Goal: Information Seeking & Learning: Learn about a topic

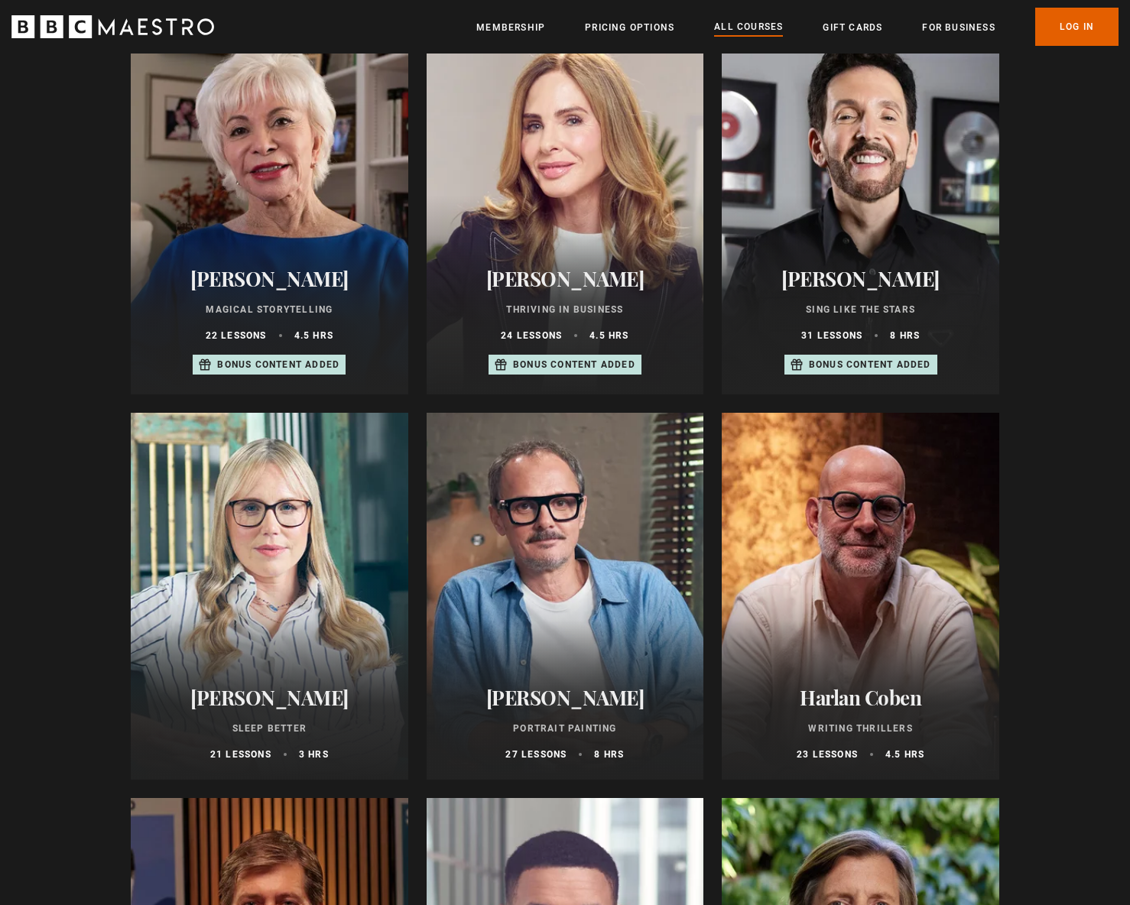
scroll to position [1376, 0]
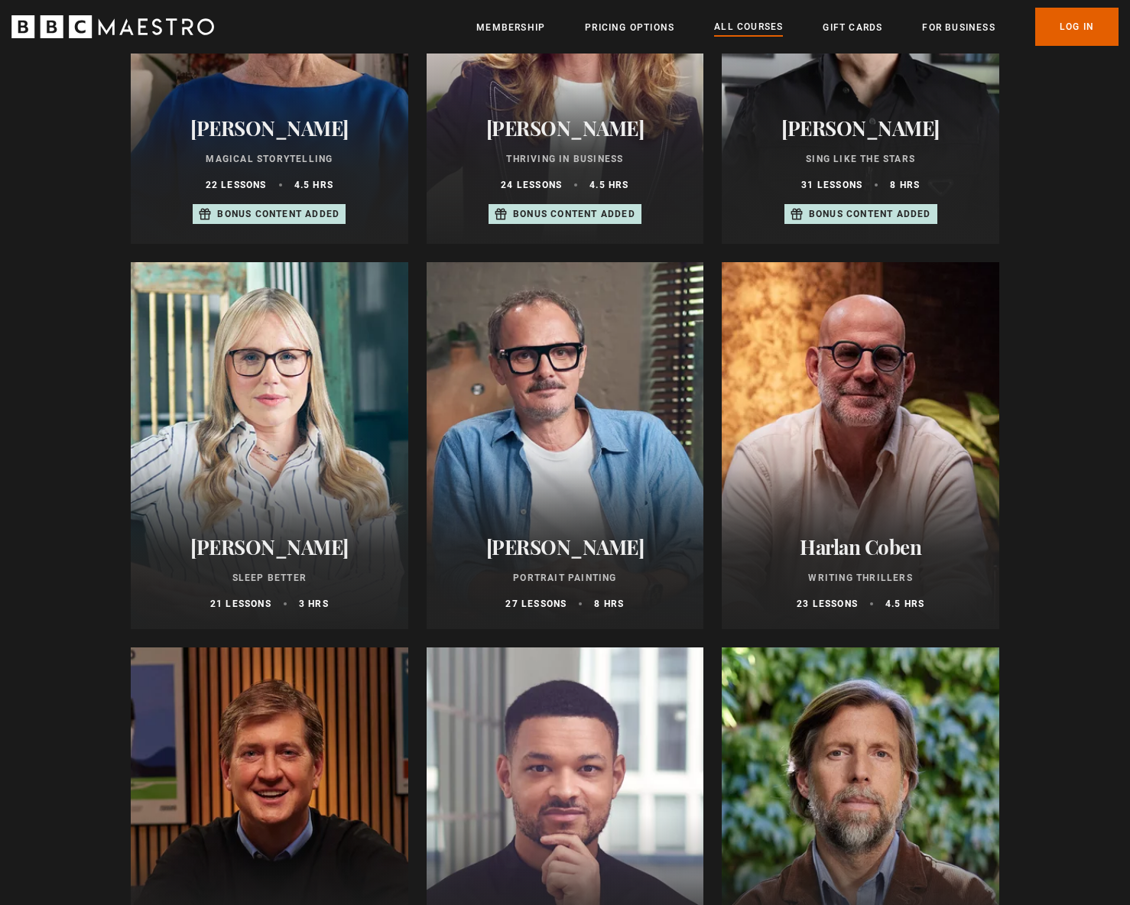
click at [229, 413] on div at bounding box center [270, 445] width 278 height 367
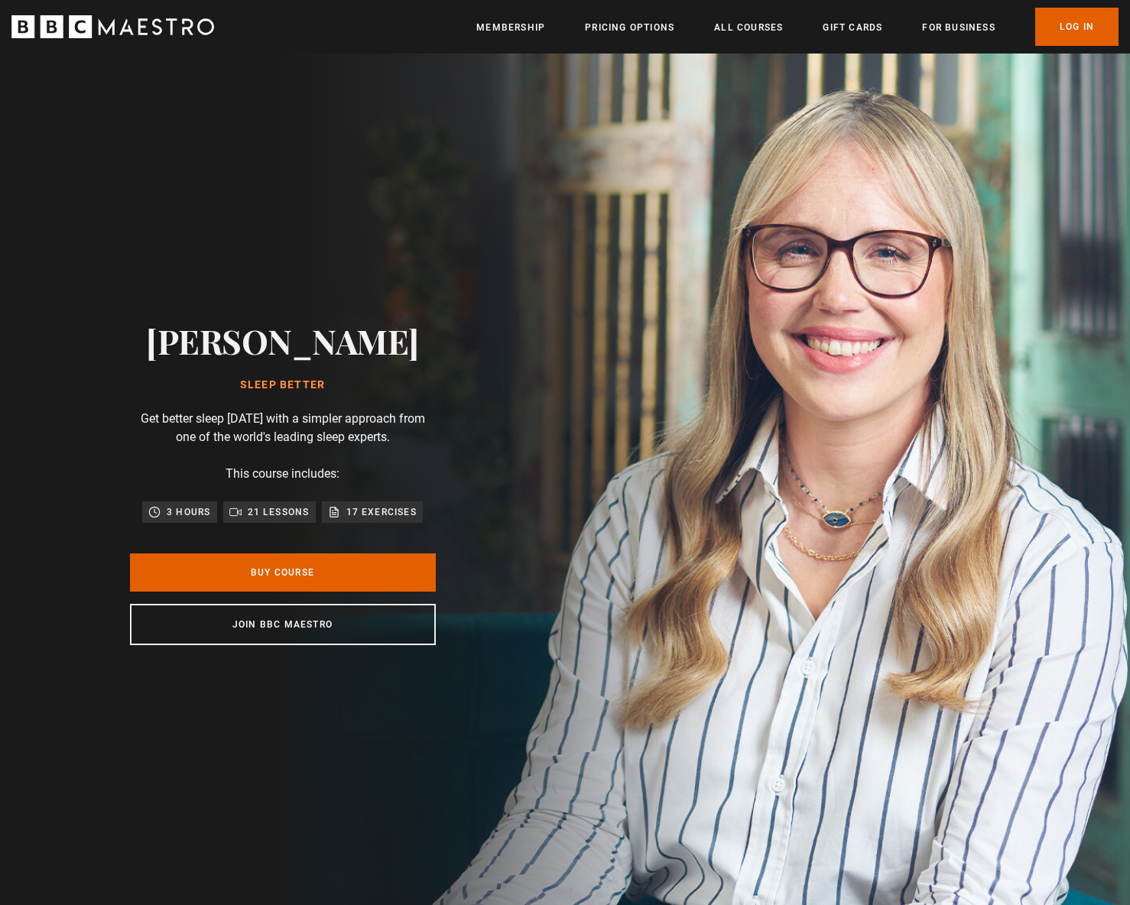
drag, startPoint x: 394, startPoint y: 369, endPoint x: 212, endPoint y: 322, distance: 188.8
click at [212, 322] on h2 "[PERSON_NAME]" at bounding box center [282, 340] width 273 height 39
copy h2 "[PERSON_NAME]"
click at [1083, 34] on link "Log In" at bounding box center [1076, 27] width 83 height 38
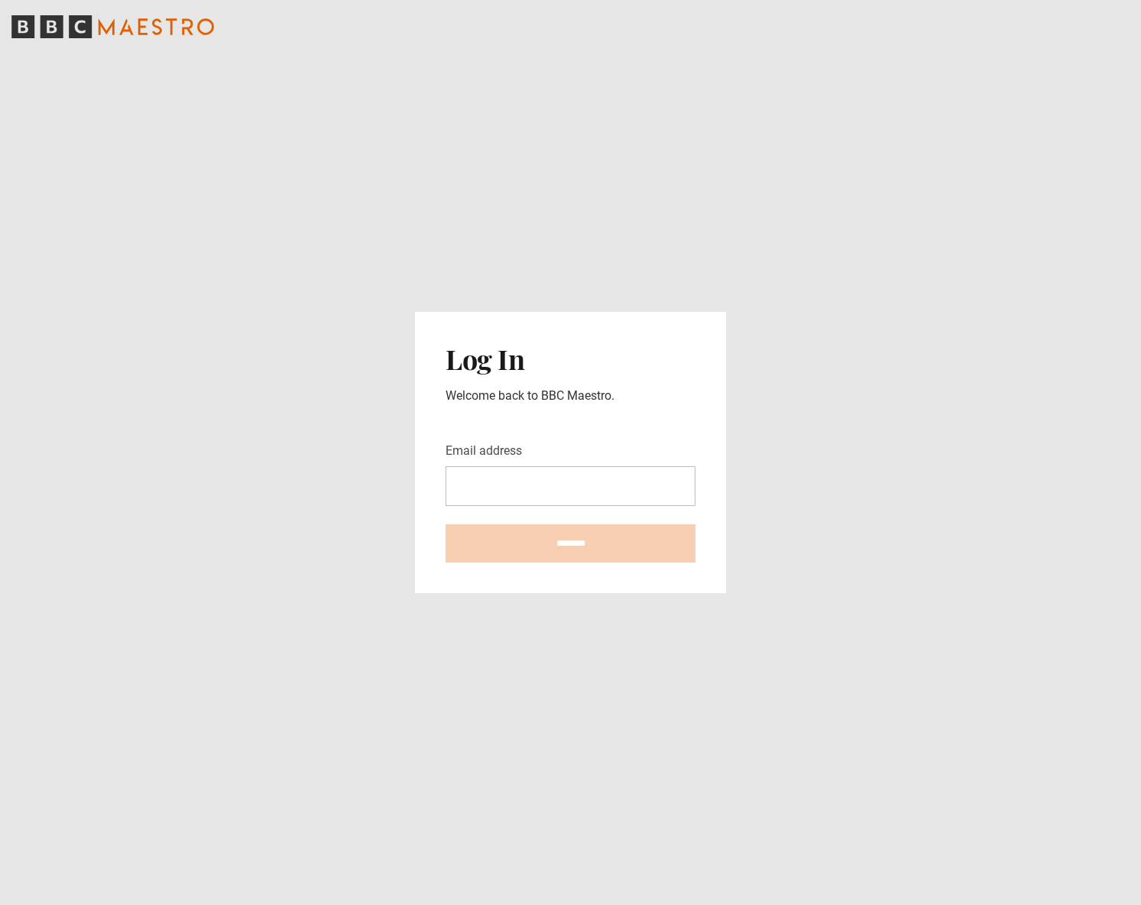
click at [511, 484] on input "Email address" at bounding box center [571, 486] width 250 height 40
type input "**********"
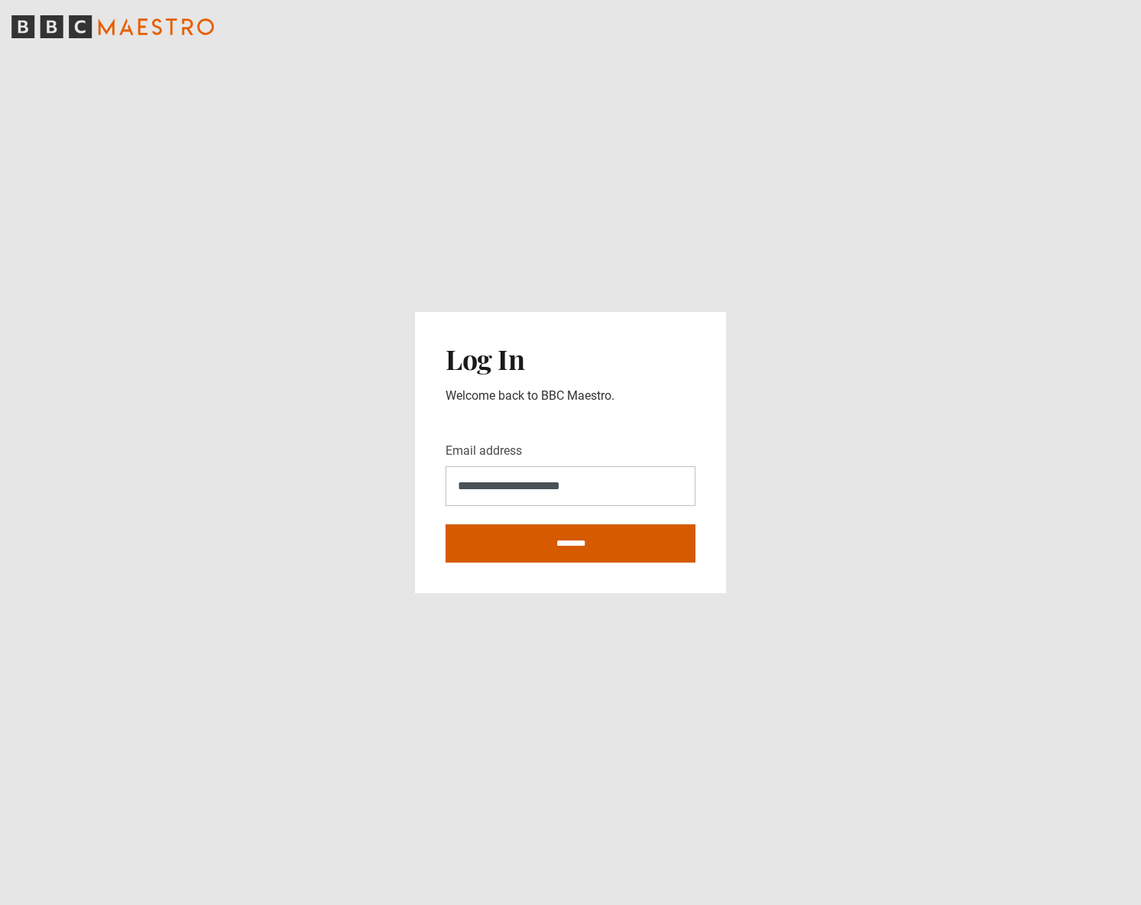
click at [544, 540] on input "********" at bounding box center [571, 543] width 250 height 38
type input "**********"
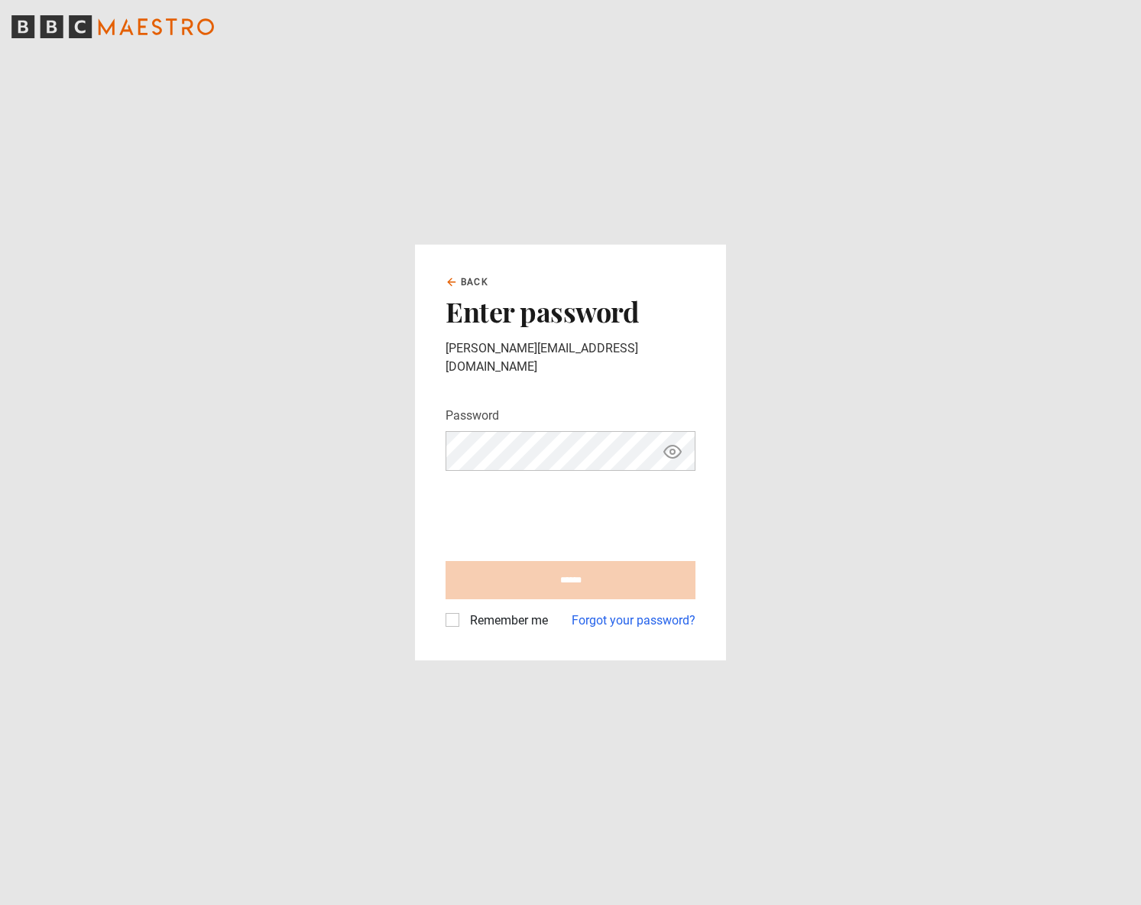
click at [575, 571] on input "******" at bounding box center [571, 580] width 250 height 38
type input "**********"
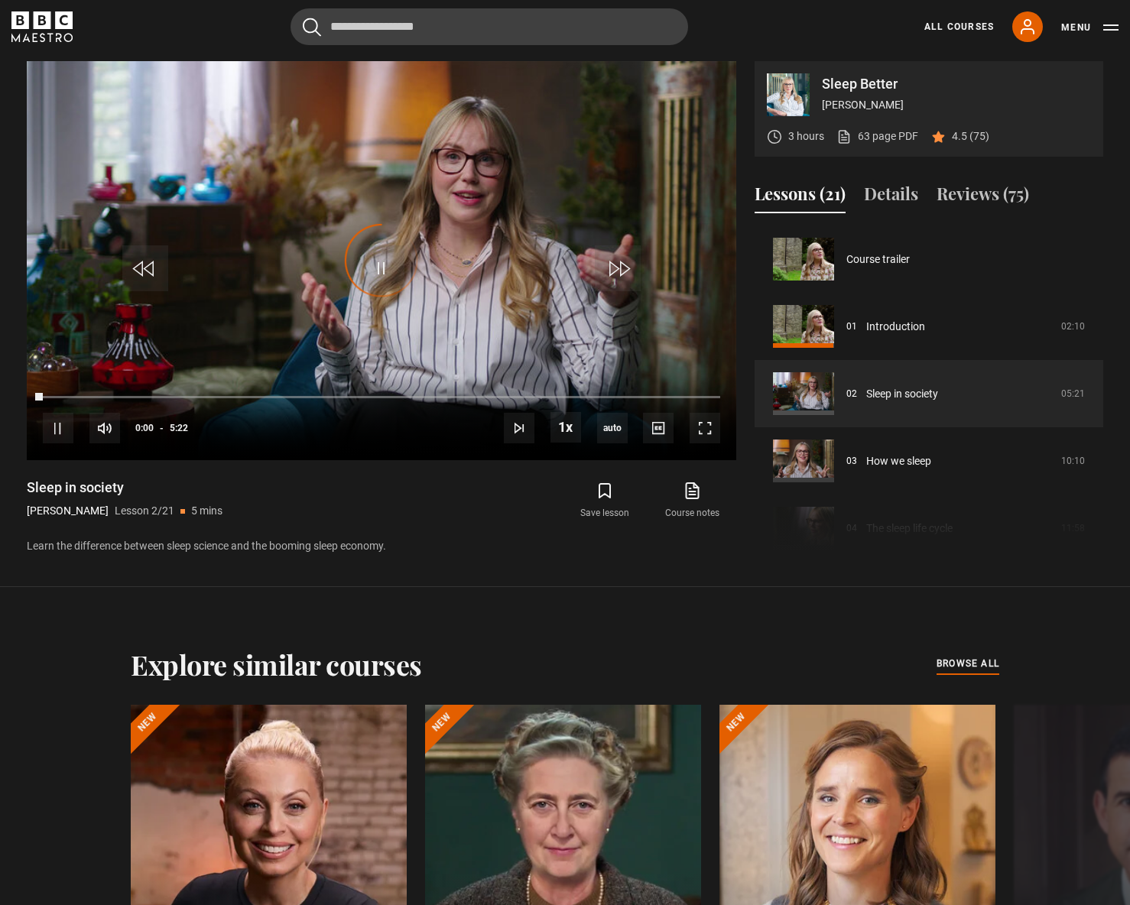
scroll to position [67, 0]
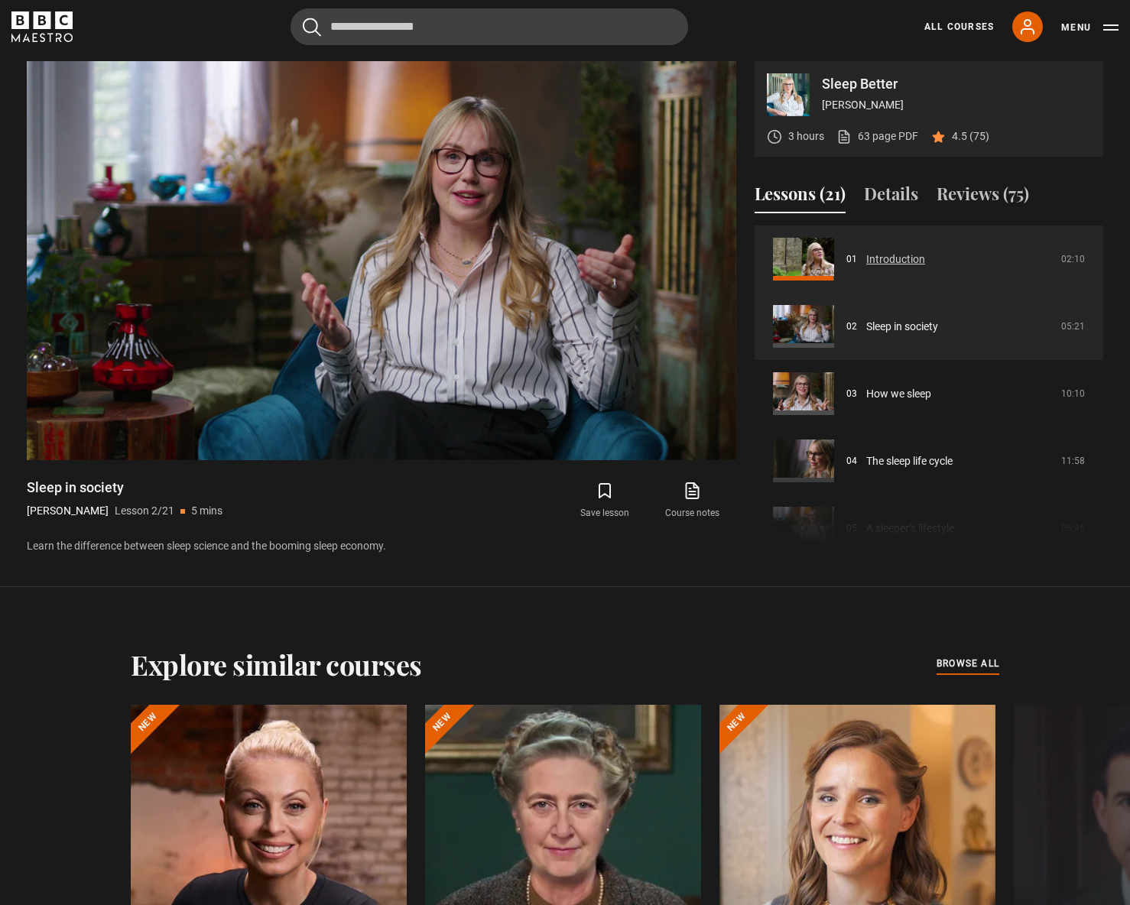
click at [904, 264] on link "Introduction" at bounding box center [895, 260] width 59 height 16
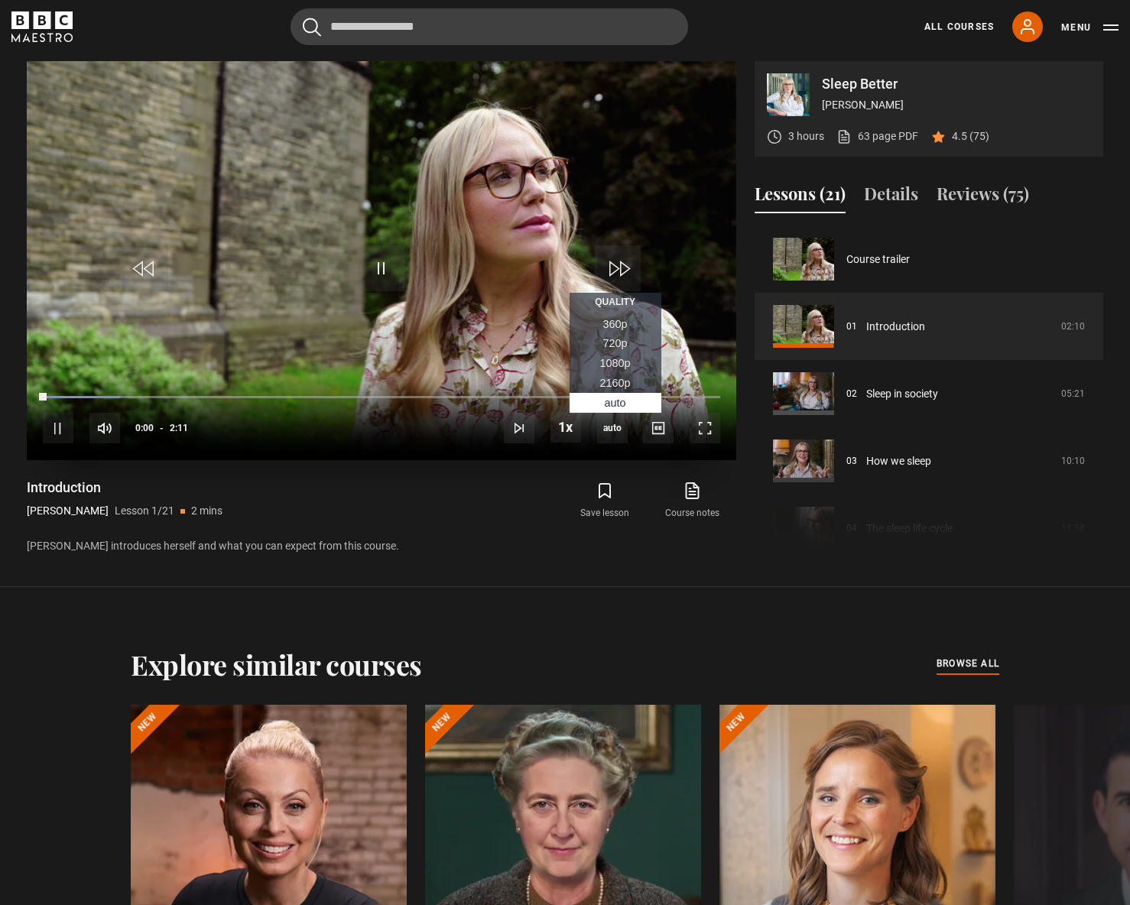
click at [617, 357] on span "1080p" at bounding box center [615, 363] width 31 height 12
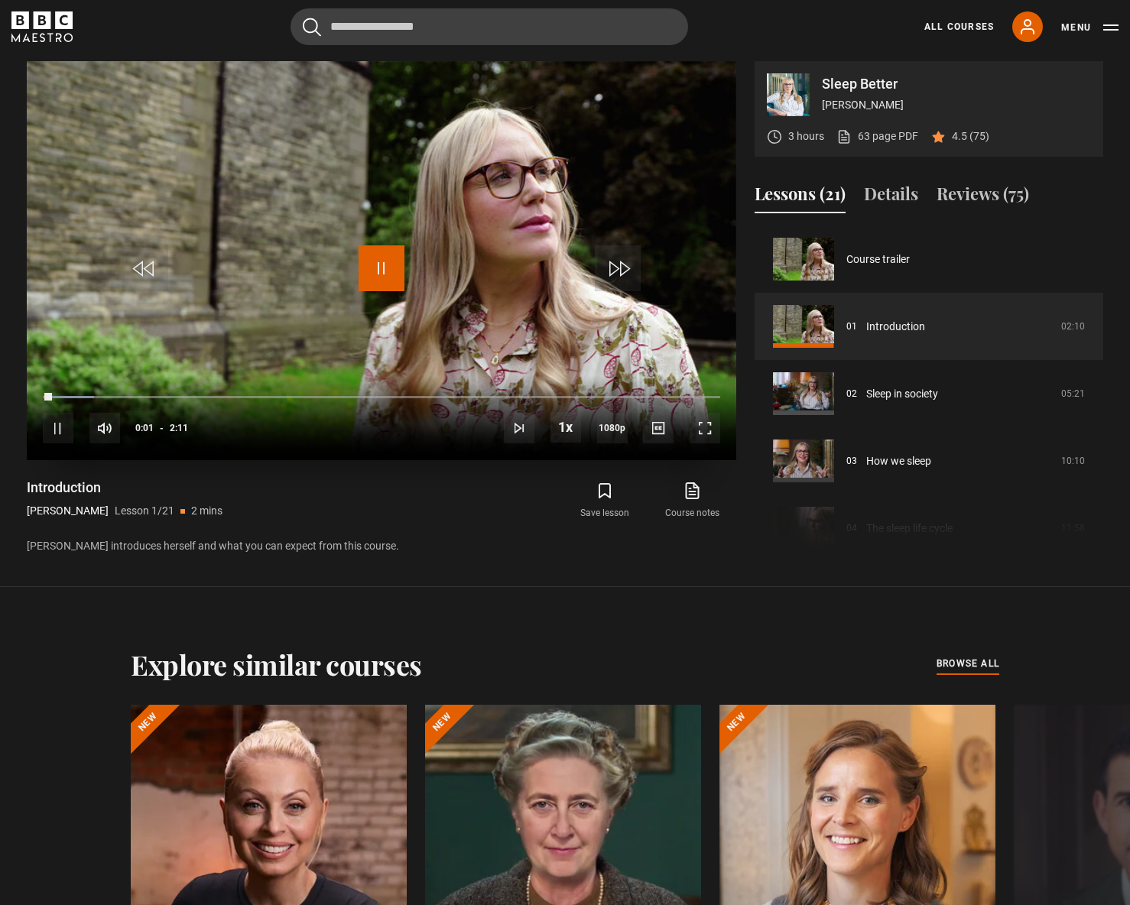
click at [371, 279] on span "Video Player" at bounding box center [382, 268] width 46 height 46
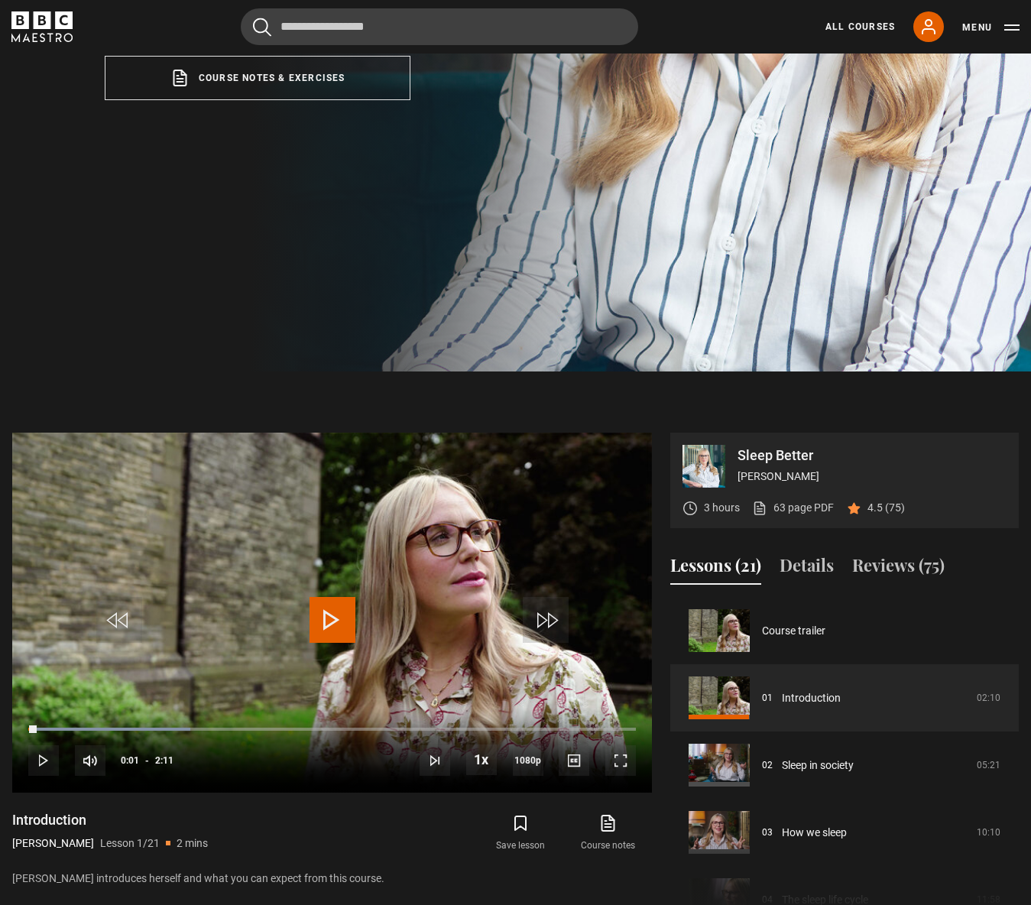
scroll to position [913, 0]
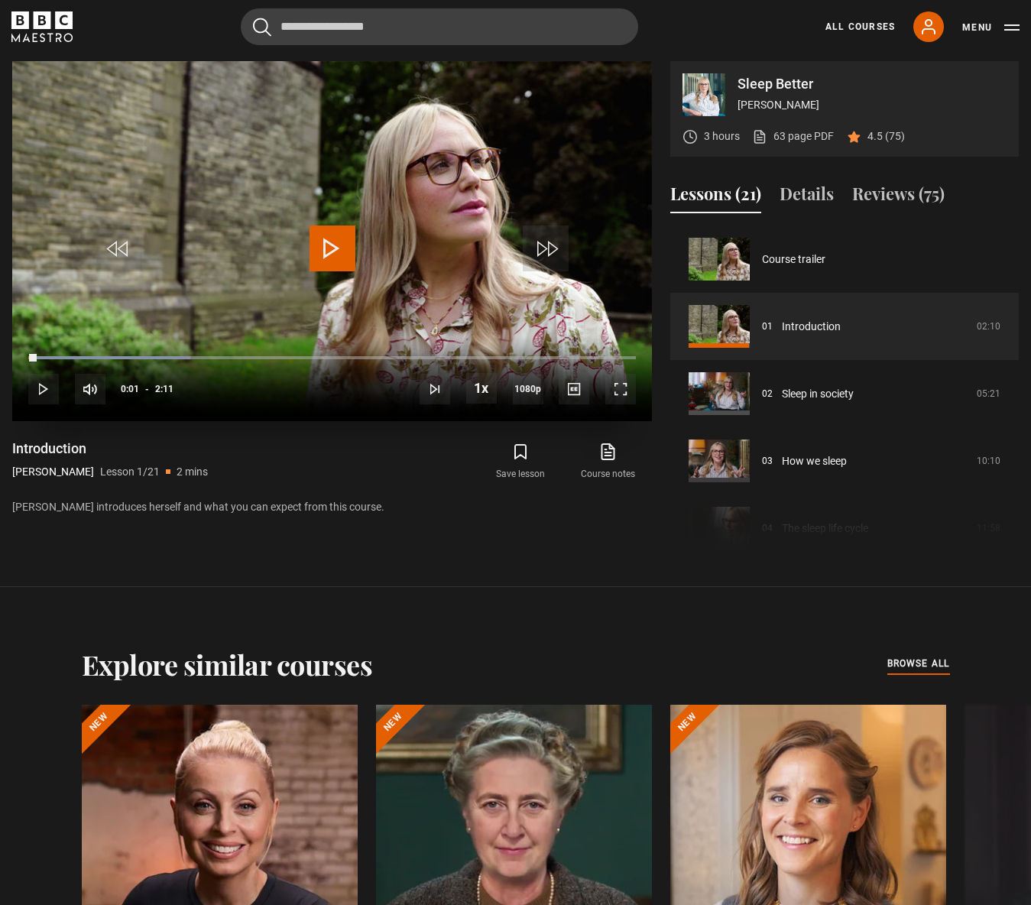
click at [341, 249] on span "Video Player" at bounding box center [333, 249] width 46 height 46
click at [340, 249] on span "Video Player" at bounding box center [333, 249] width 46 height 46
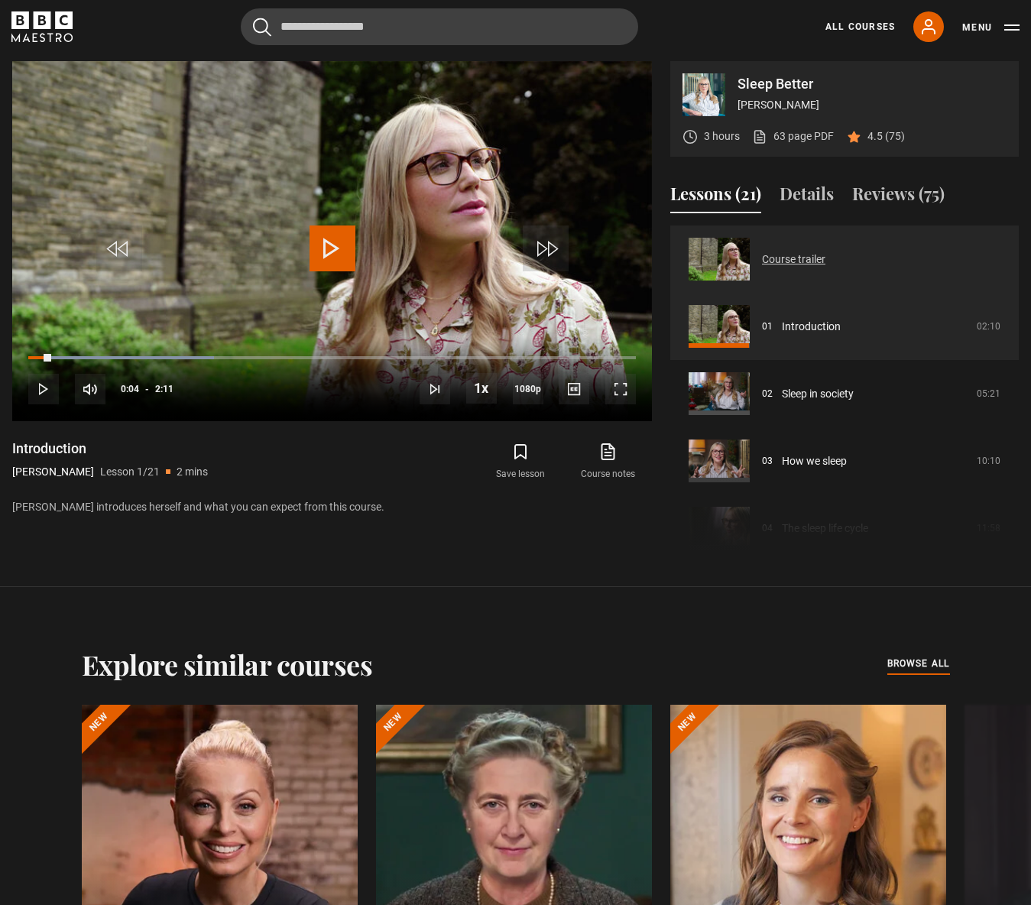
click at [807, 259] on link "Course trailer" at bounding box center [793, 260] width 63 height 16
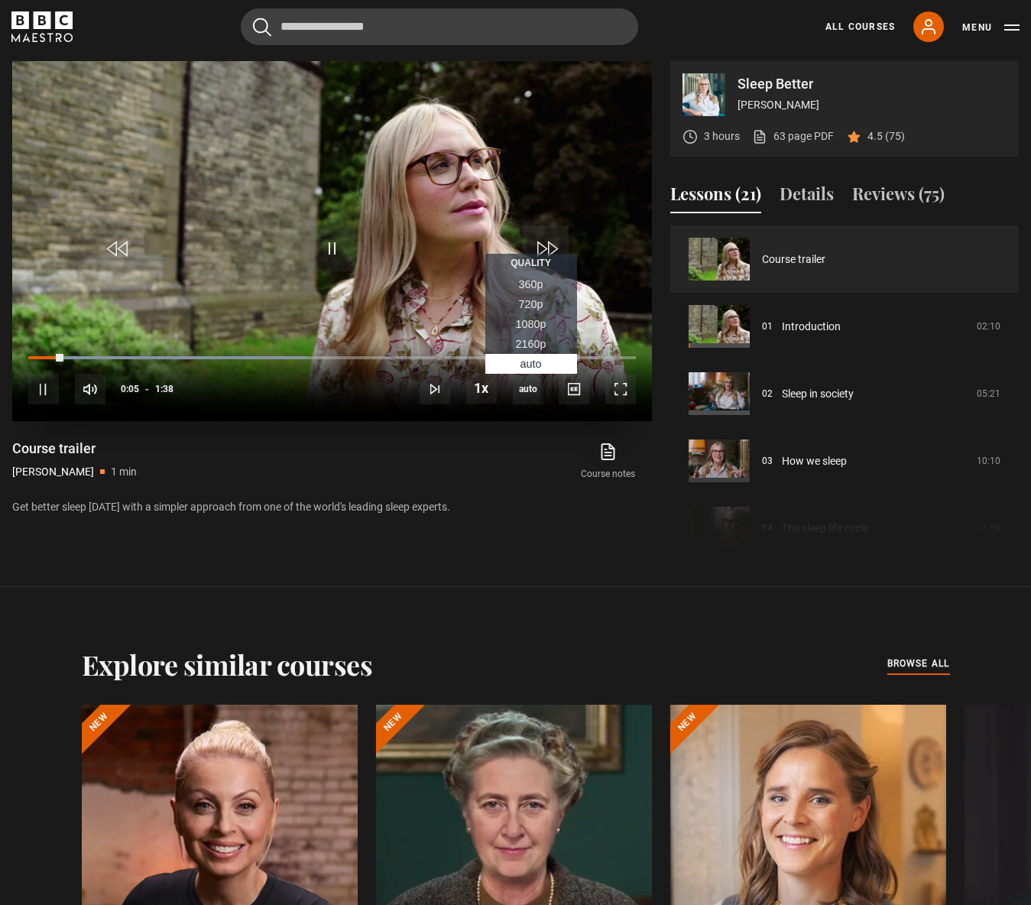
click at [531, 324] on span "1080p" at bounding box center [531, 324] width 31 height 12
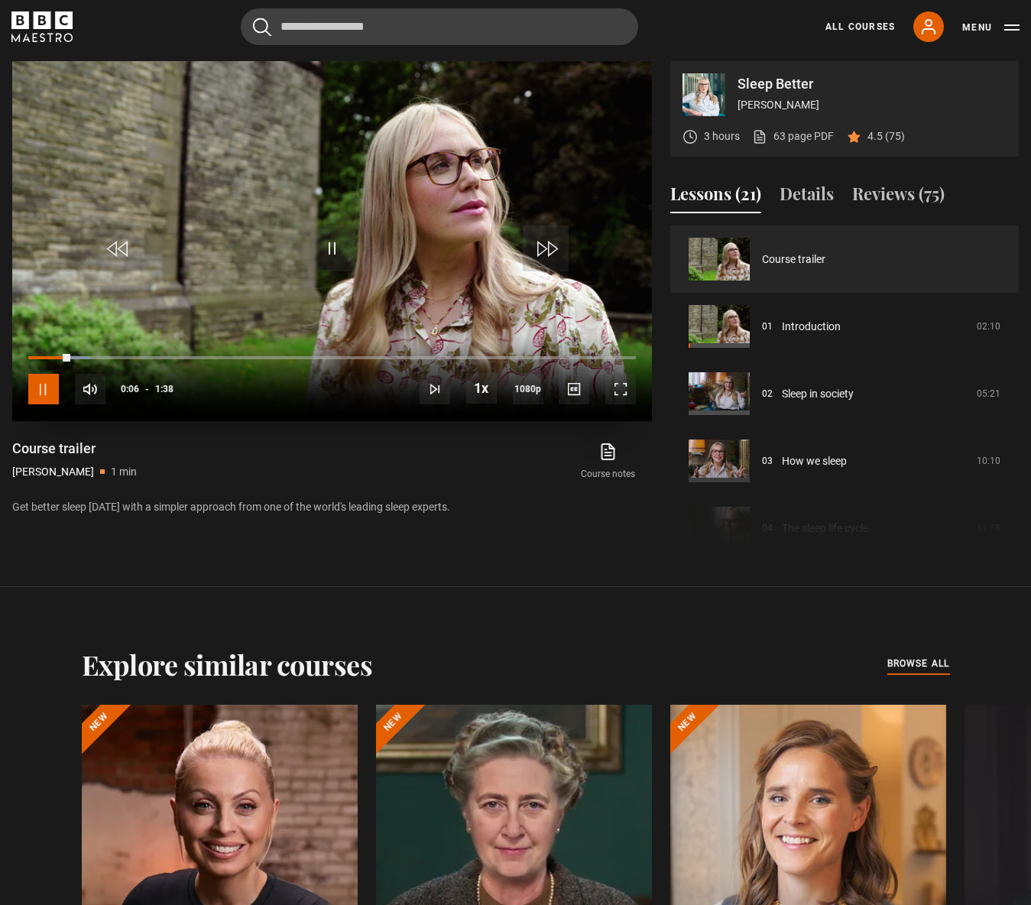
click at [41, 387] on span "Video Player" at bounding box center [43, 389] width 31 height 31
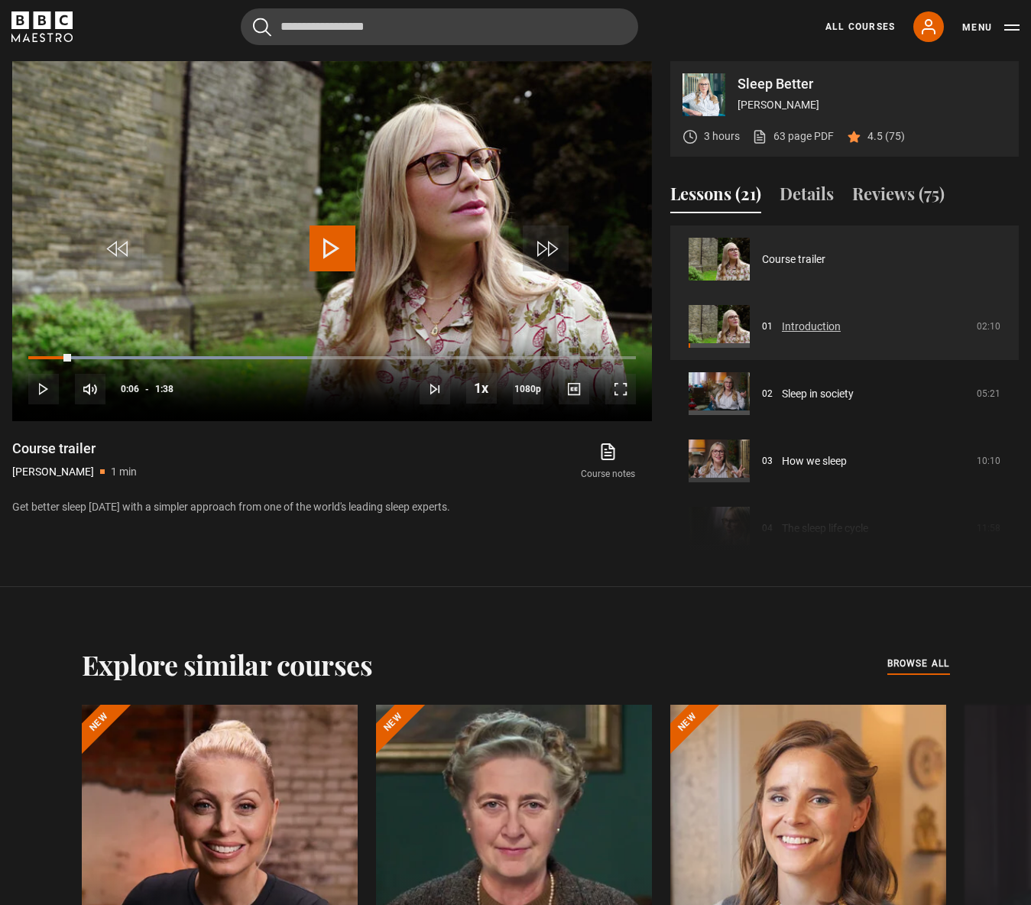
click at [826, 326] on link "Introduction" at bounding box center [811, 327] width 59 height 16
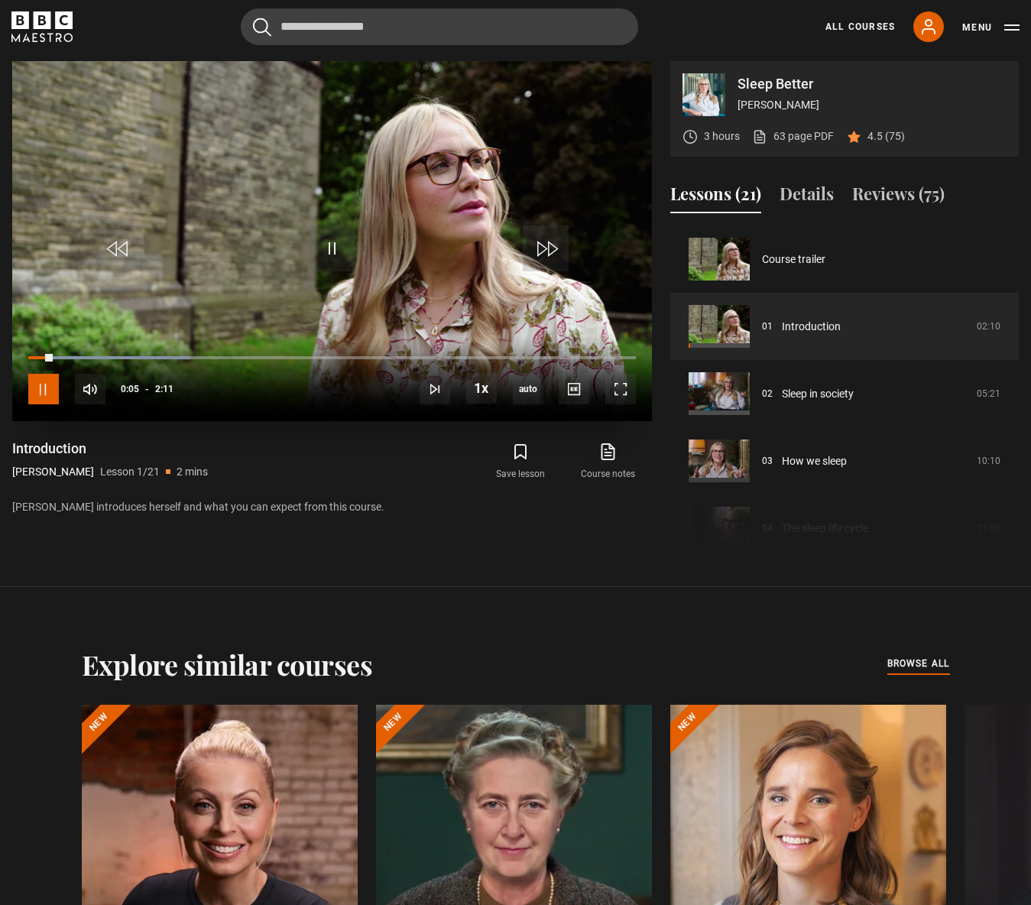
click at [52, 392] on span "Video Player" at bounding box center [43, 389] width 31 height 31
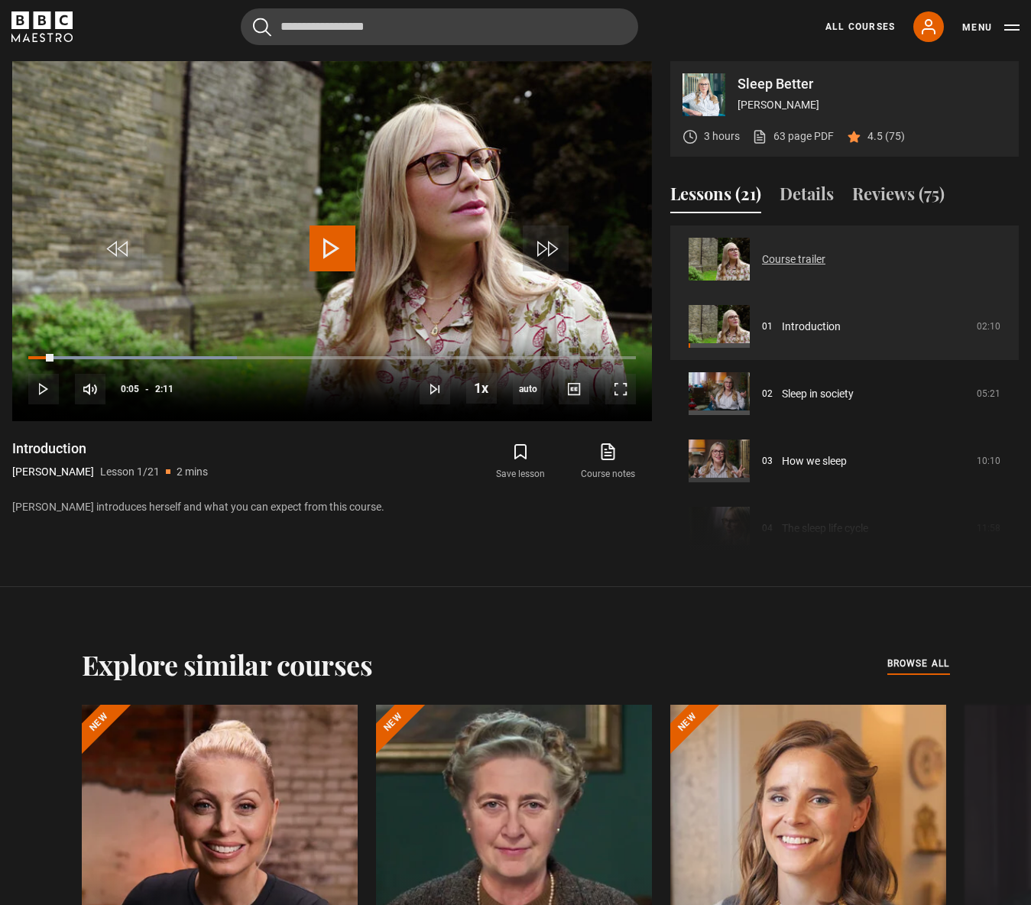
click at [772, 265] on link "Course trailer" at bounding box center [793, 260] width 63 height 16
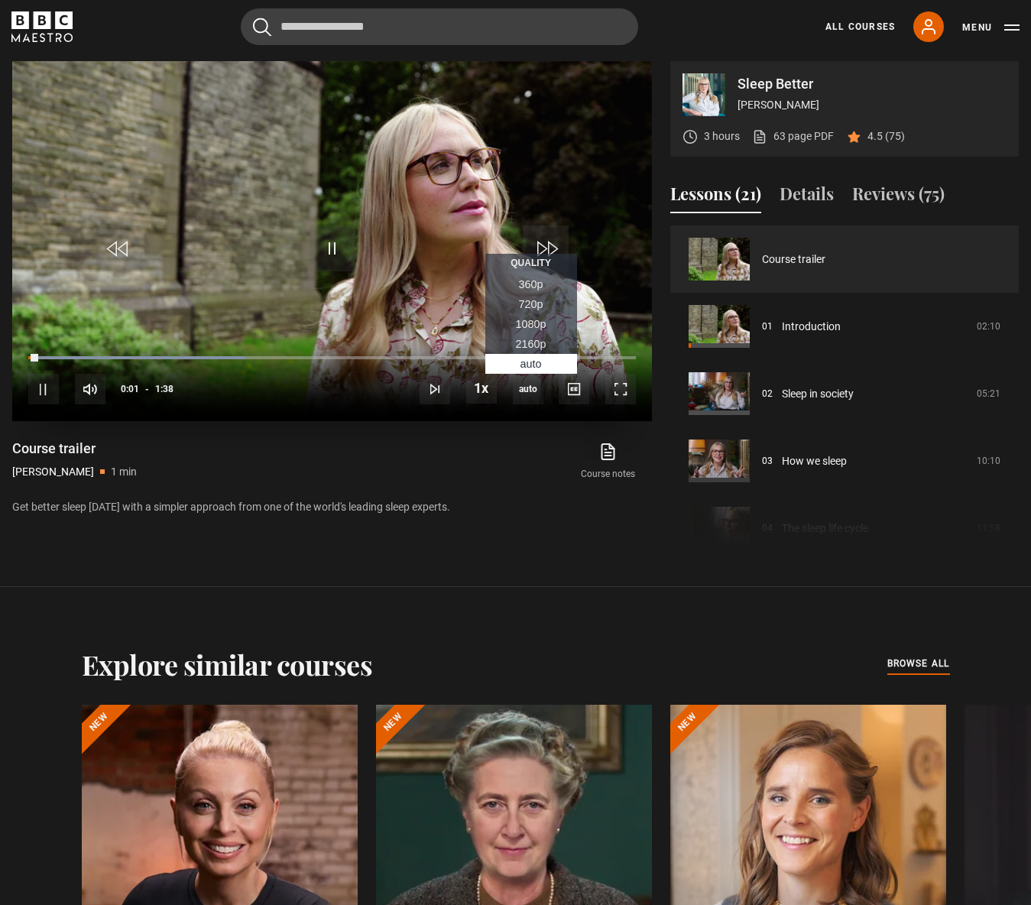
click at [529, 326] on span "1080p" at bounding box center [531, 324] width 31 height 12
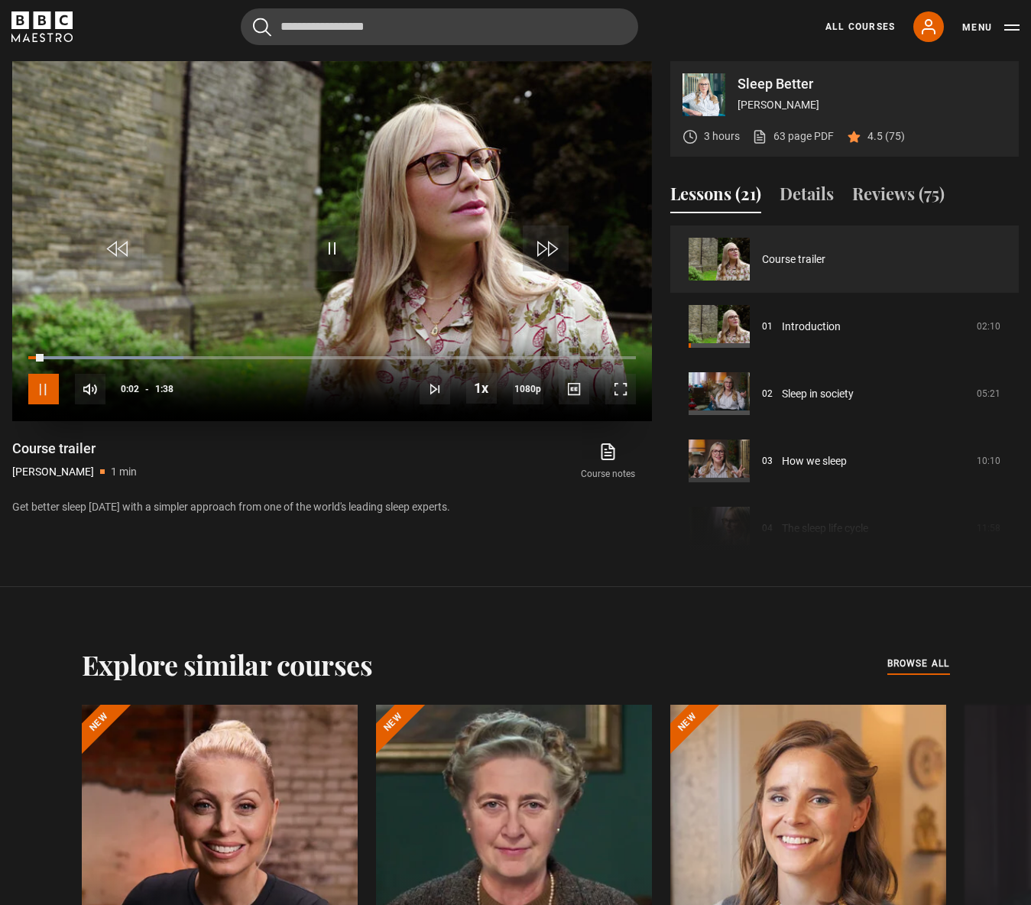
click at [44, 391] on span "Video Player" at bounding box center [43, 389] width 31 height 31
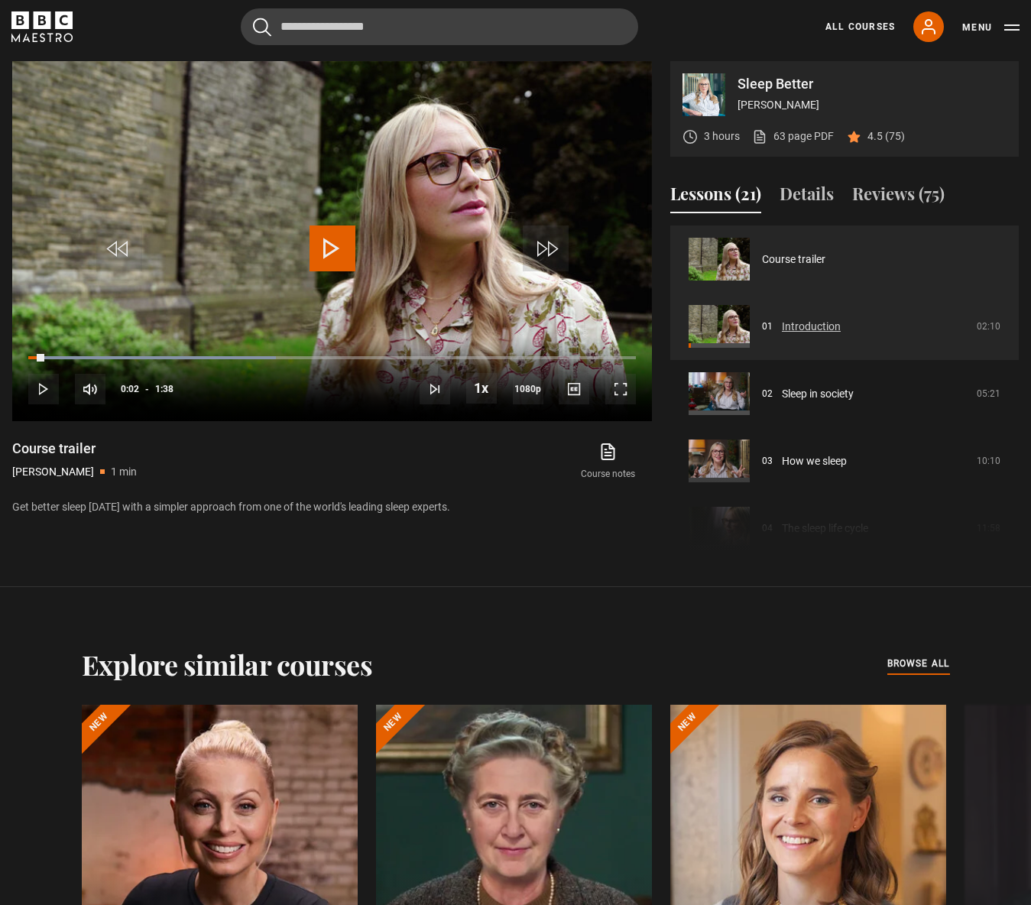
click at [797, 326] on link "Introduction" at bounding box center [811, 327] width 59 height 16
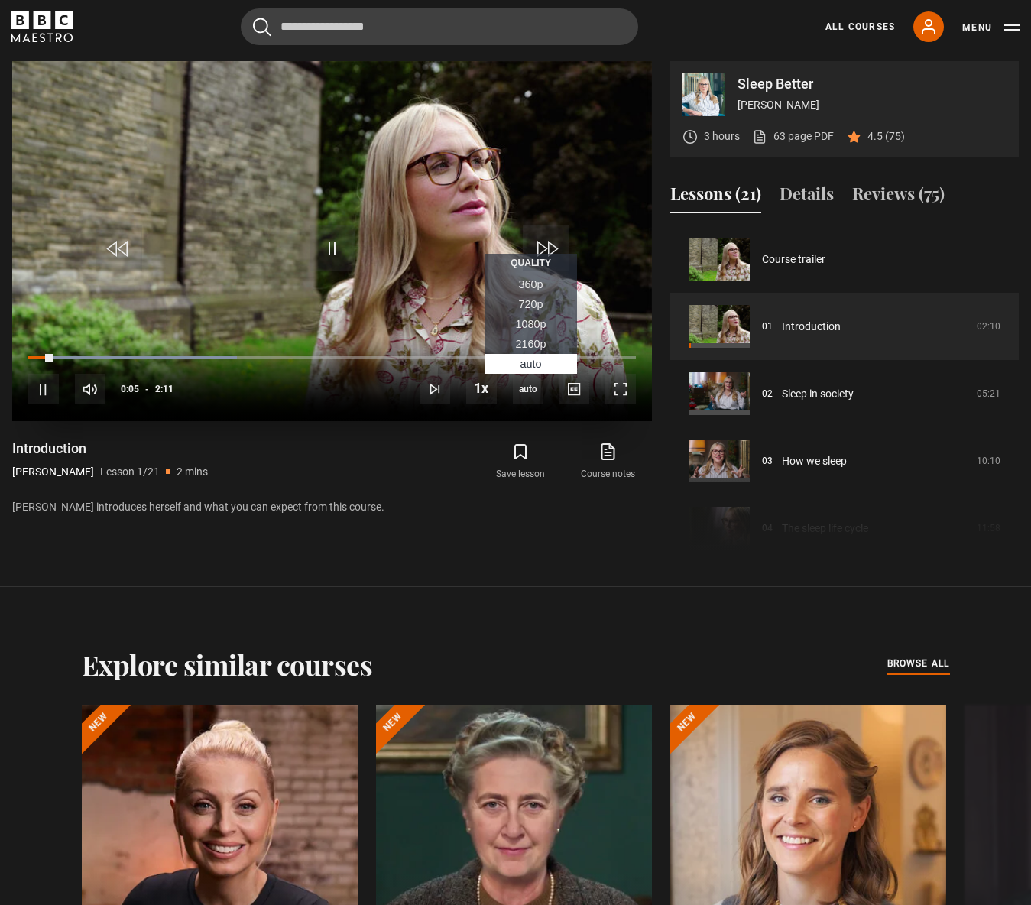
click at [532, 318] on span "1080p" at bounding box center [531, 324] width 31 height 12
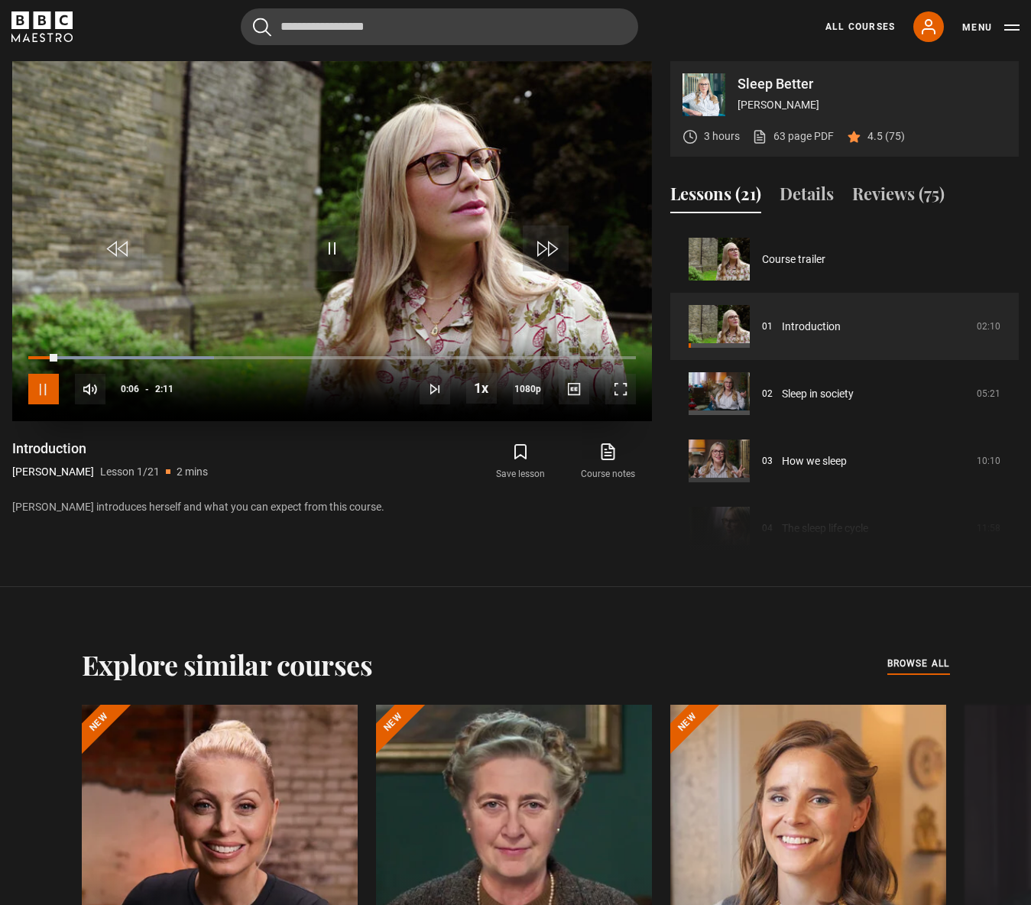
click at [44, 393] on span "Video Player" at bounding box center [43, 389] width 31 height 31
click at [8, 318] on div "Sleep Better Stephanie Romiszewski 3 hours 63 page PDF (opens in new tab) 4.5 (…" at bounding box center [515, 308] width 1031 height 495
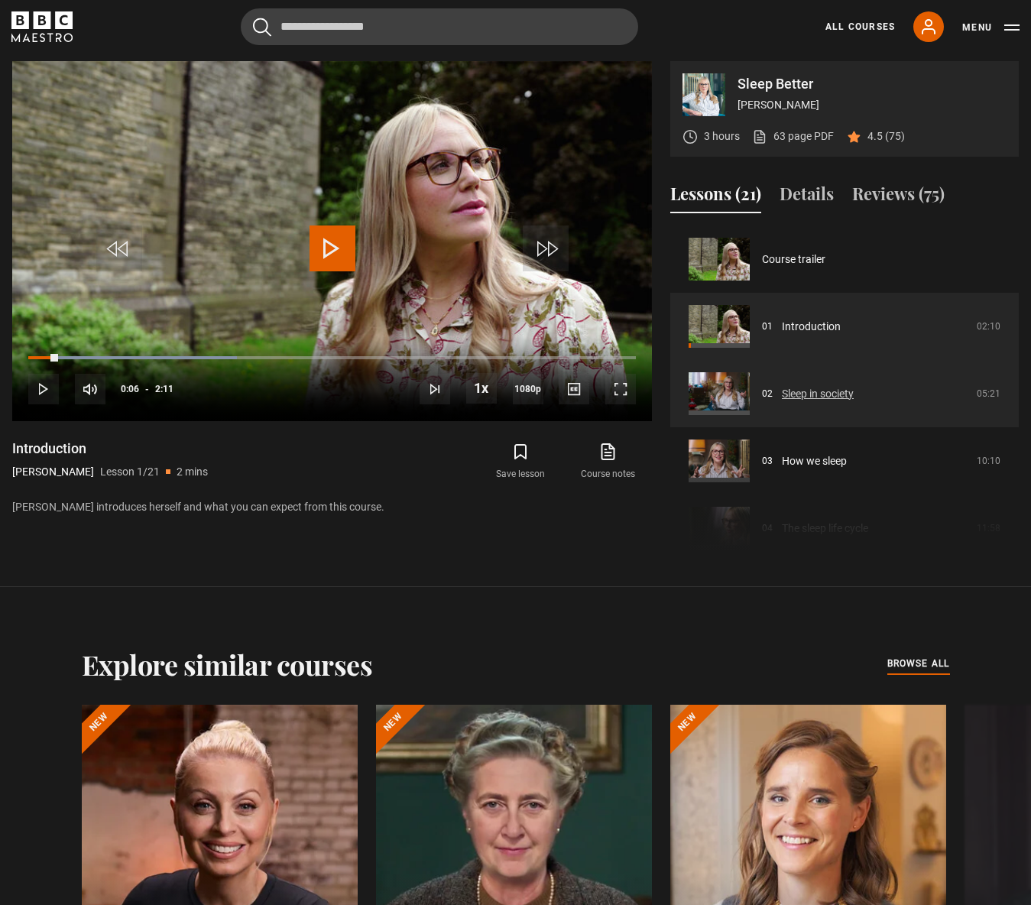
click at [813, 394] on link "Sleep in society" at bounding box center [818, 394] width 72 height 16
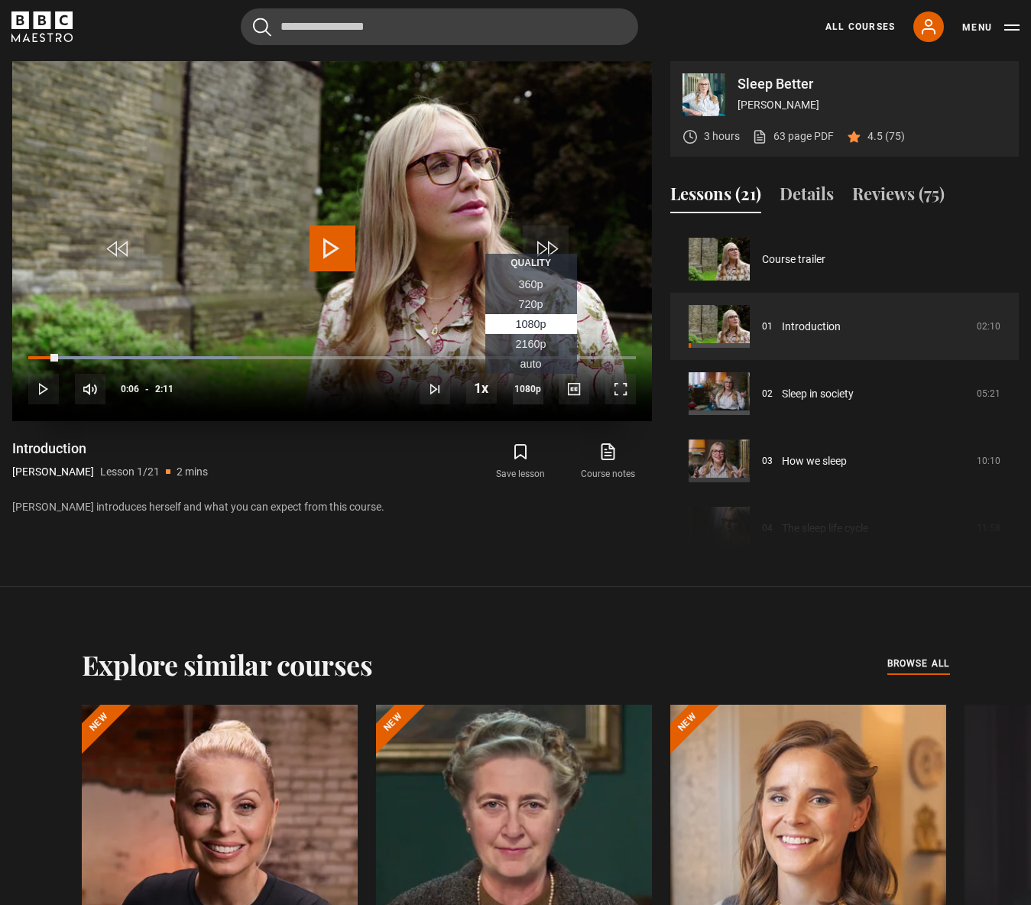
click at [522, 390] on span "1080p" at bounding box center [528, 389] width 31 height 31
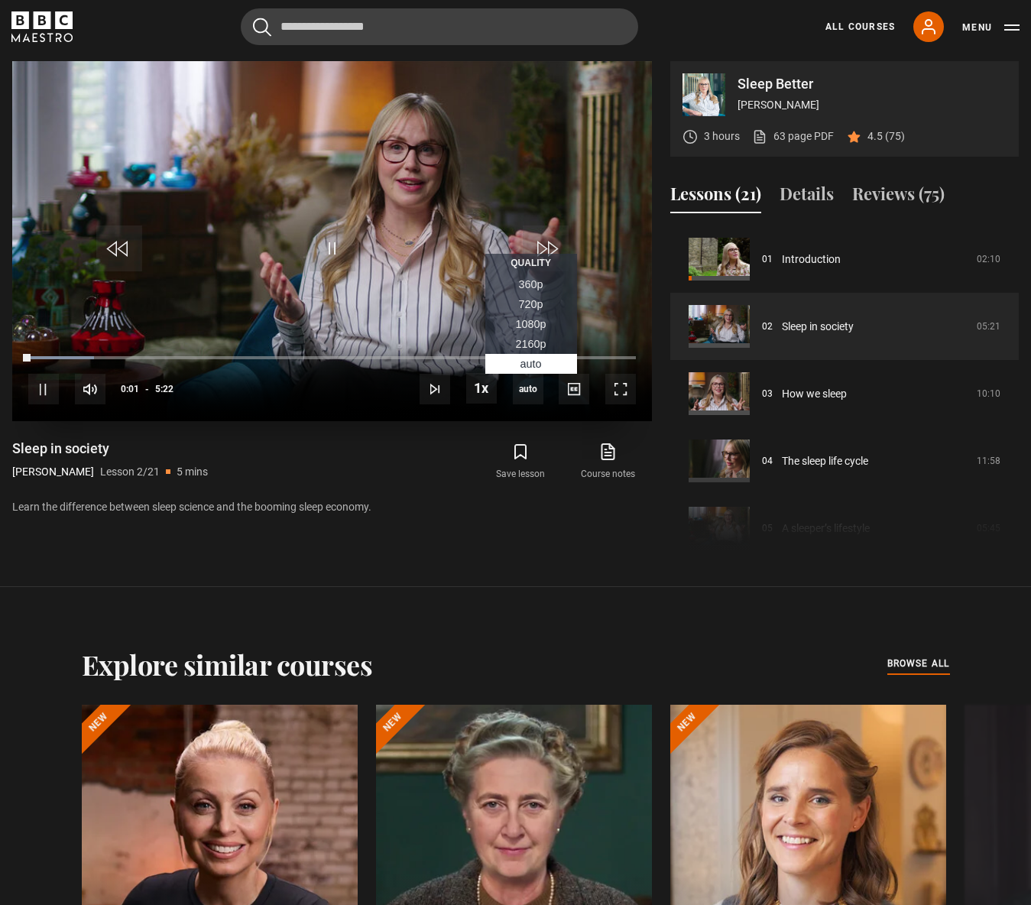
click at [531, 323] on span "1080p" at bounding box center [531, 324] width 31 height 12
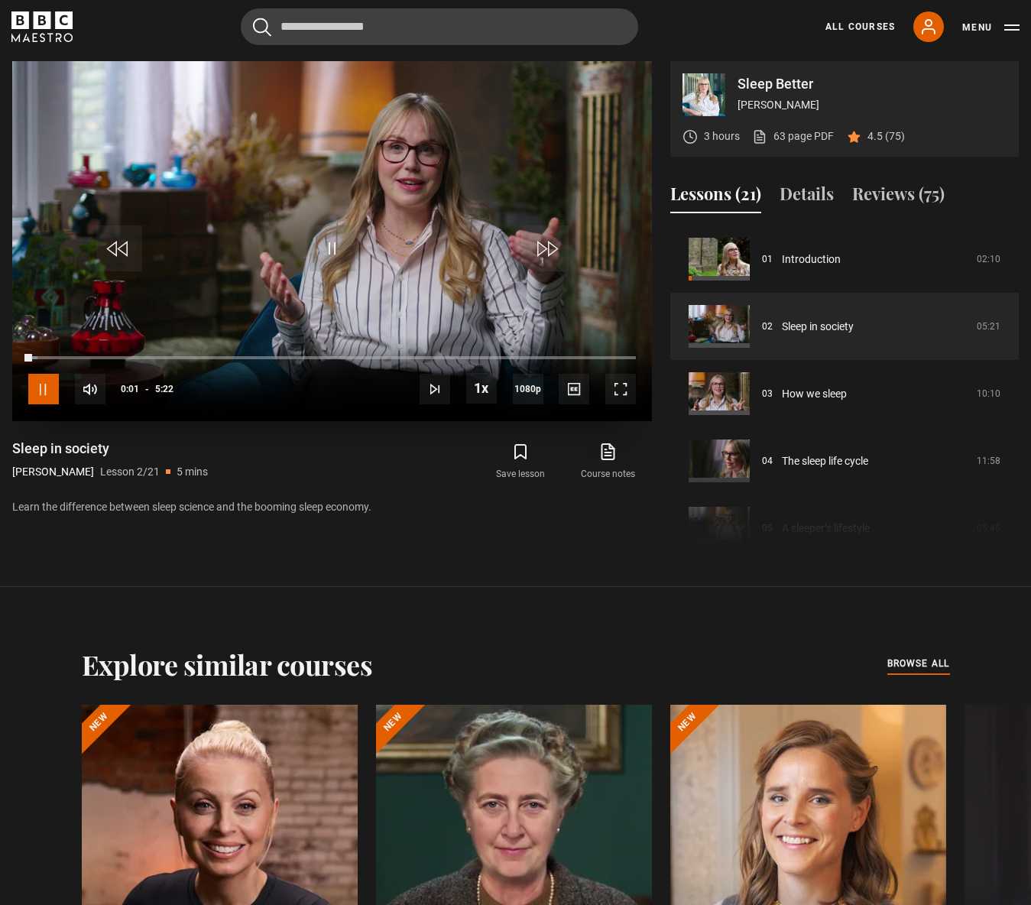
click at [35, 396] on span "Video Player" at bounding box center [43, 389] width 31 height 31
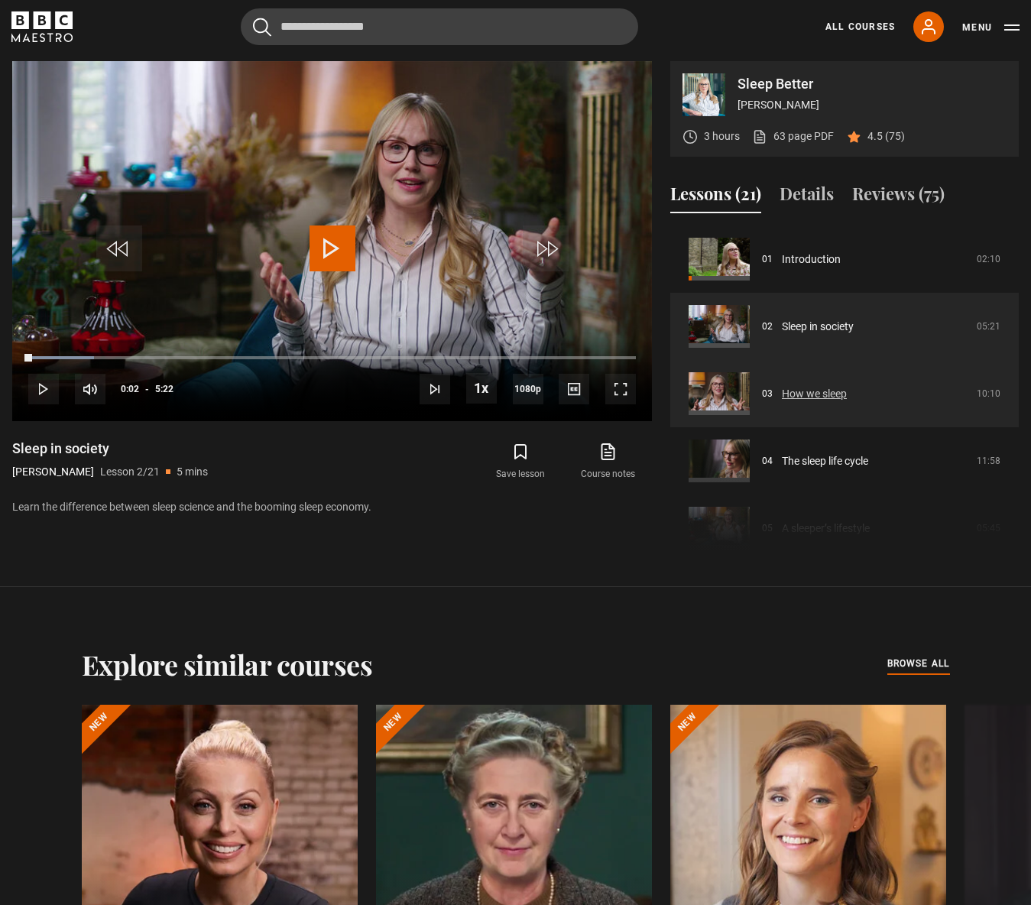
click at [847, 389] on link "How we sleep" at bounding box center [814, 394] width 65 height 16
click at [832, 394] on link "How we sleep" at bounding box center [814, 394] width 65 height 16
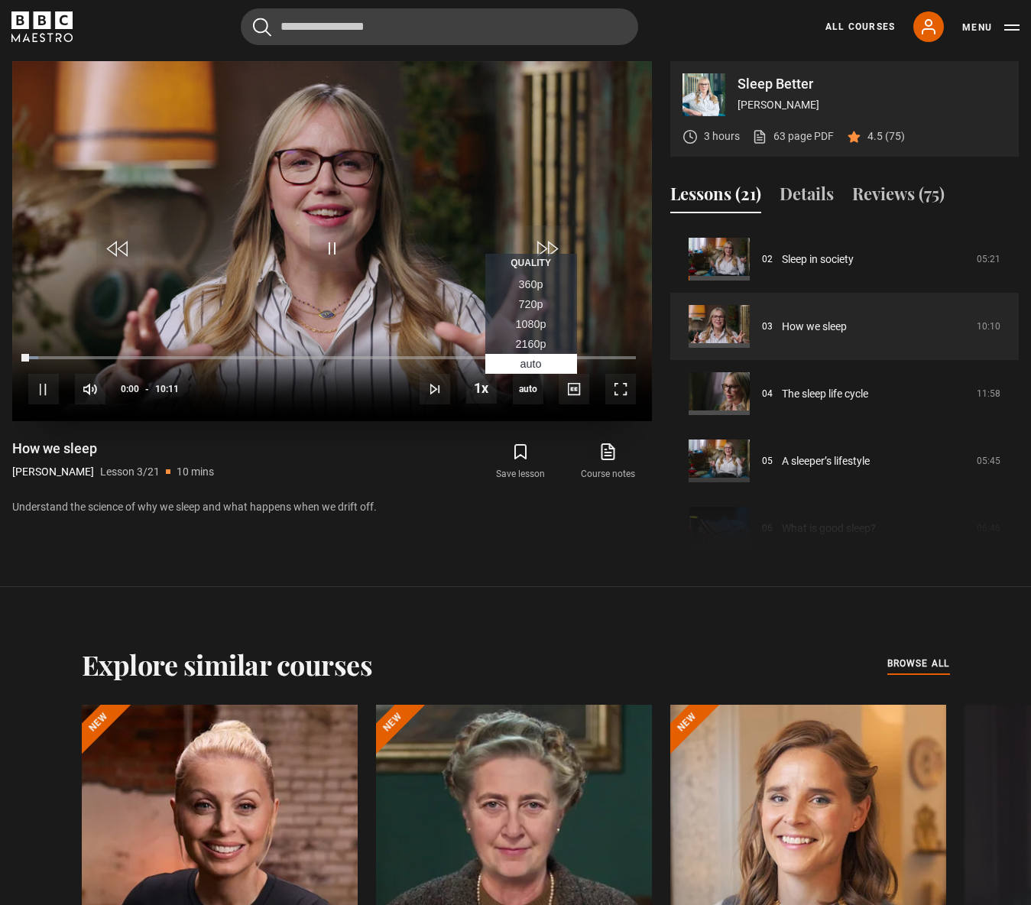
click at [527, 327] on span "1080p" at bounding box center [531, 324] width 31 height 12
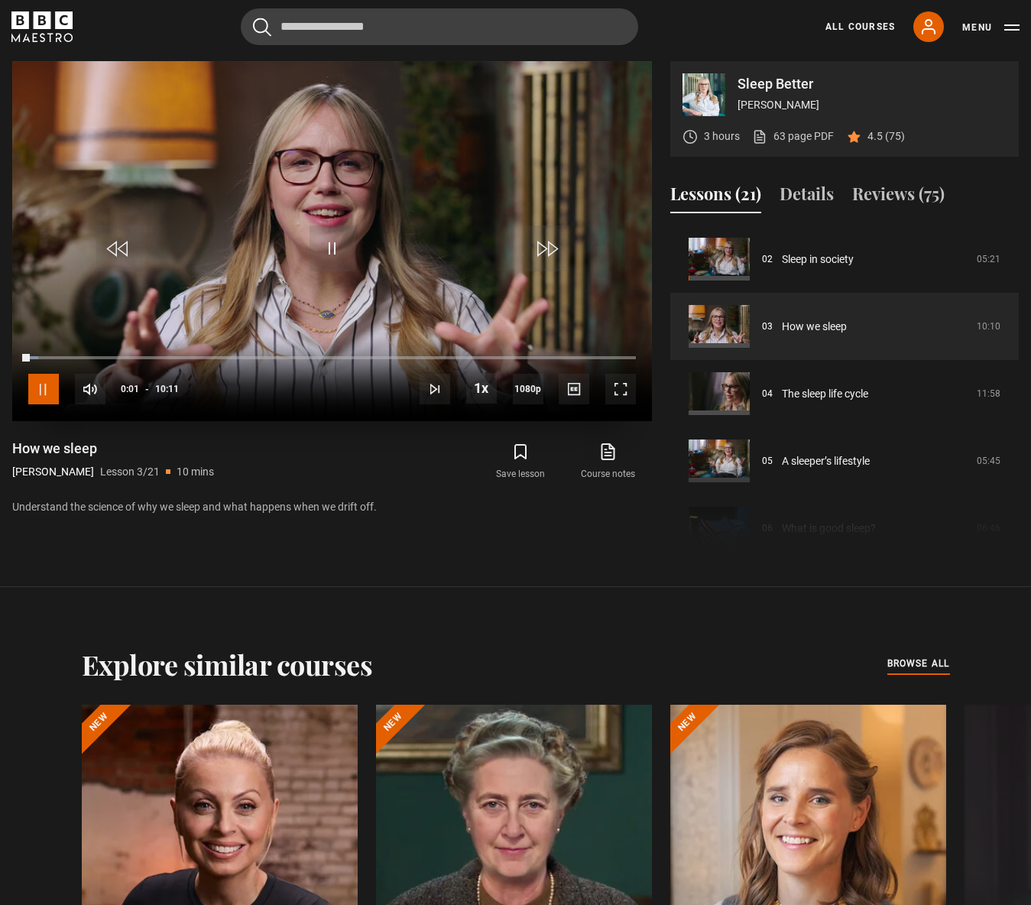
click at [33, 390] on span "Video Player" at bounding box center [43, 389] width 31 height 31
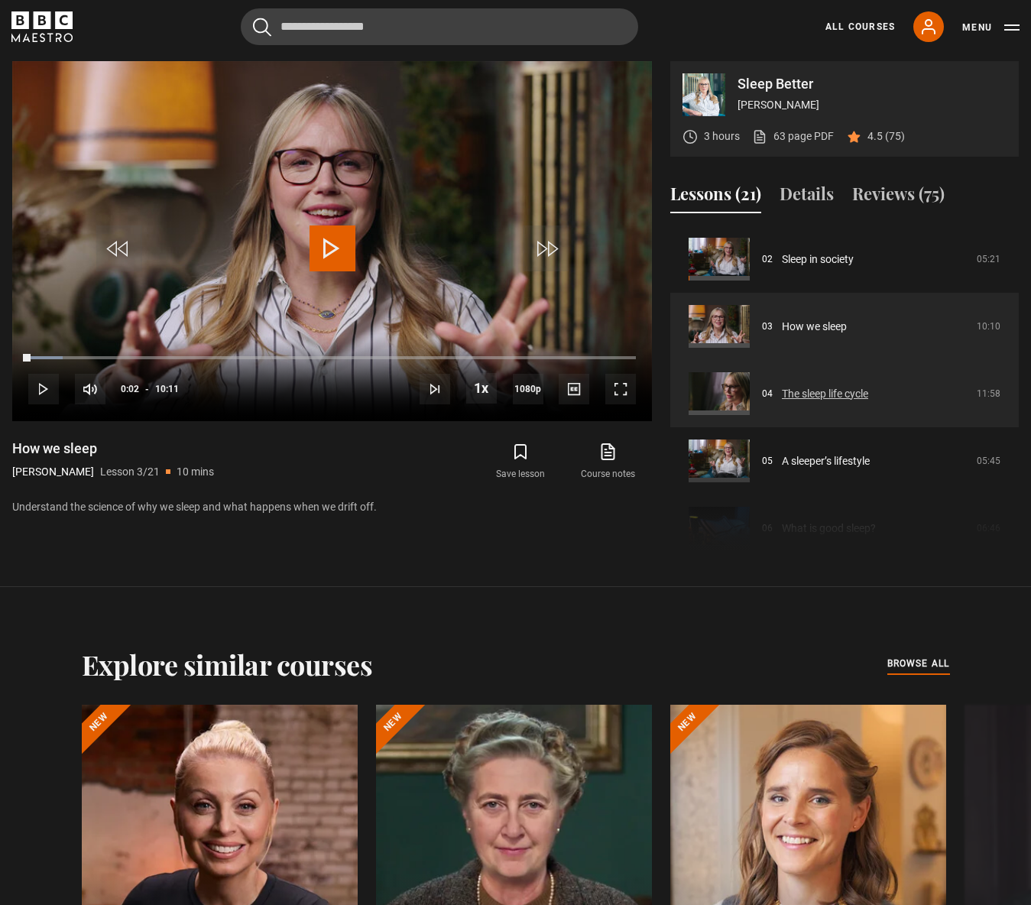
click at [789, 401] on link "The sleep life cycle" at bounding box center [825, 394] width 86 height 16
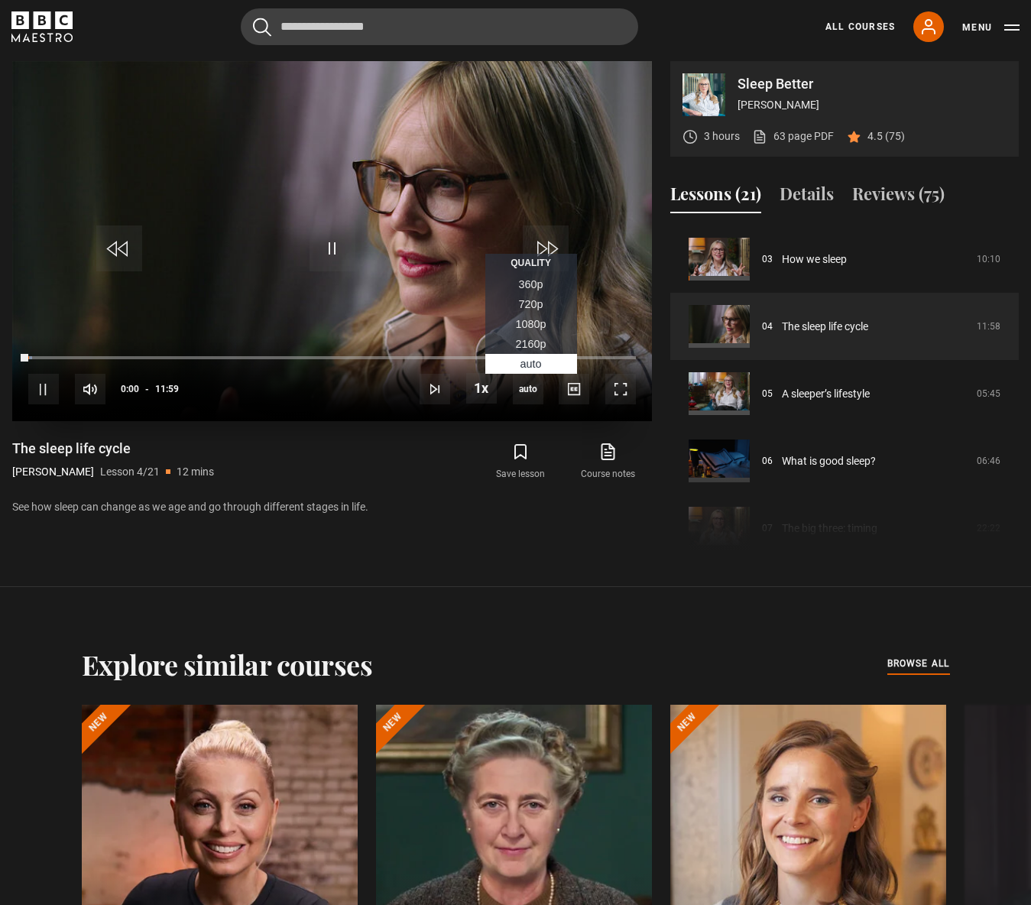
click at [527, 326] on span "1080p" at bounding box center [531, 324] width 31 height 12
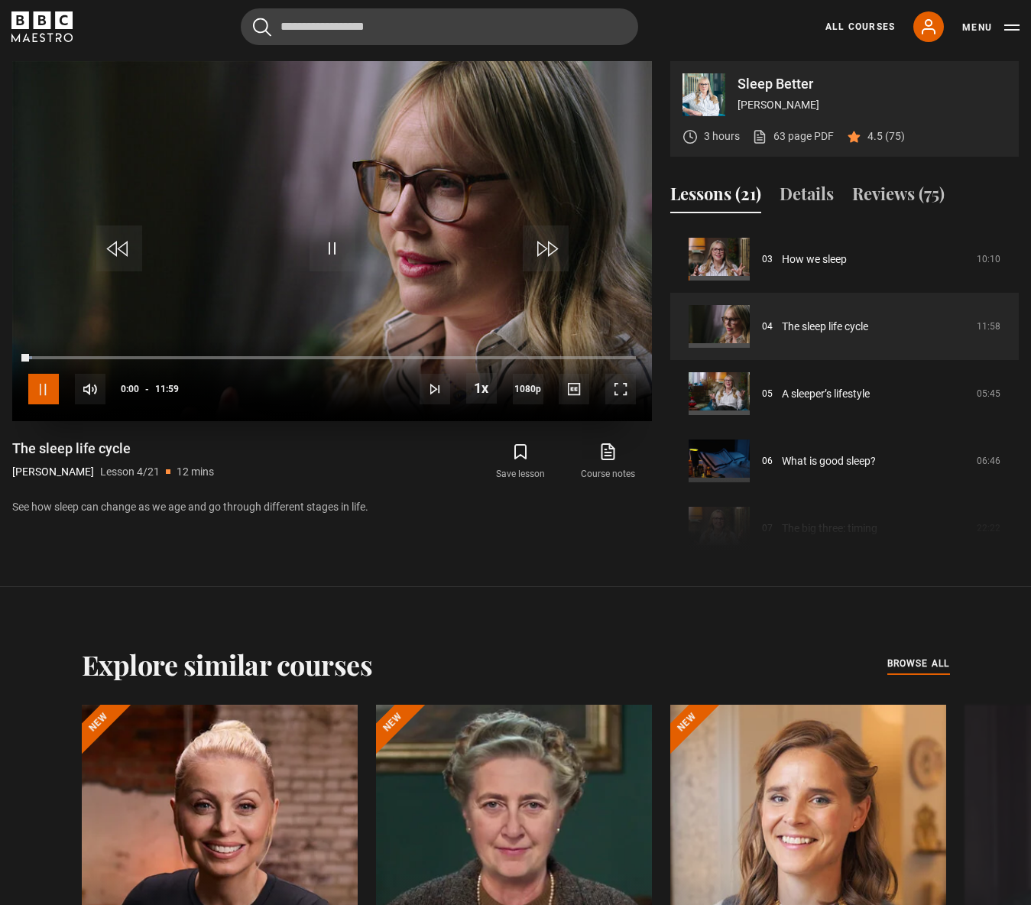
click at [44, 392] on span "Video Player" at bounding box center [43, 389] width 31 height 31
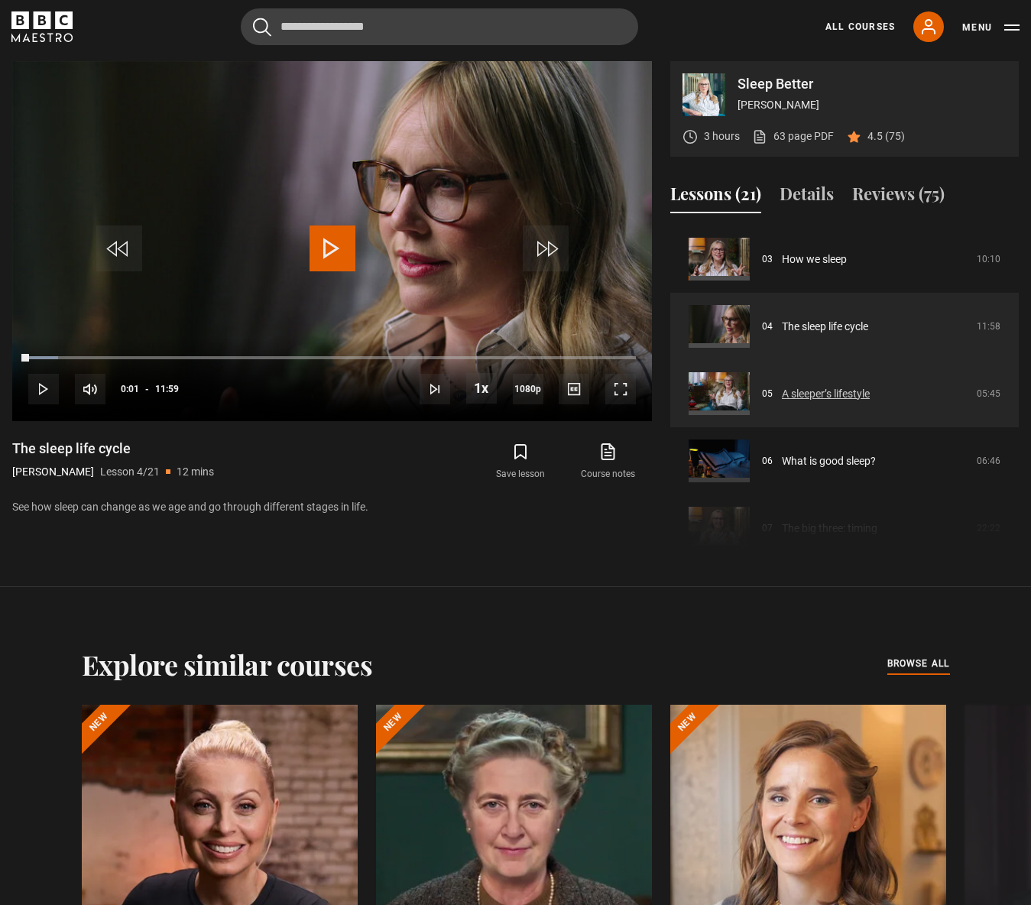
click at [797, 400] on link "A sleeper’s lifestyle" at bounding box center [826, 394] width 88 height 16
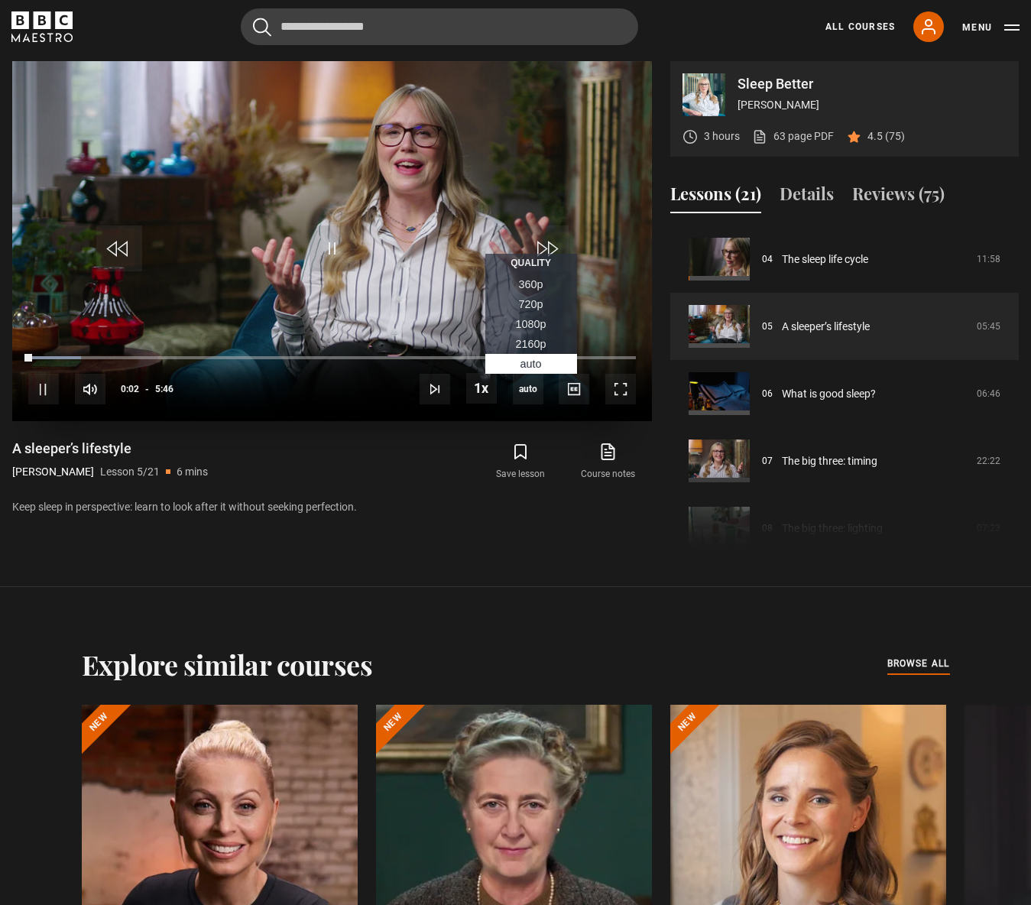
click at [525, 324] on span "1080p" at bounding box center [531, 324] width 31 height 12
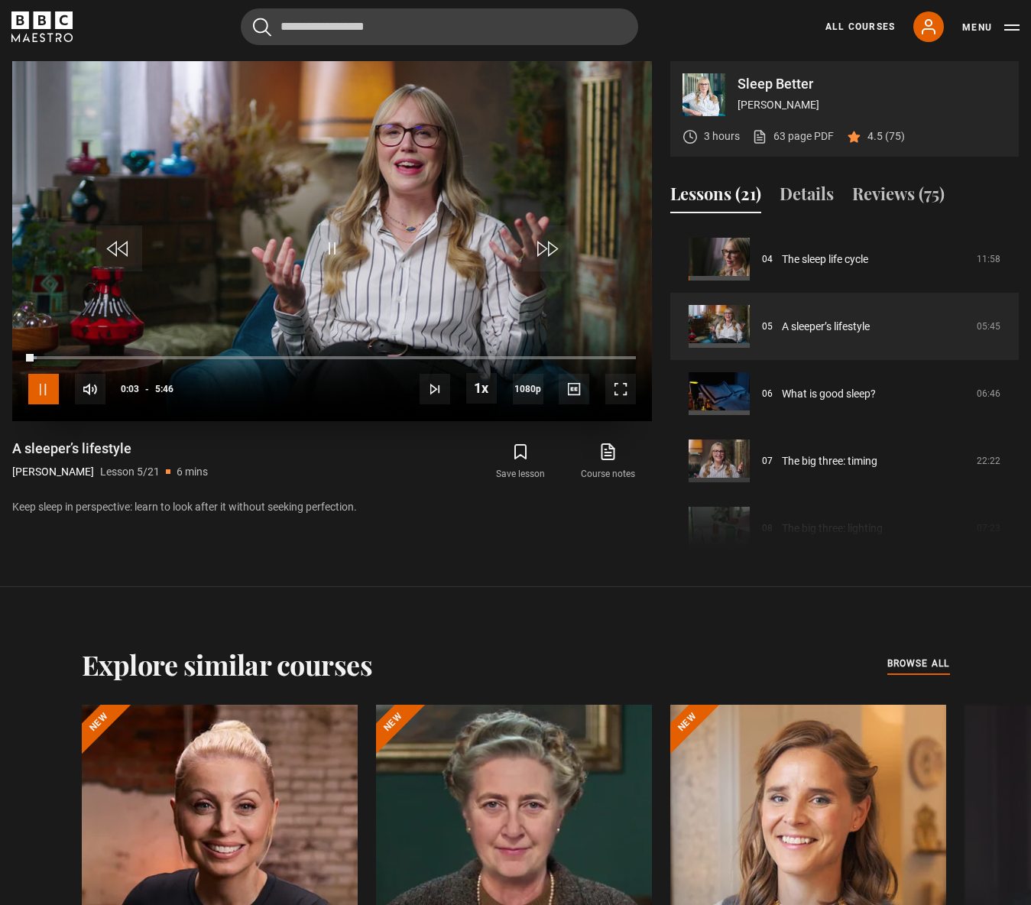
click at [43, 390] on span "Video Player" at bounding box center [43, 389] width 31 height 31
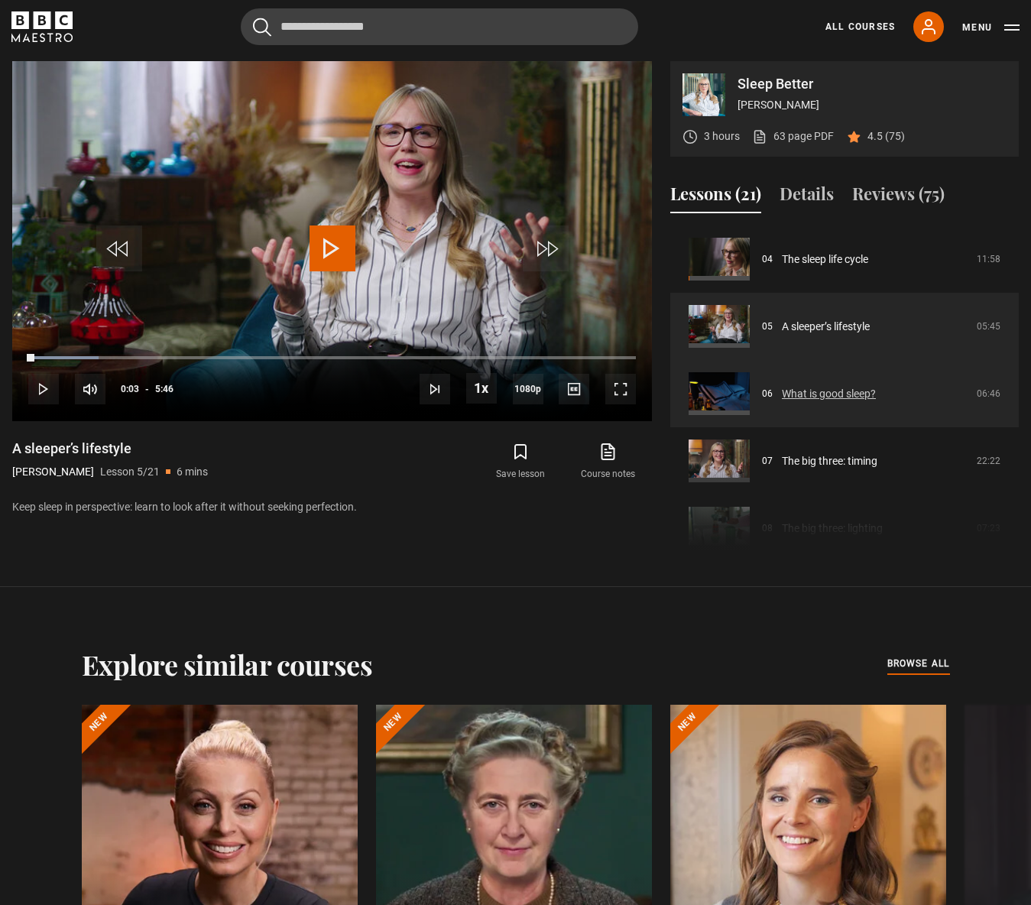
click at [801, 397] on link "What is good sleep?" at bounding box center [829, 394] width 94 height 16
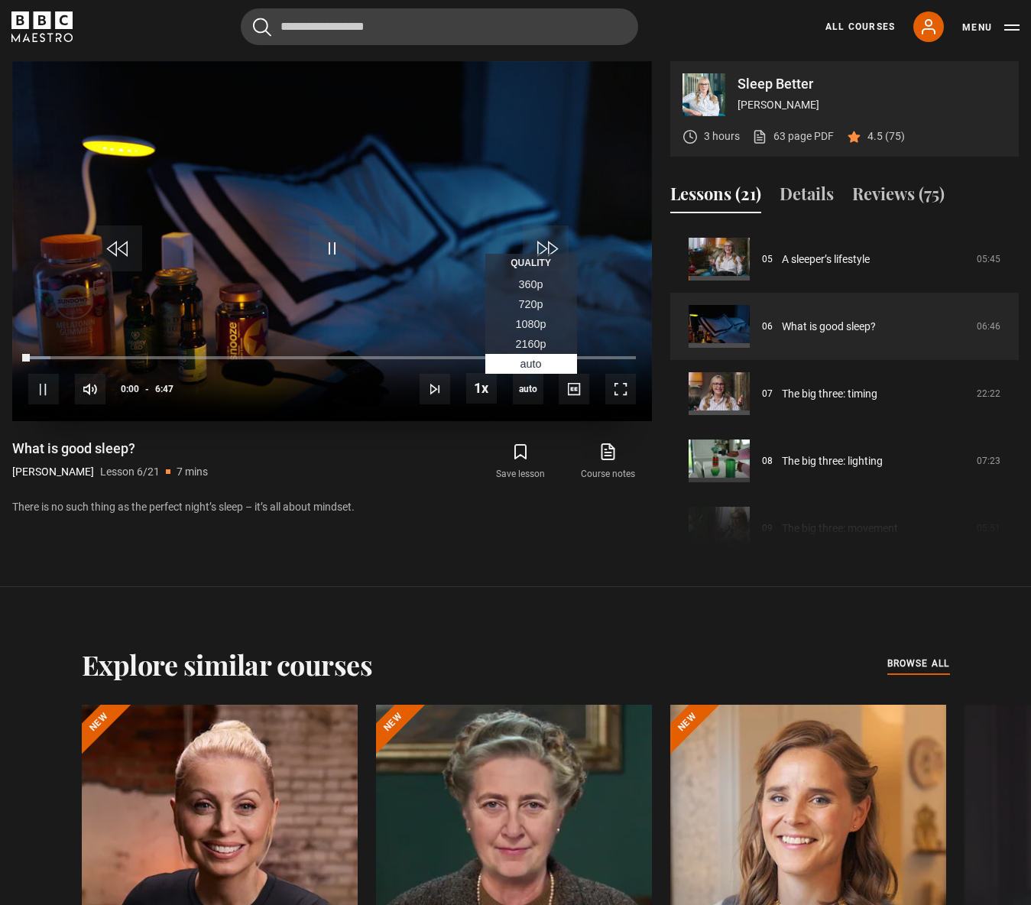
click at [538, 326] on span "1080p" at bounding box center [531, 324] width 31 height 12
click at [49, 391] on span "Video Player" at bounding box center [43, 389] width 31 height 31
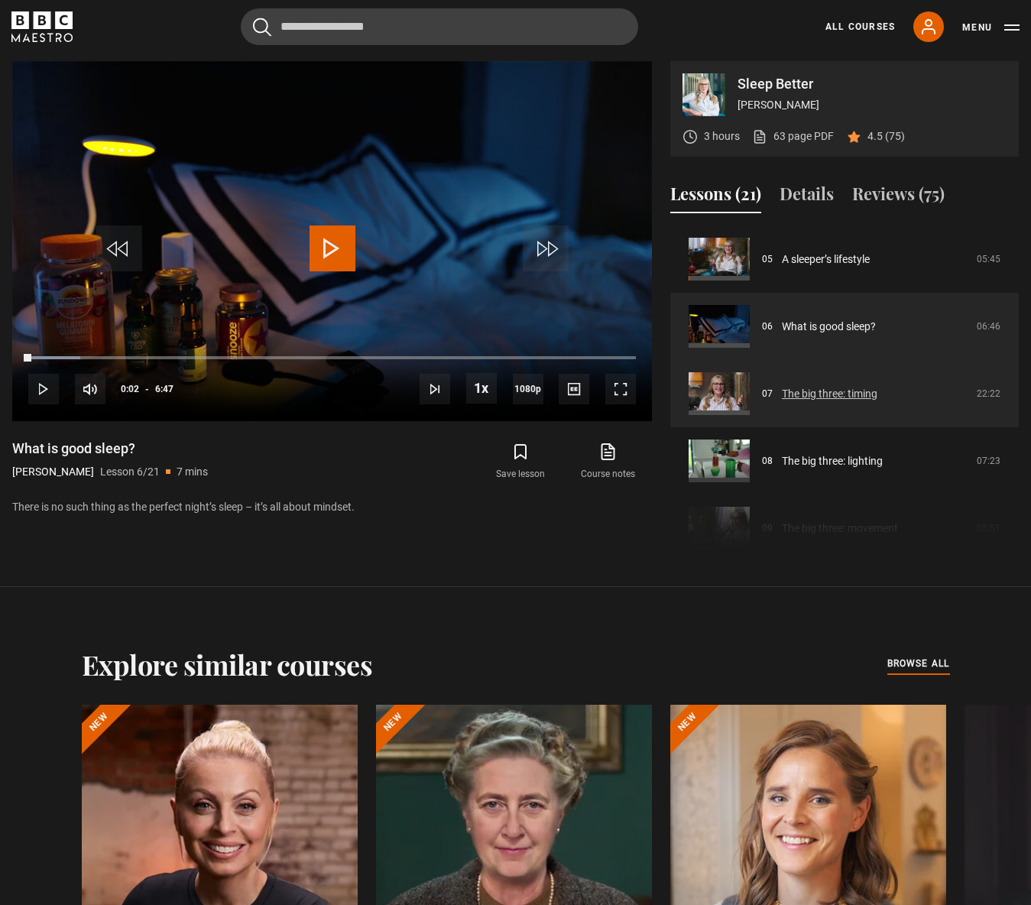
click at [808, 398] on link "The big three: timing" at bounding box center [830, 394] width 96 height 16
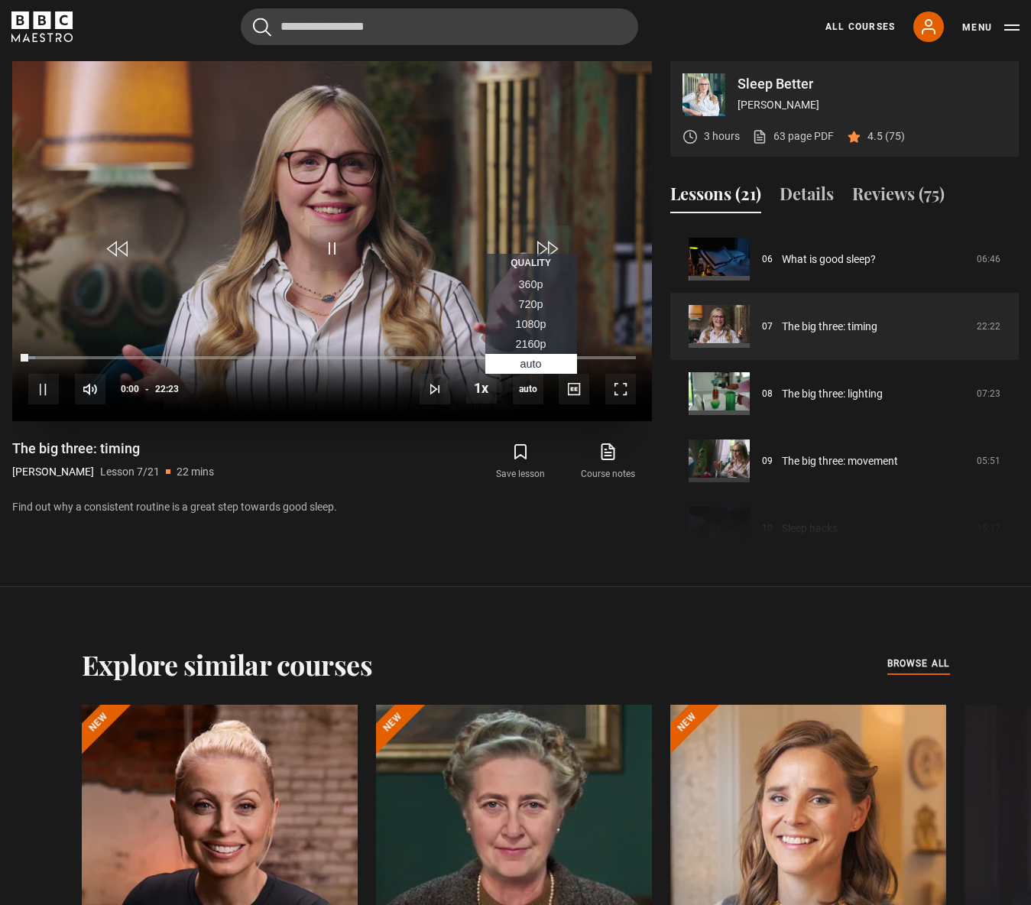
click at [528, 329] on span "1080p" at bounding box center [531, 324] width 31 height 12
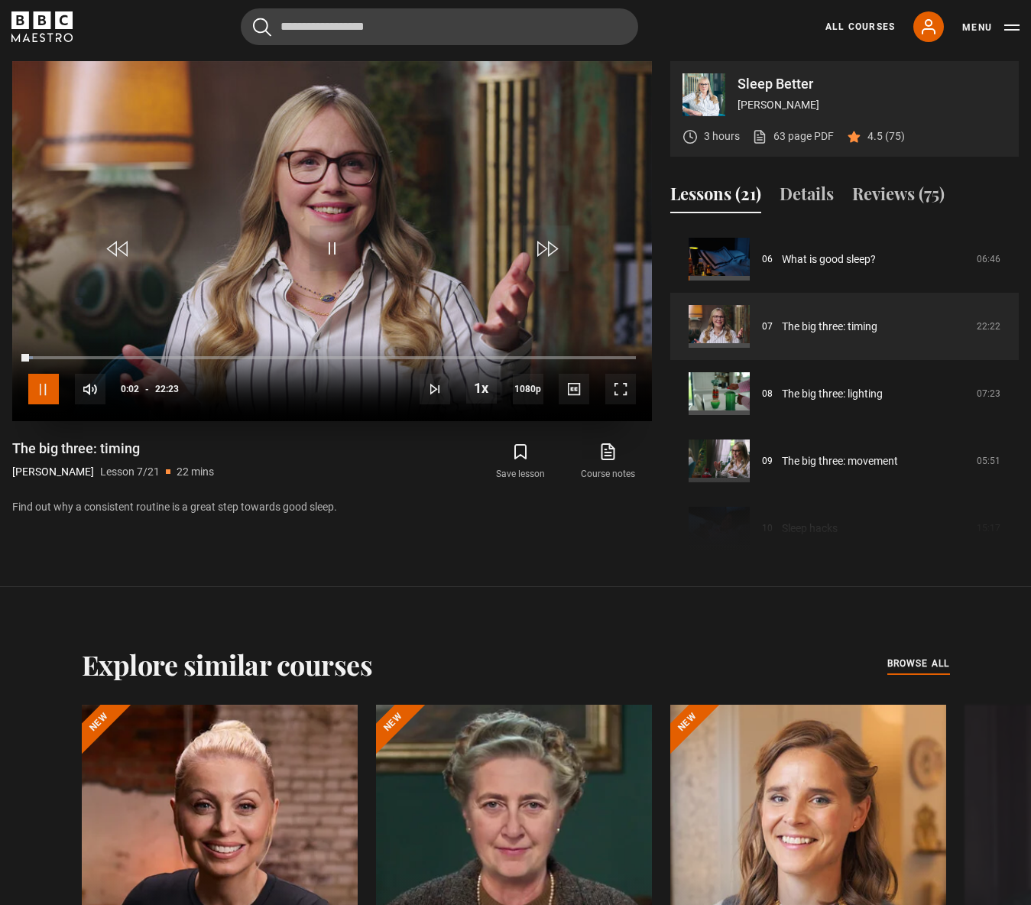
click at [35, 395] on span "Video Player" at bounding box center [43, 389] width 31 height 31
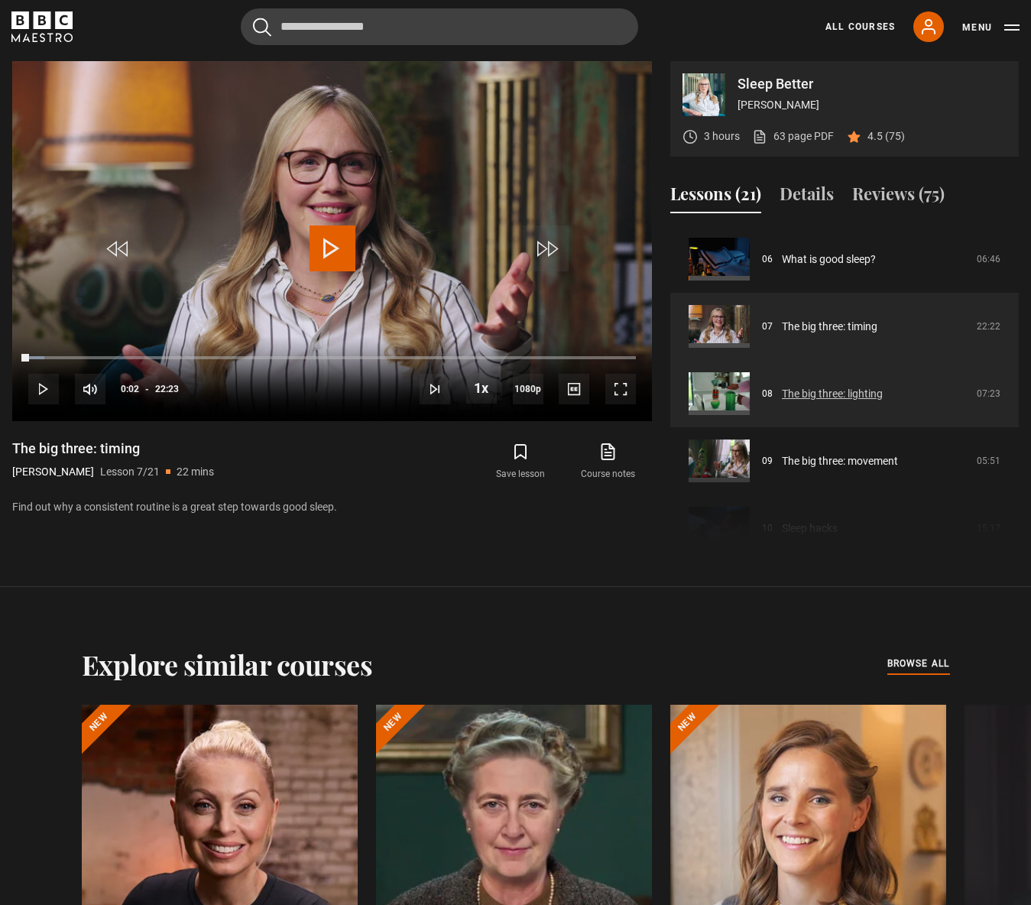
click at [836, 396] on link "The big three: lighting" at bounding box center [832, 394] width 101 height 16
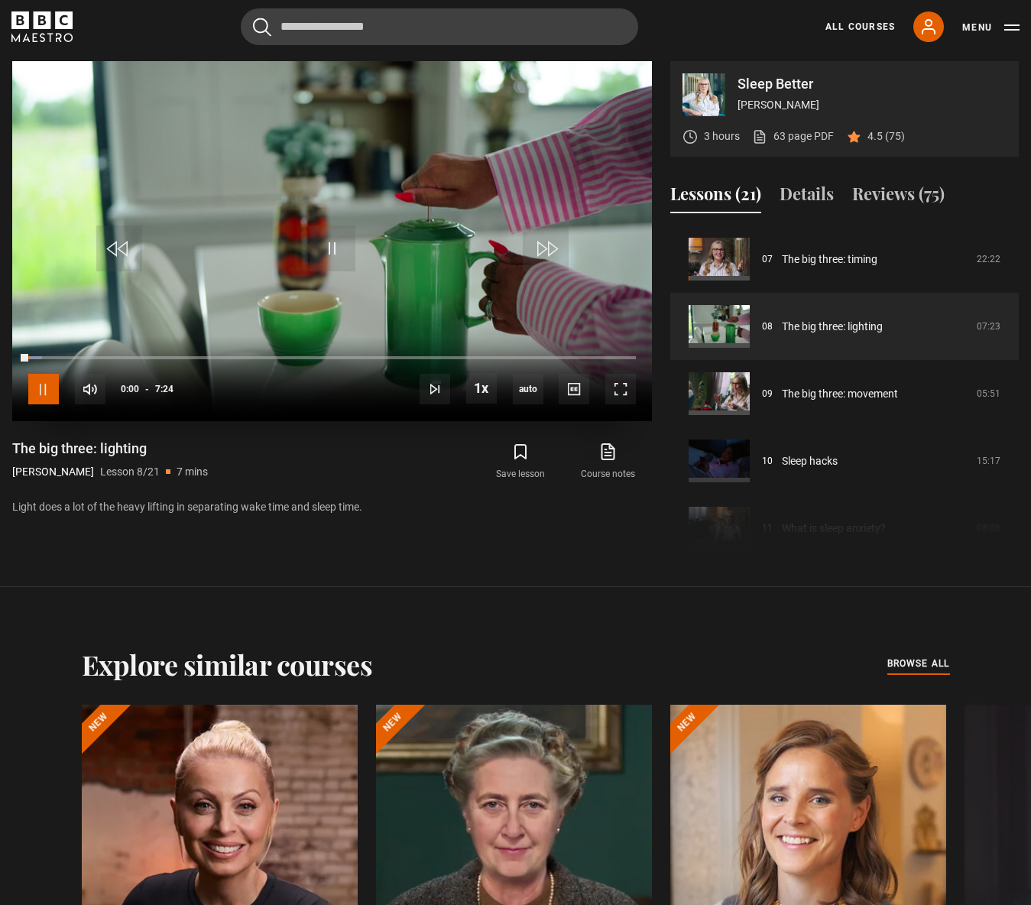
click at [39, 394] on span "Video Player" at bounding box center [43, 389] width 31 height 31
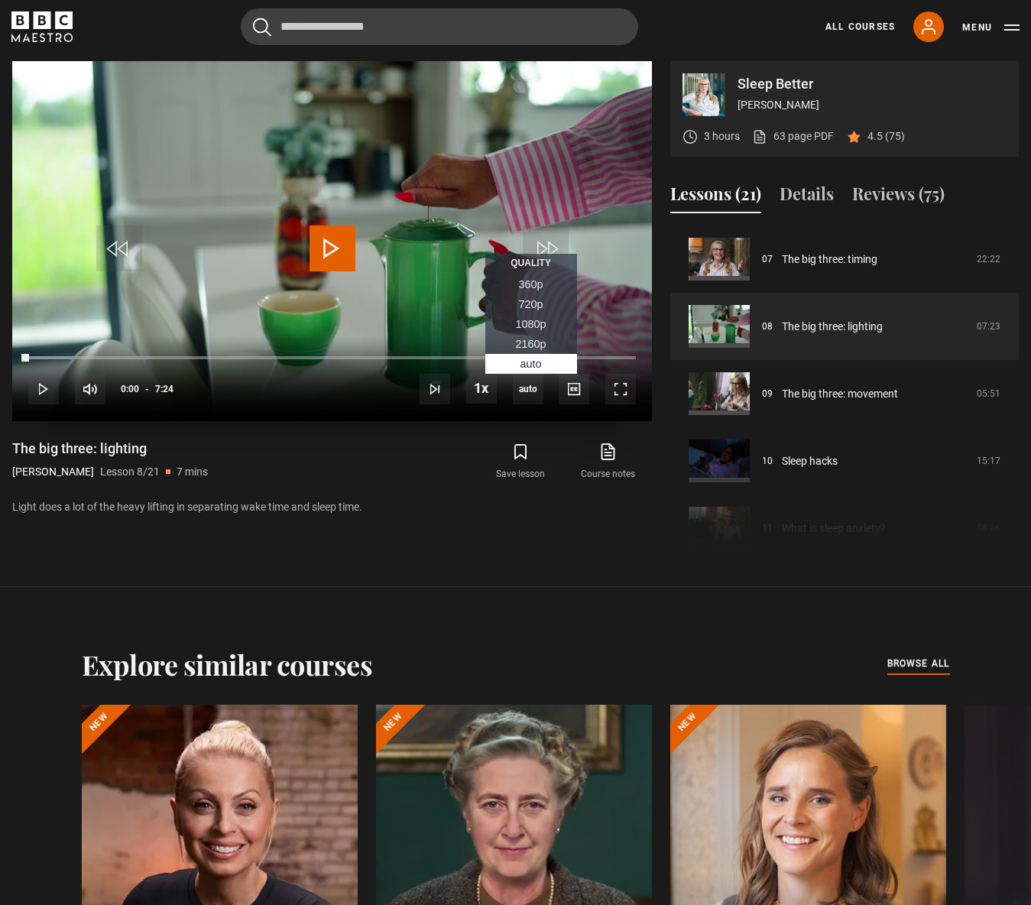
click at [527, 320] on span "1080p" at bounding box center [531, 324] width 31 height 12
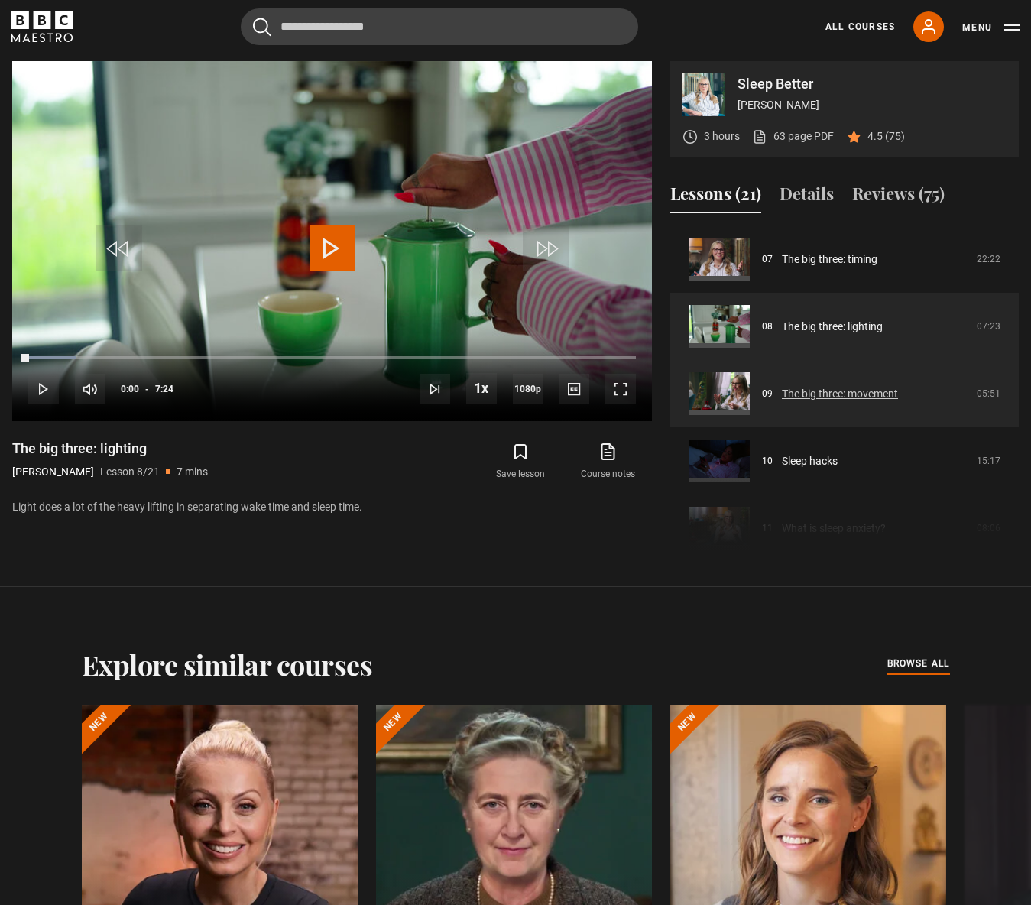
click at [829, 401] on link "The big three: movement" at bounding box center [840, 394] width 116 height 16
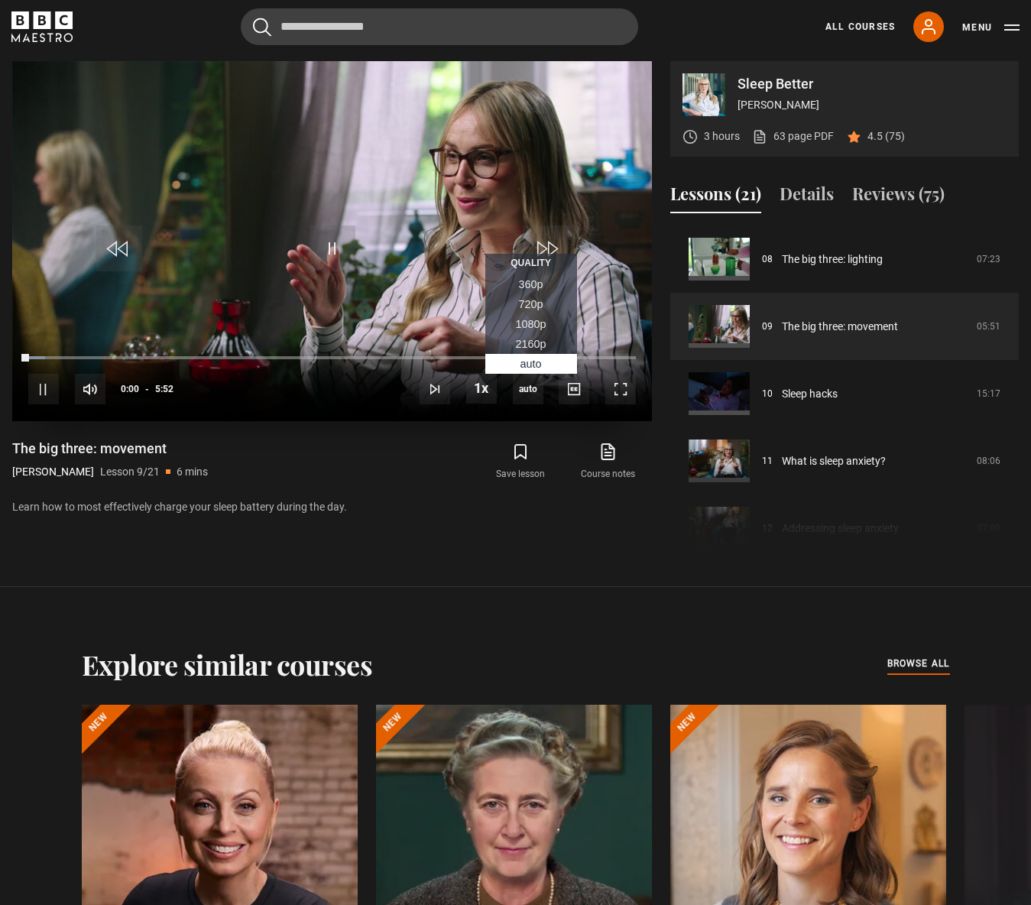
click at [528, 324] on span "1080p" at bounding box center [531, 324] width 31 height 12
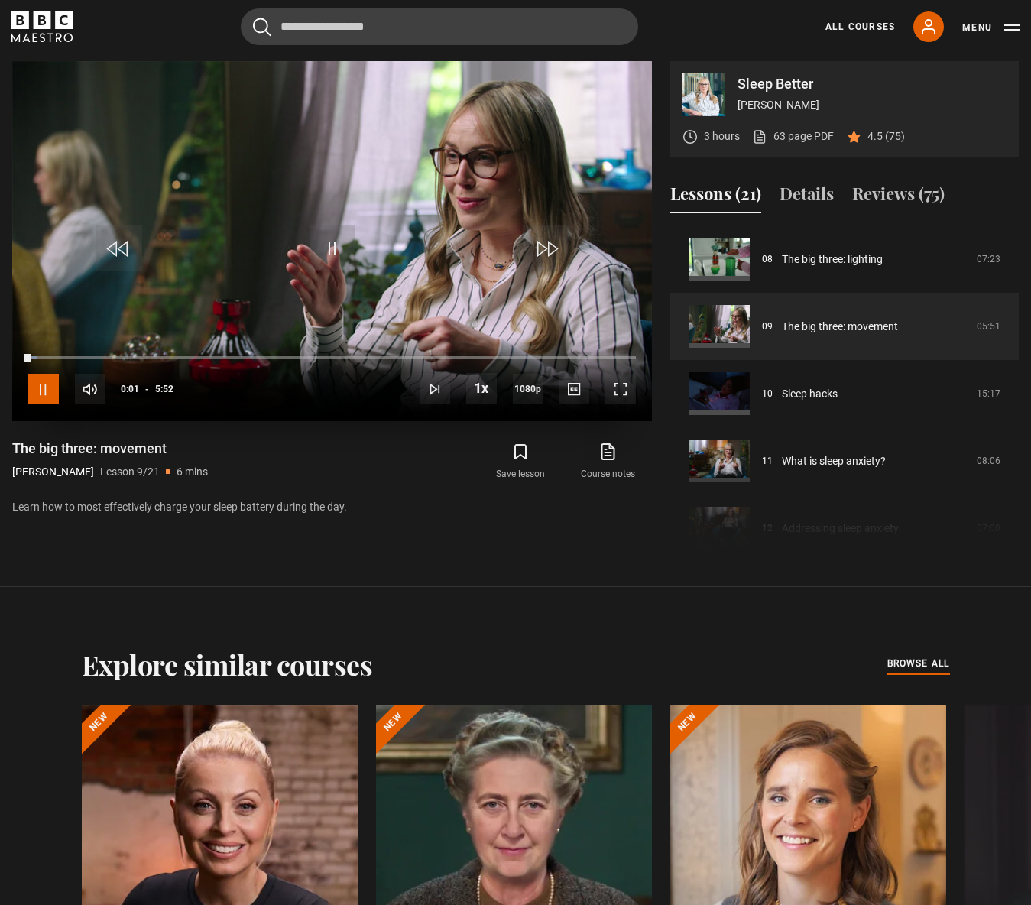
click at [44, 397] on span "Video Player" at bounding box center [43, 389] width 31 height 31
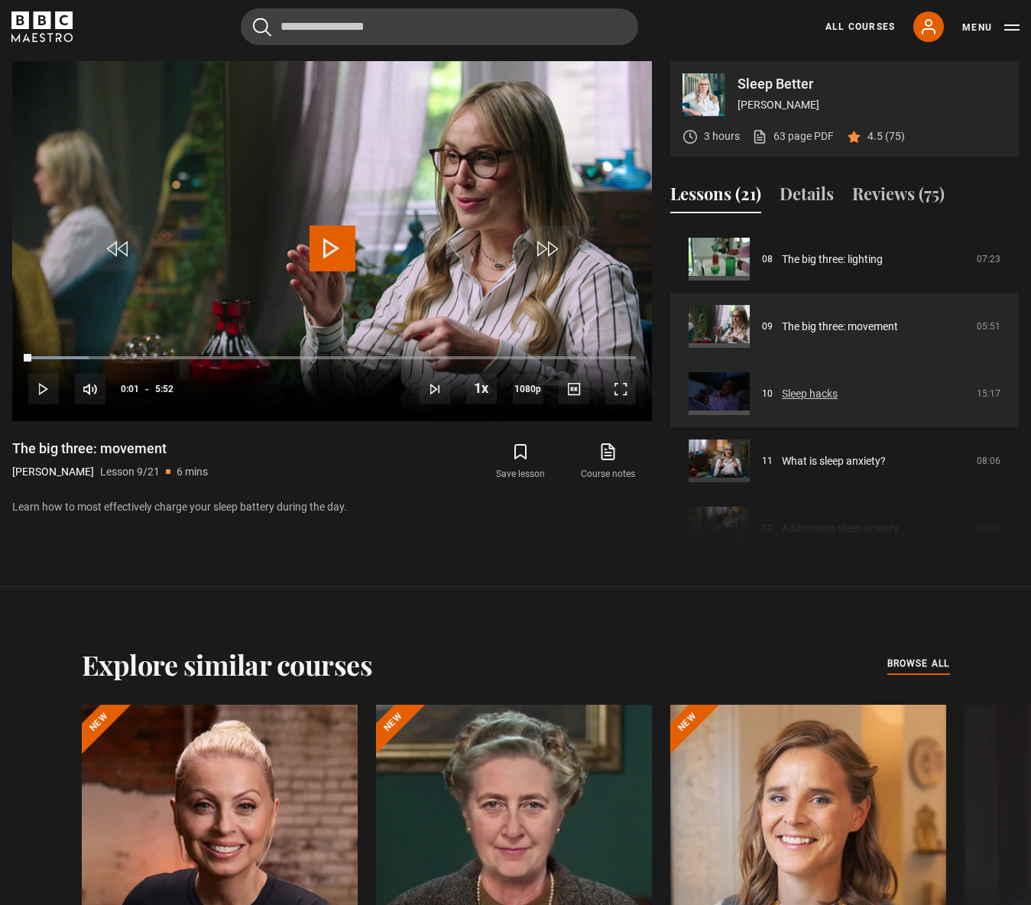
click at [790, 398] on link "Sleep hacks" at bounding box center [810, 394] width 56 height 16
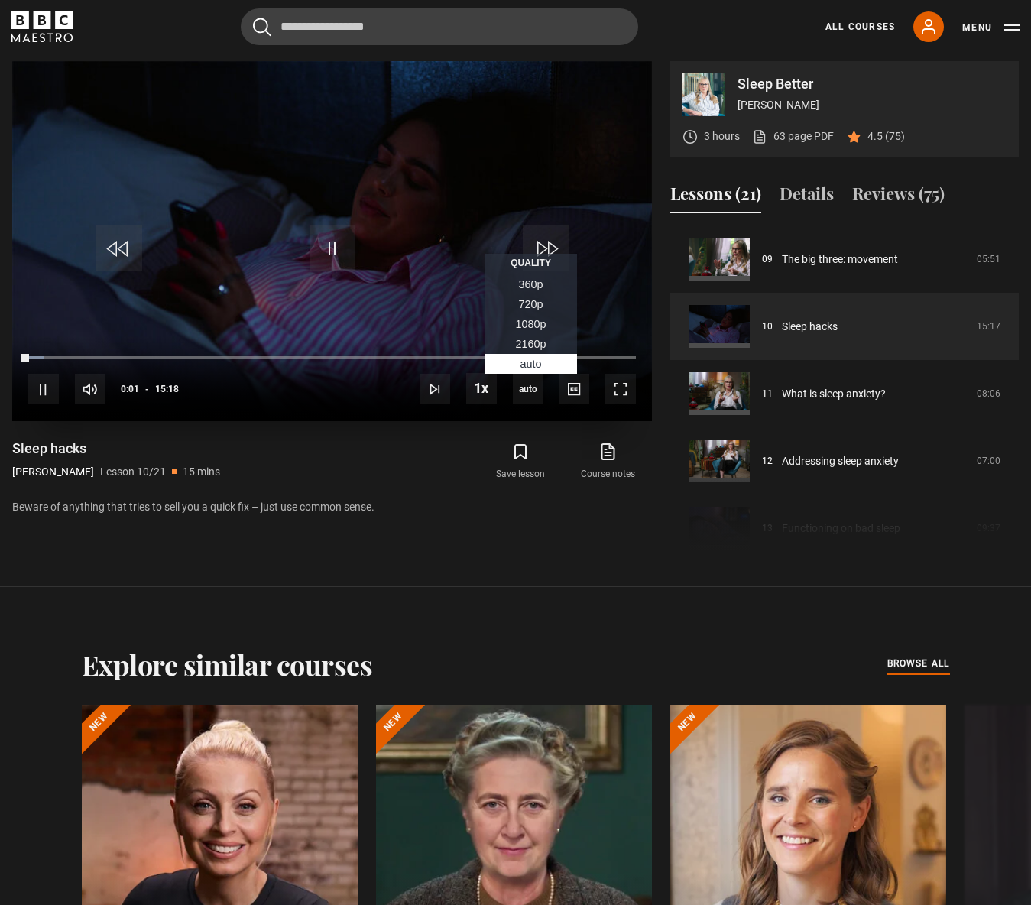
click at [529, 327] on span "1080p" at bounding box center [531, 324] width 31 height 12
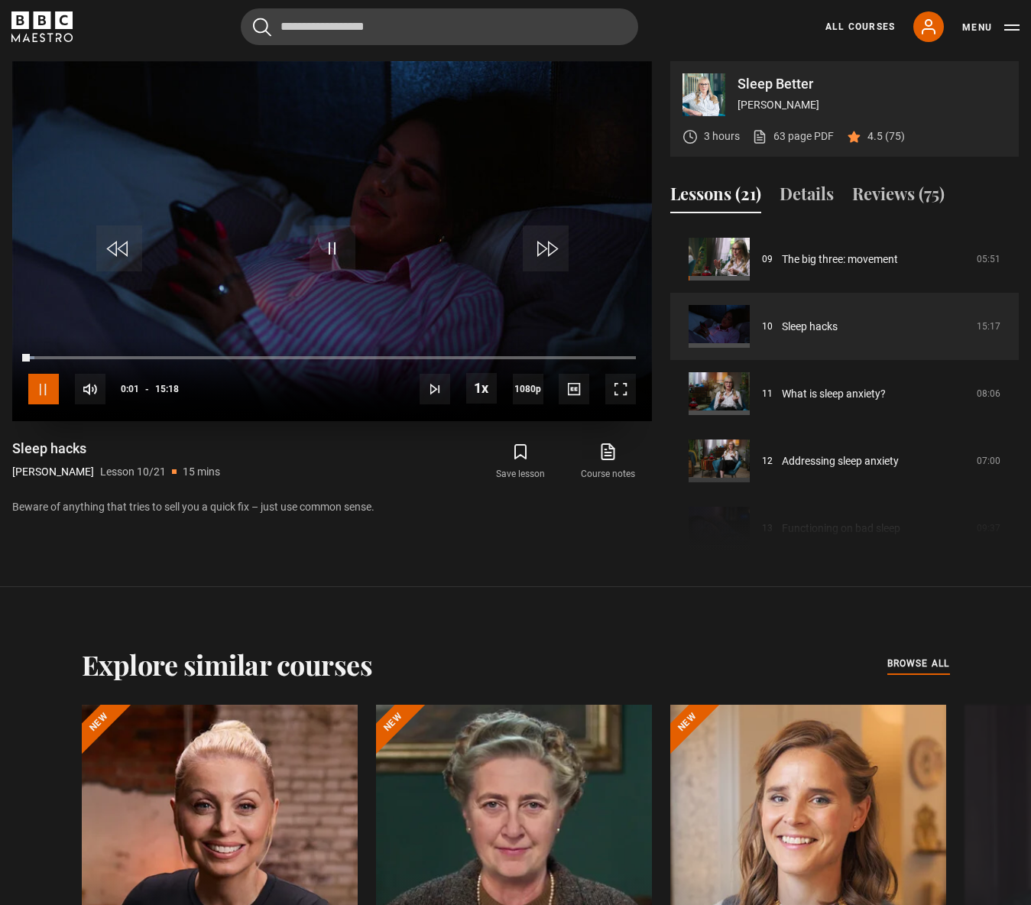
click at [41, 397] on span "Video Player" at bounding box center [43, 389] width 31 height 31
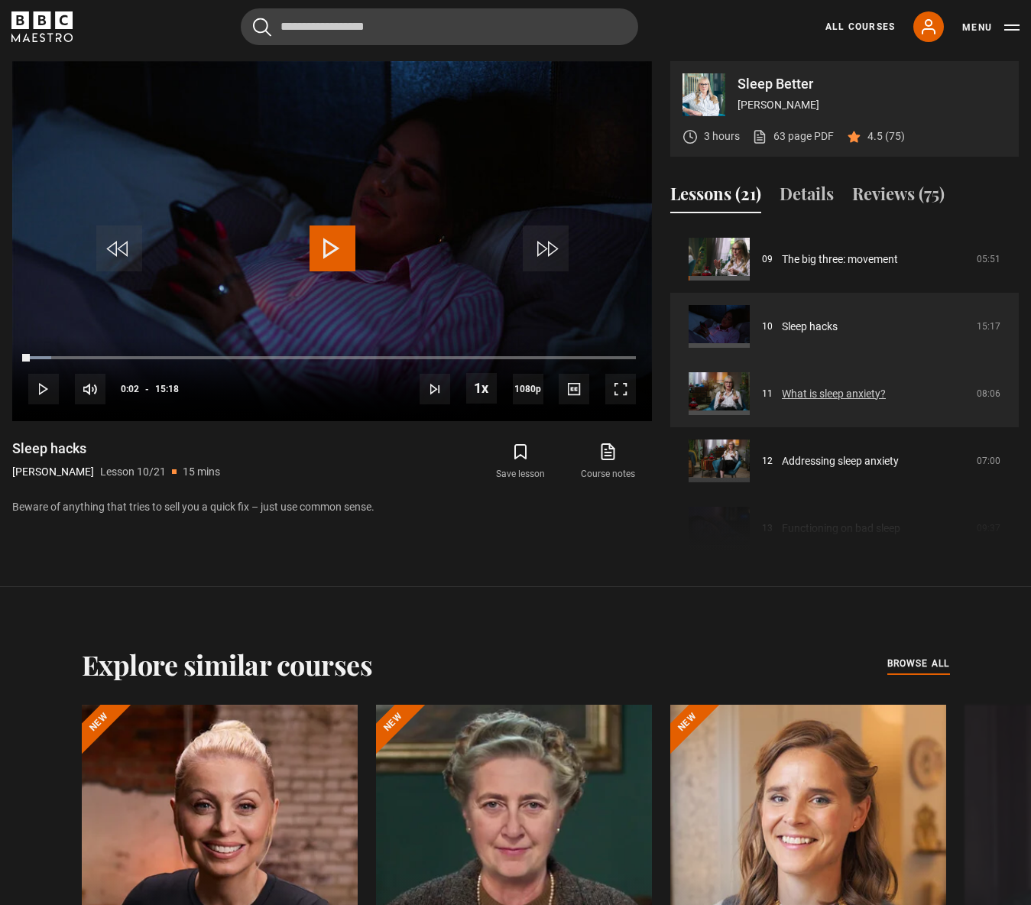
click at [804, 396] on link "What is sleep anxiety?" at bounding box center [834, 394] width 104 height 16
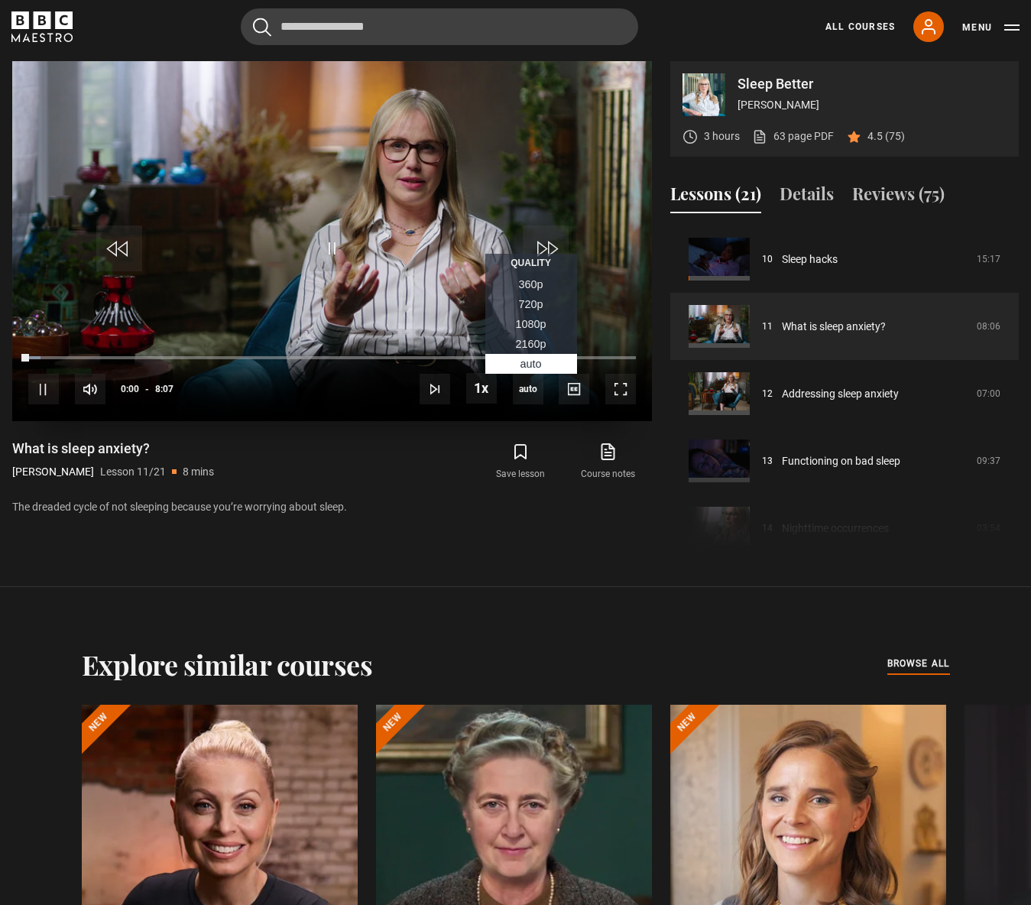
click at [531, 320] on span "1080p" at bounding box center [531, 324] width 31 height 12
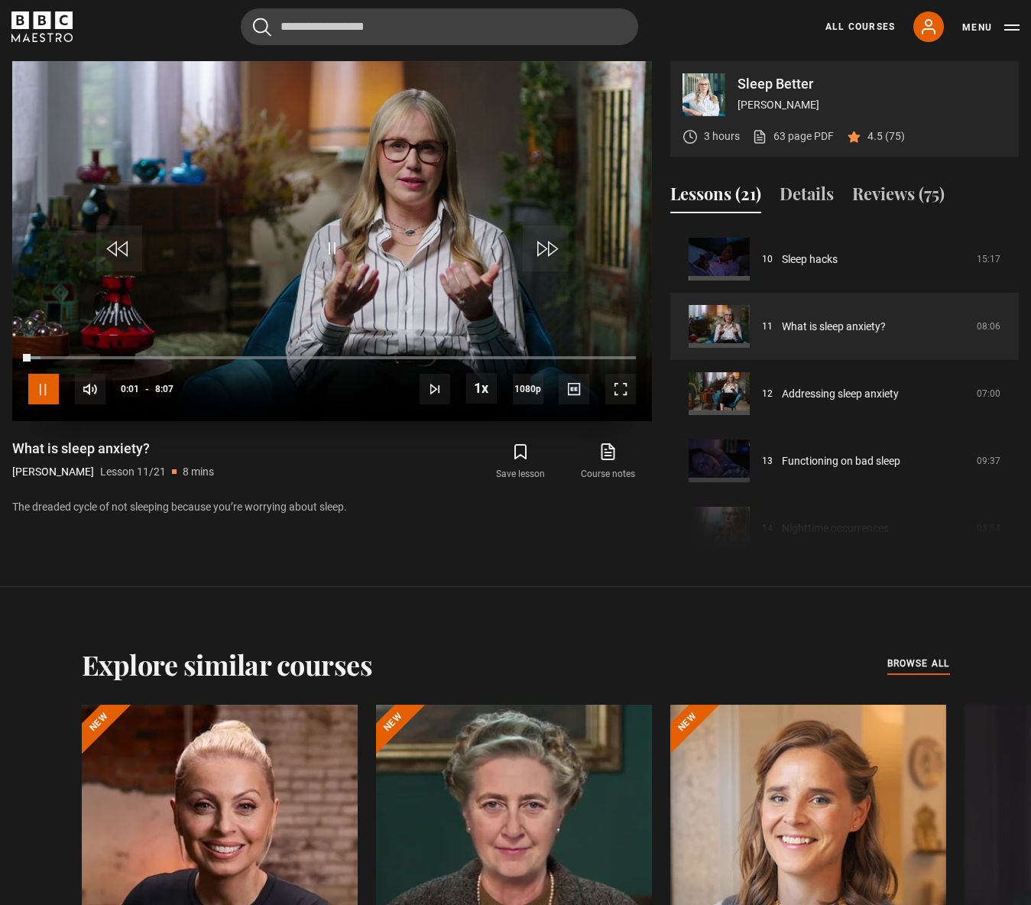
click at [34, 396] on span "Video Player" at bounding box center [43, 389] width 31 height 31
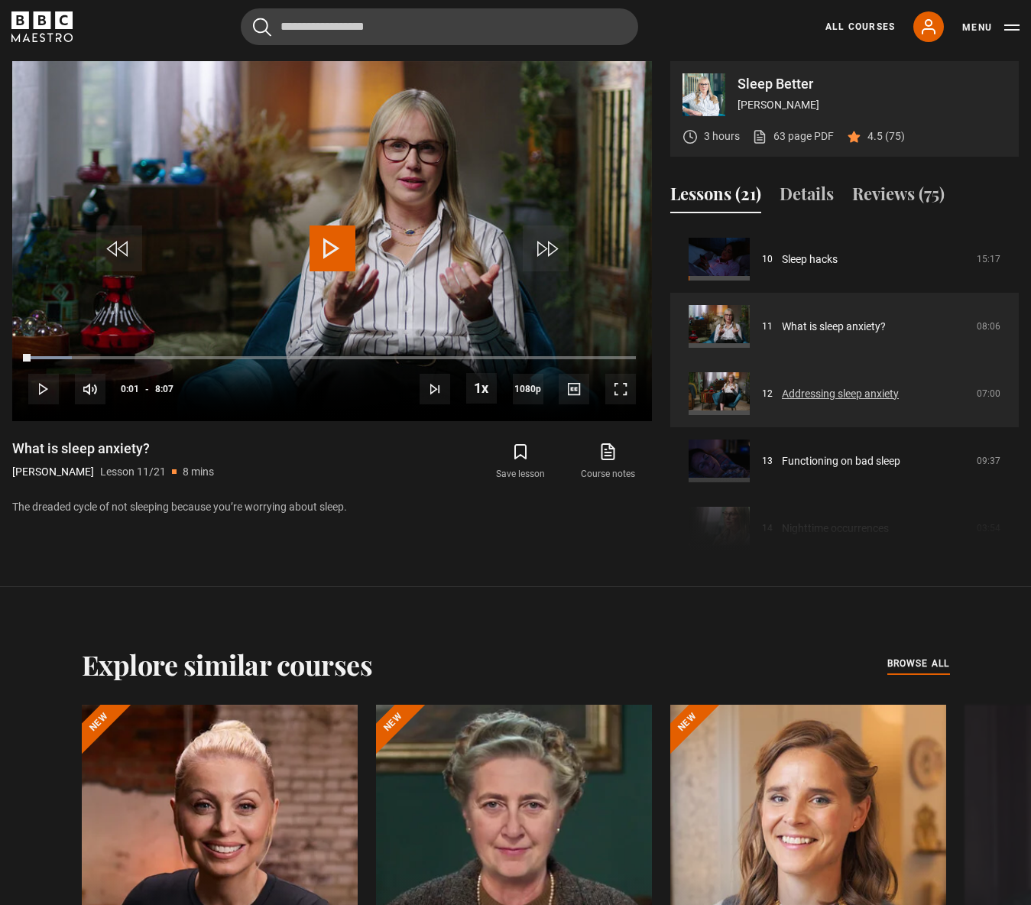
click at [816, 395] on link "Addressing sleep anxiety" at bounding box center [840, 394] width 117 height 16
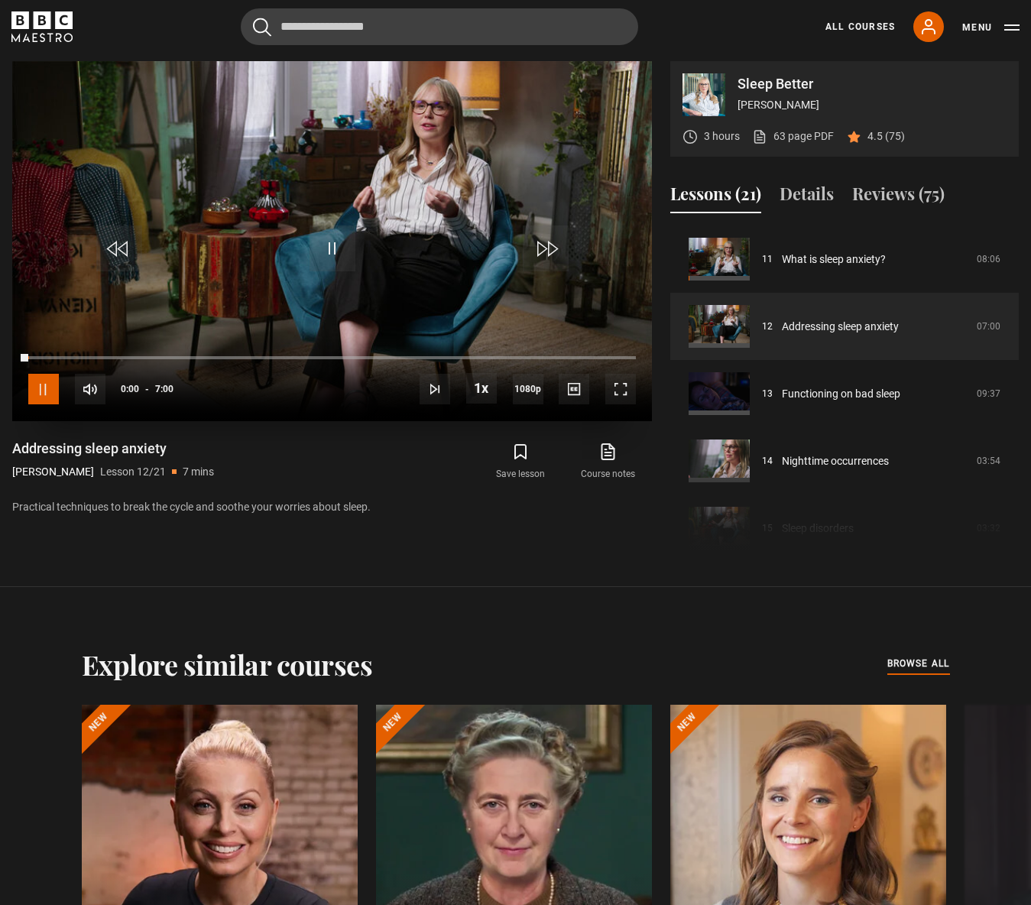
click at [34, 391] on span "Video Player" at bounding box center [43, 389] width 31 height 31
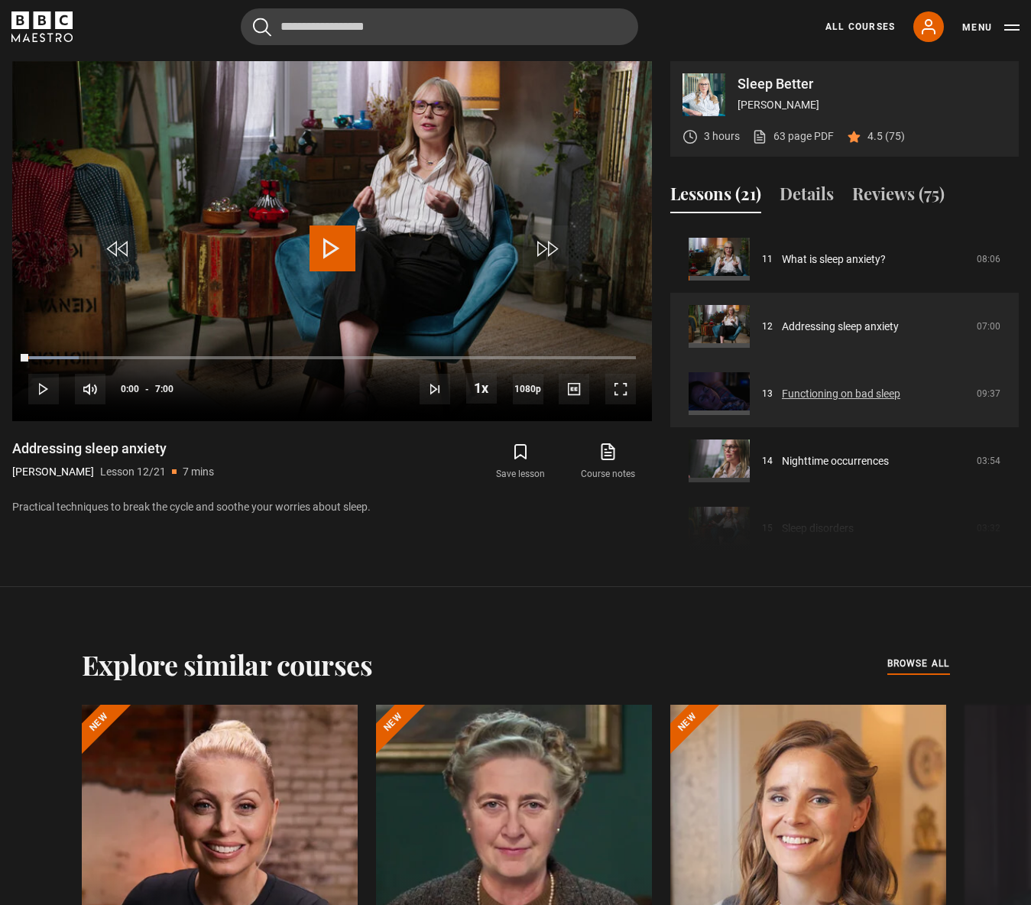
click at [840, 398] on link "Functioning on bad sleep" at bounding box center [841, 394] width 118 height 16
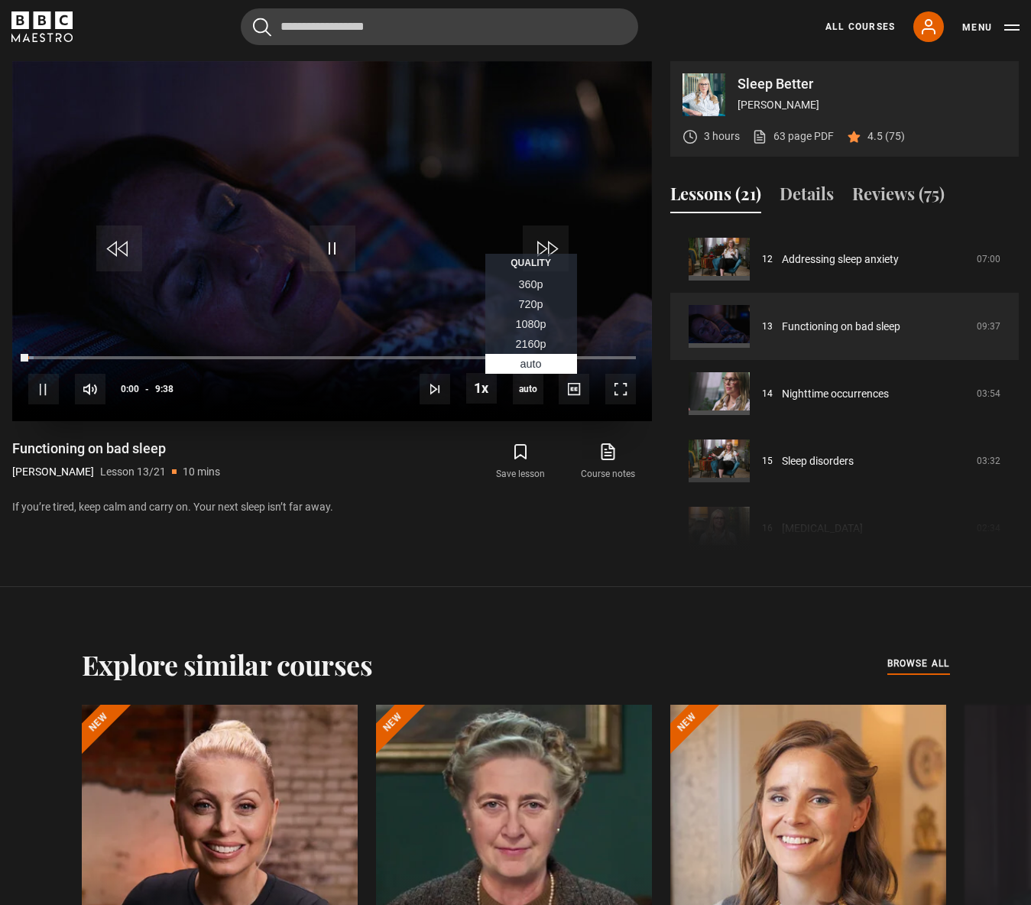
click at [525, 328] on span "1080p" at bounding box center [531, 324] width 31 height 12
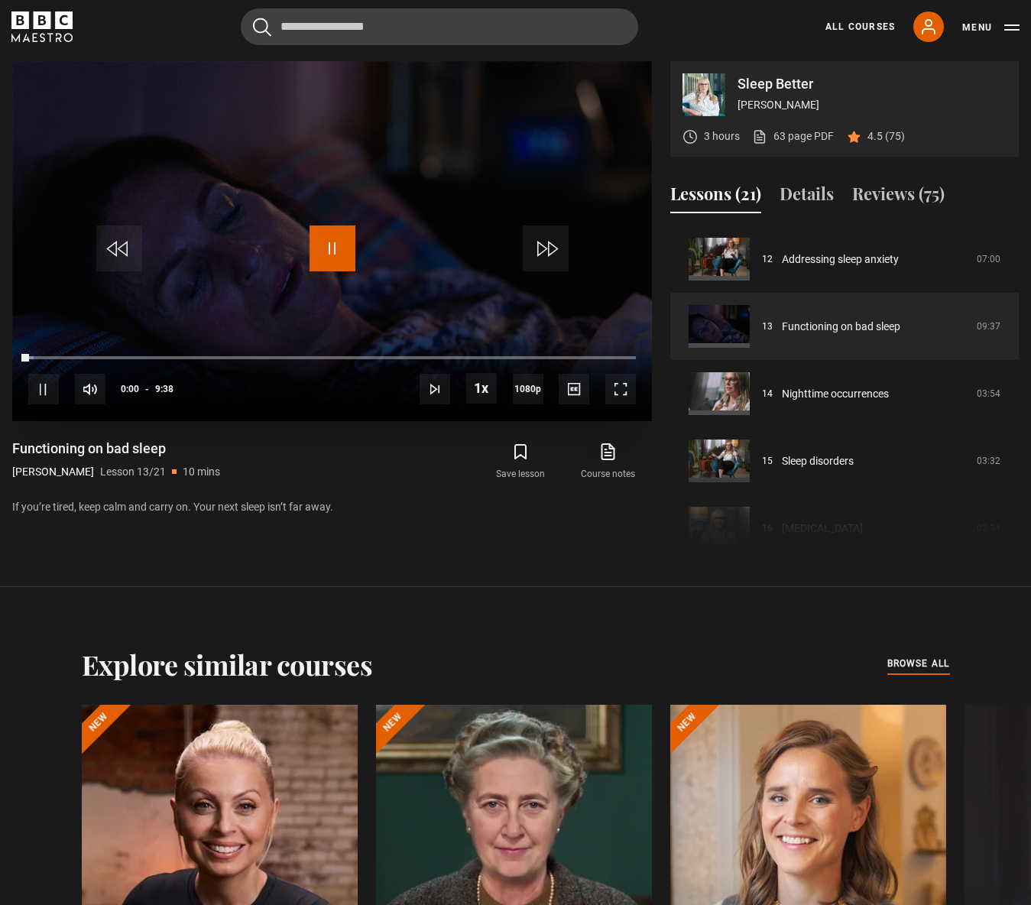
click at [321, 248] on span "Video Player" at bounding box center [333, 249] width 46 height 46
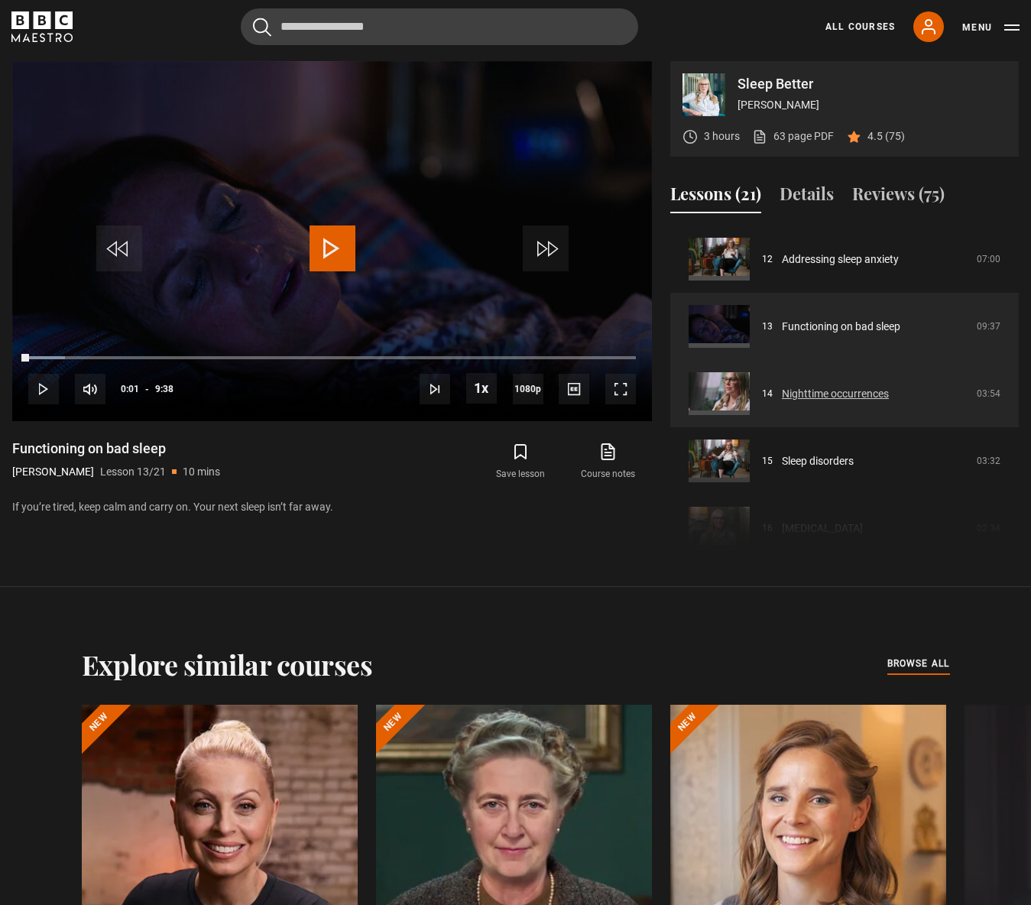
click at [817, 391] on link "Nighttime occurrences" at bounding box center [835, 394] width 107 height 16
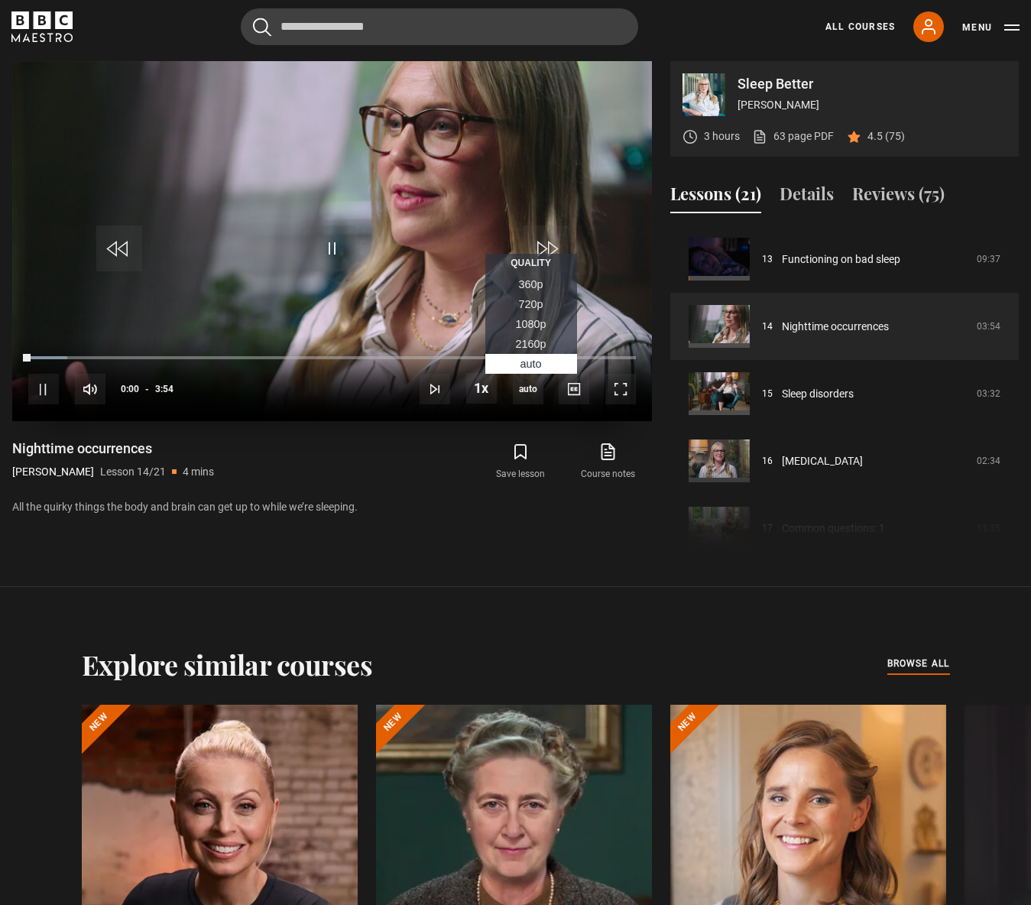
click at [536, 326] on span "1080p" at bounding box center [531, 324] width 31 height 12
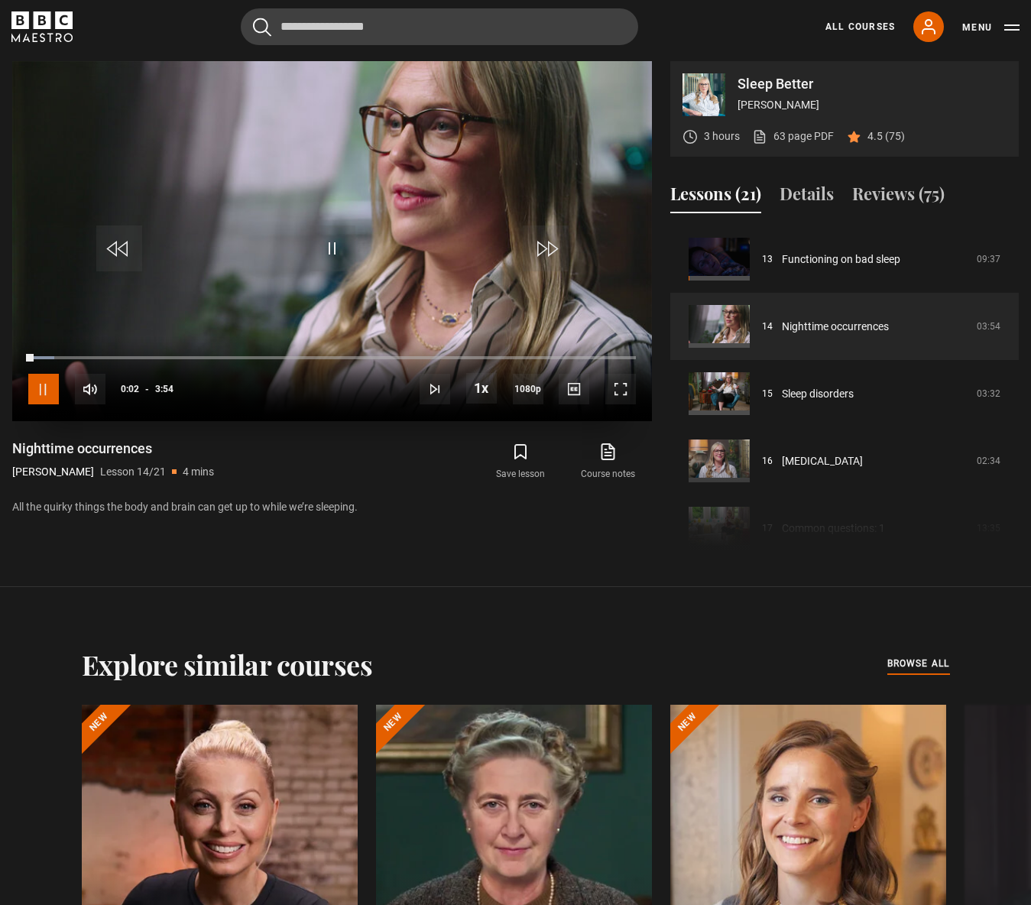
click at [41, 396] on span "Video Player" at bounding box center [43, 389] width 31 height 31
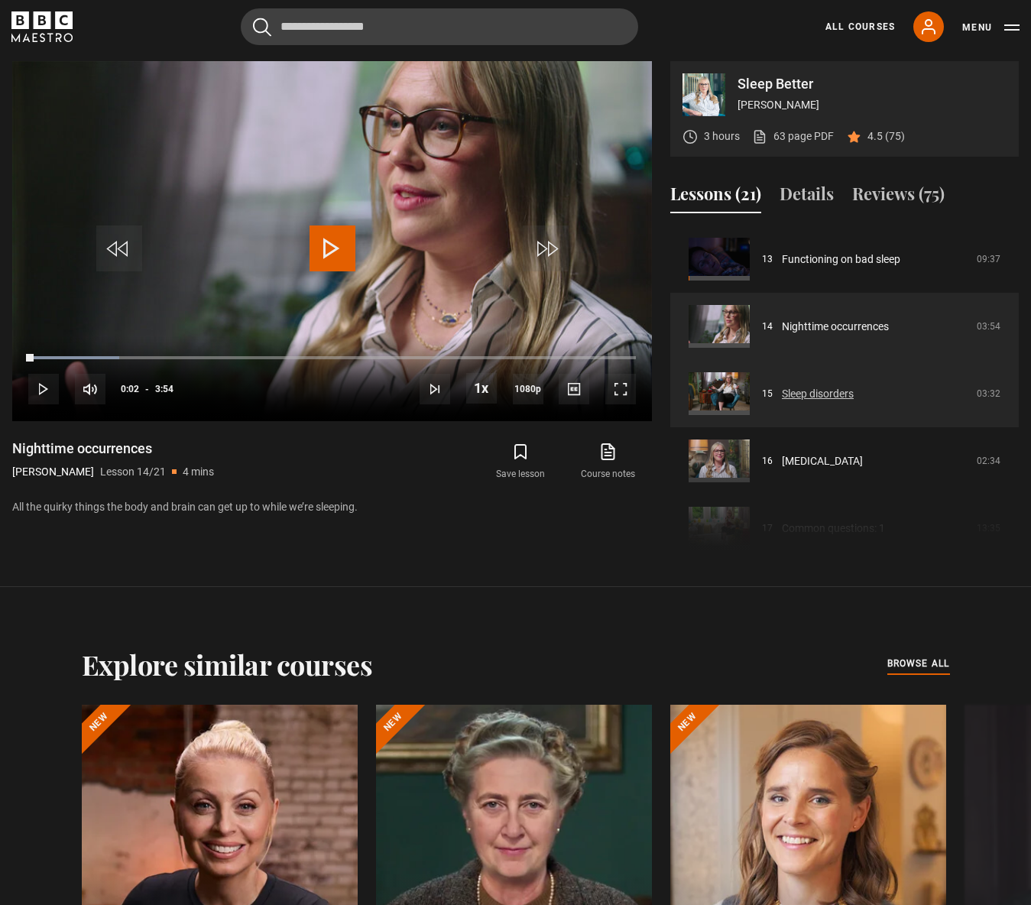
click at [829, 398] on link "Sleep disorders" at bounding box center [818, 394] width 72 height 16
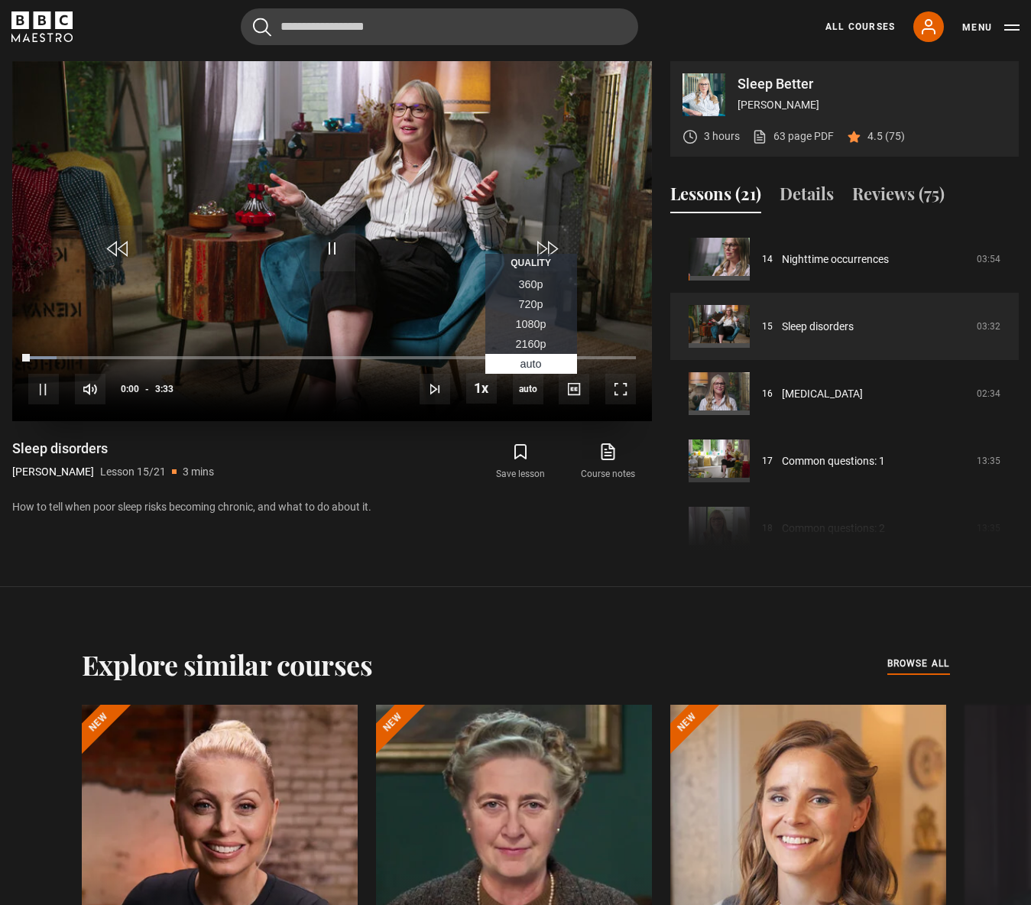
click at [544, 319] on span "1080p" at bounding box center [531, 324] width 31 height 12
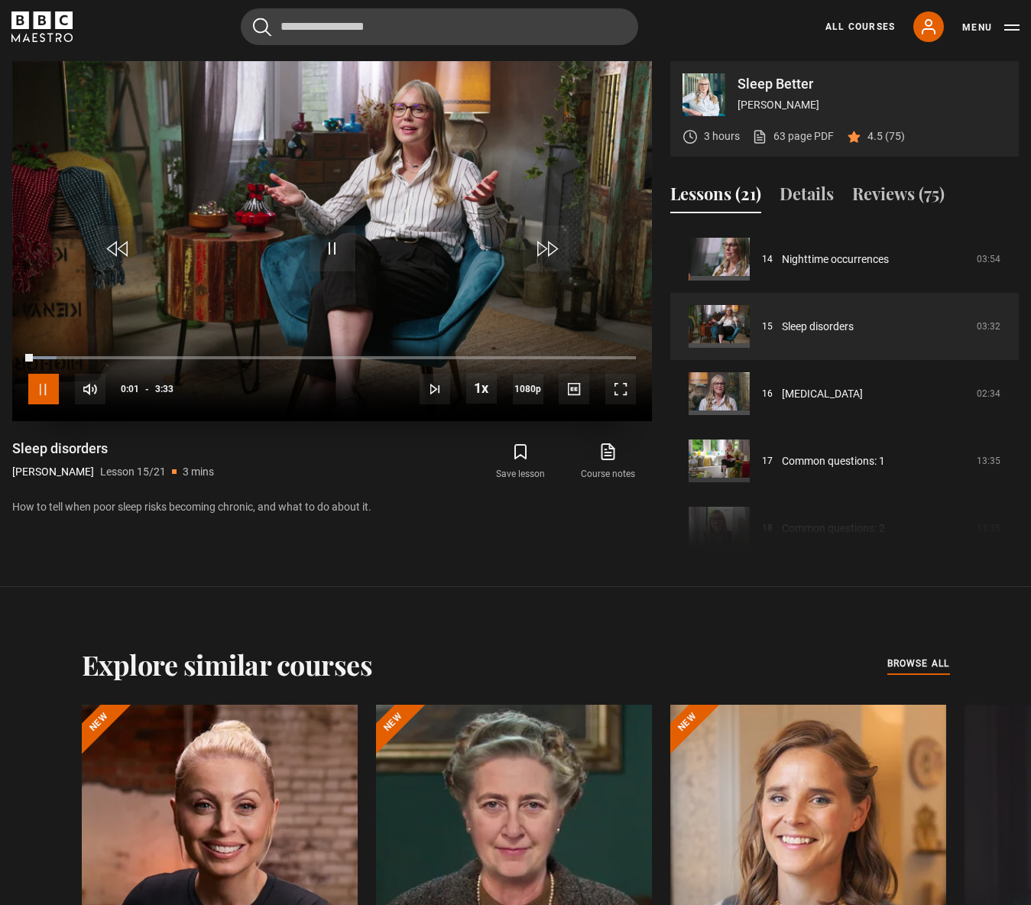
drag, startPoint x: 42, startPoint y: 386, endPoint x: 53, endPoint y: 386, distance: 10.7
click at [41, 386] on span "Video Player" at bounding box center [43, 389] width 31 height 31
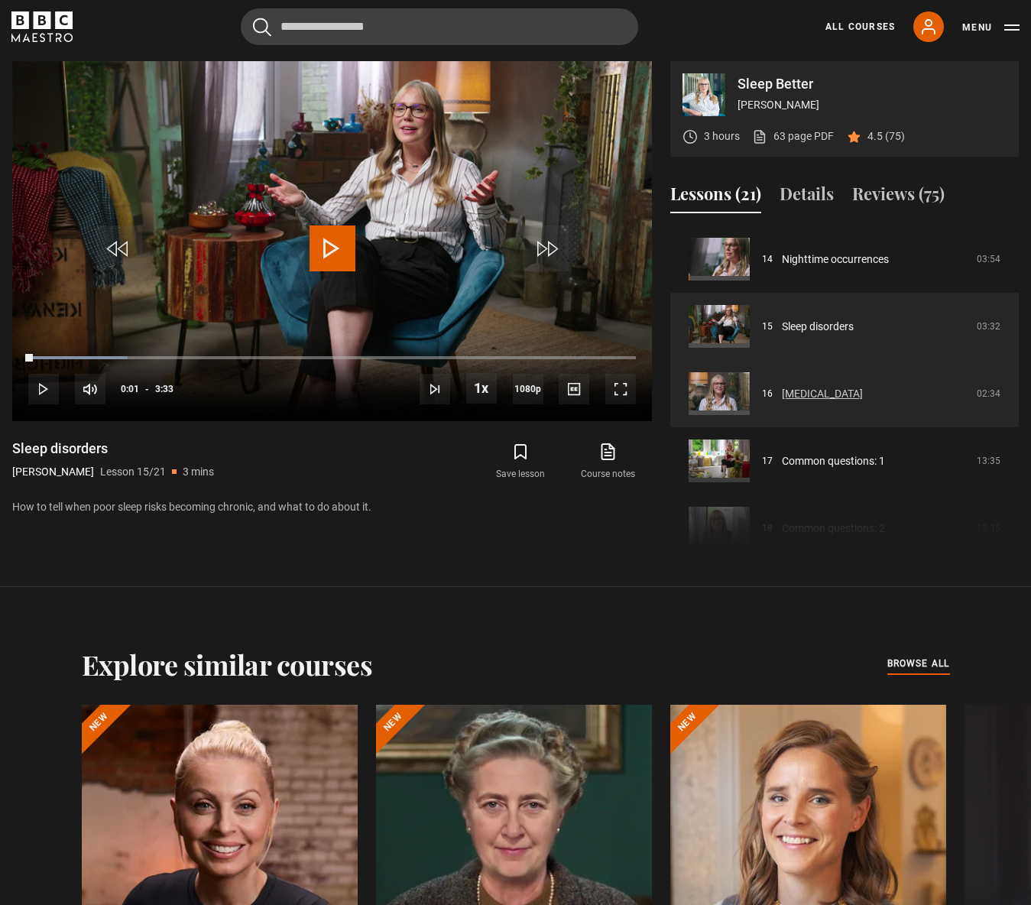
click at [782, 393] on link "[MEDICAL_DATA]" at bounding box center [822, 394] width 81 height 16
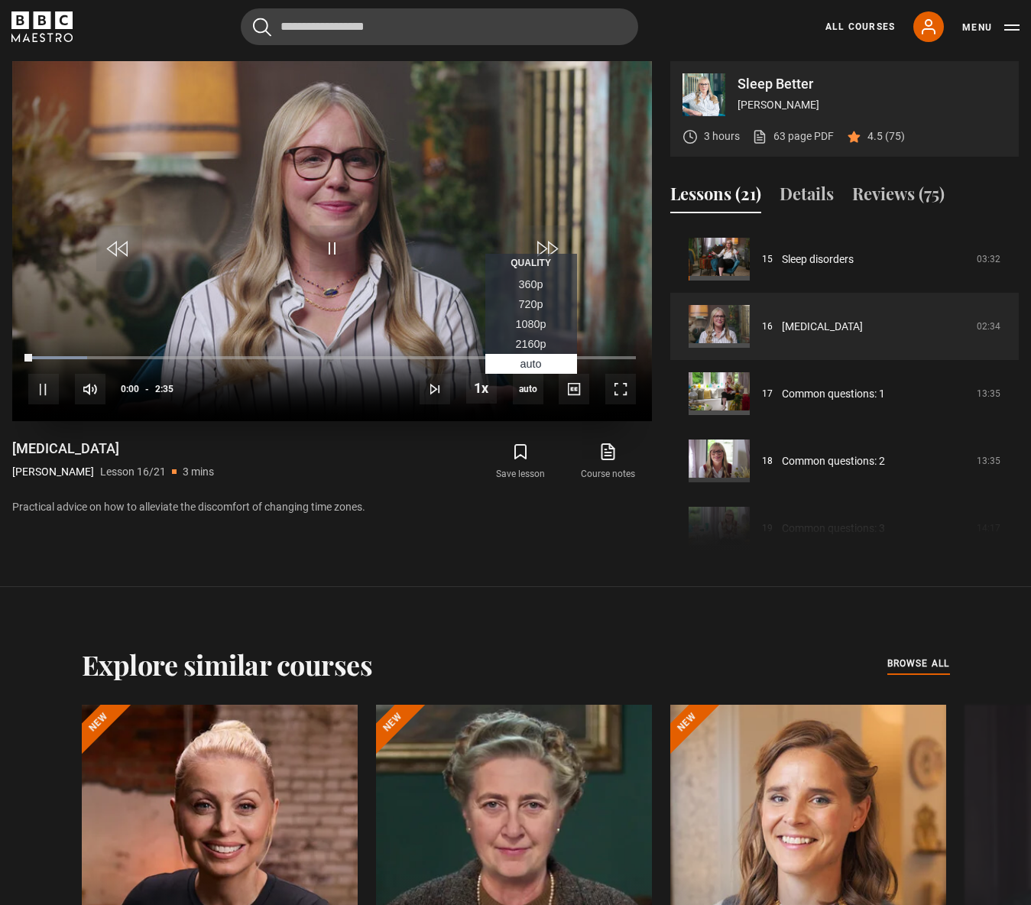
click at [529, 324] on span "1080p" at bounding box center [531, 324] width 31 height 12
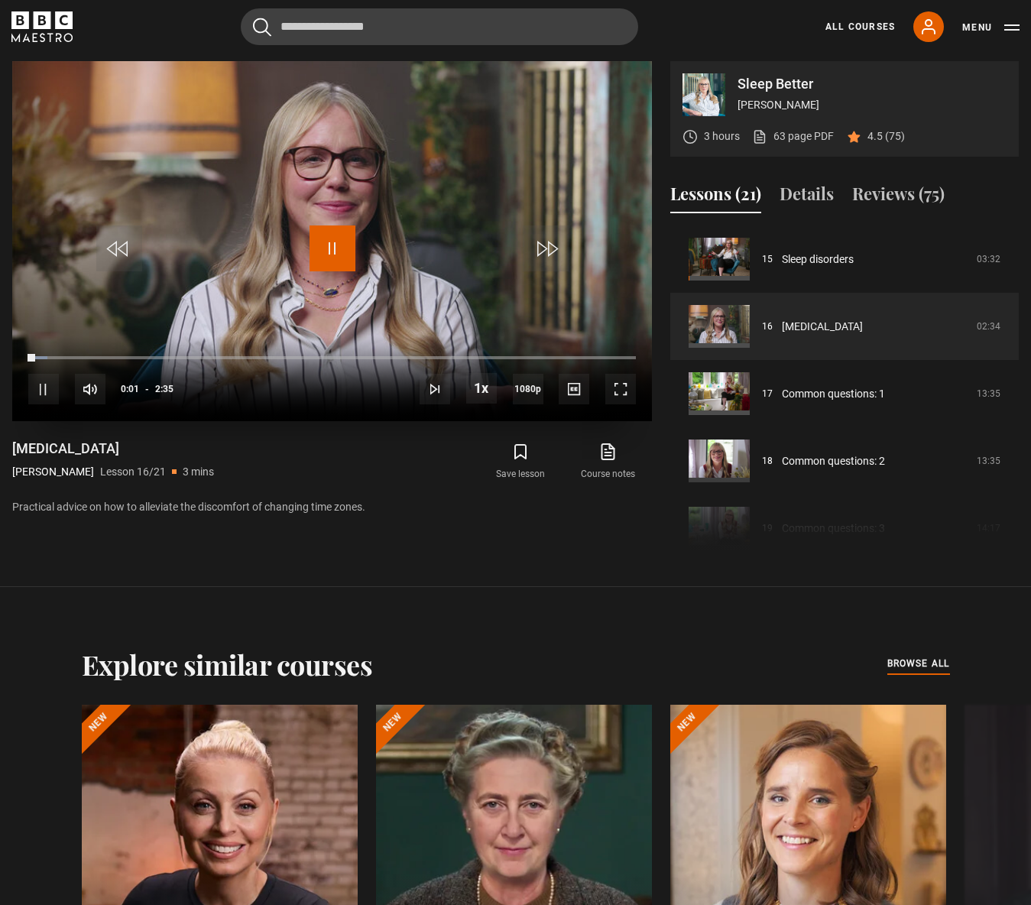
click at [339, 250] on span "Video Player" at bounding box center [333, 249] width 46 height 46
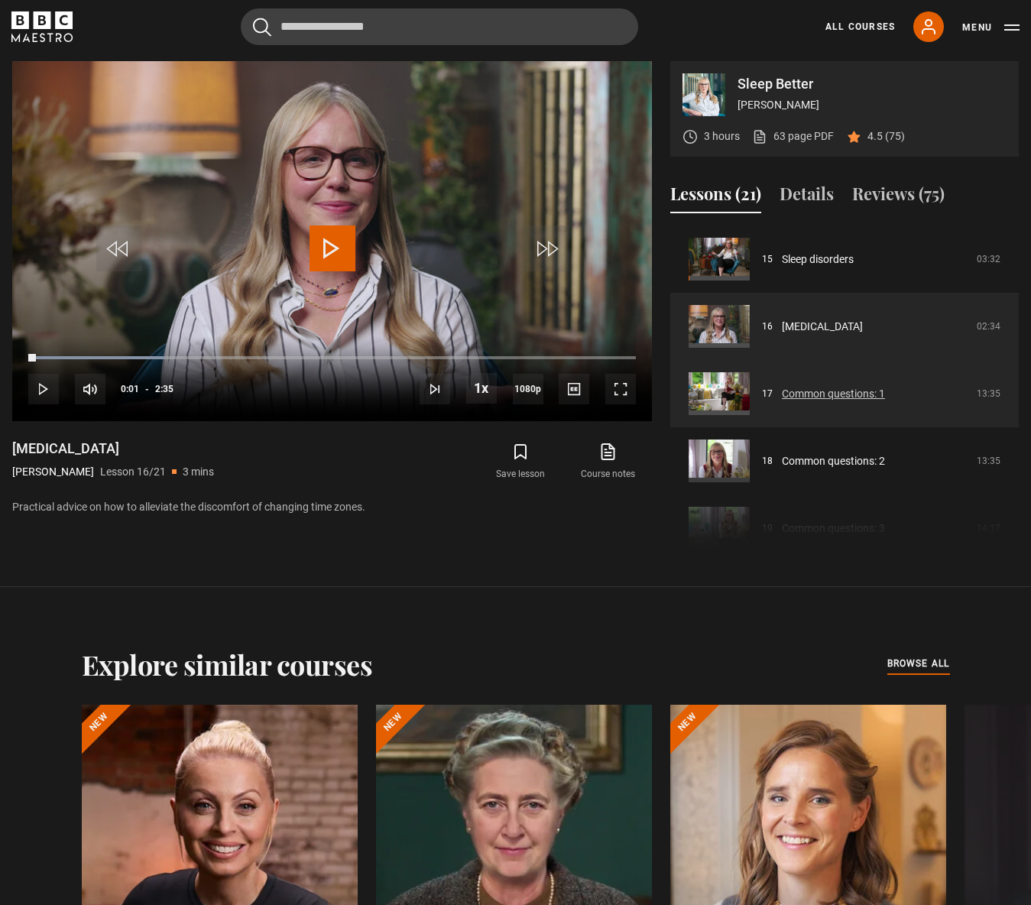
click at [873, 394] on link "Common questions: 1" at bounding box center [833, 394] width 103 height 16
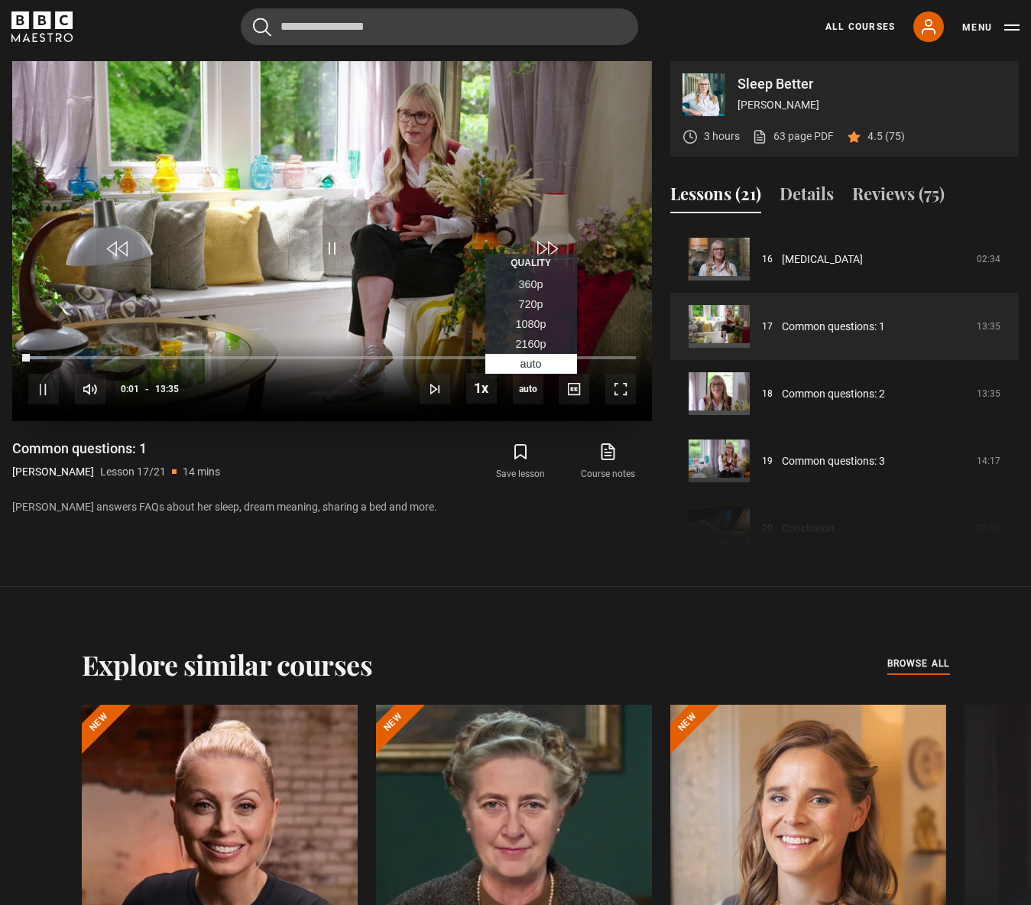
click at [531, 329] on span "1080p" at bounding box center [531, 324] width 31 height 12
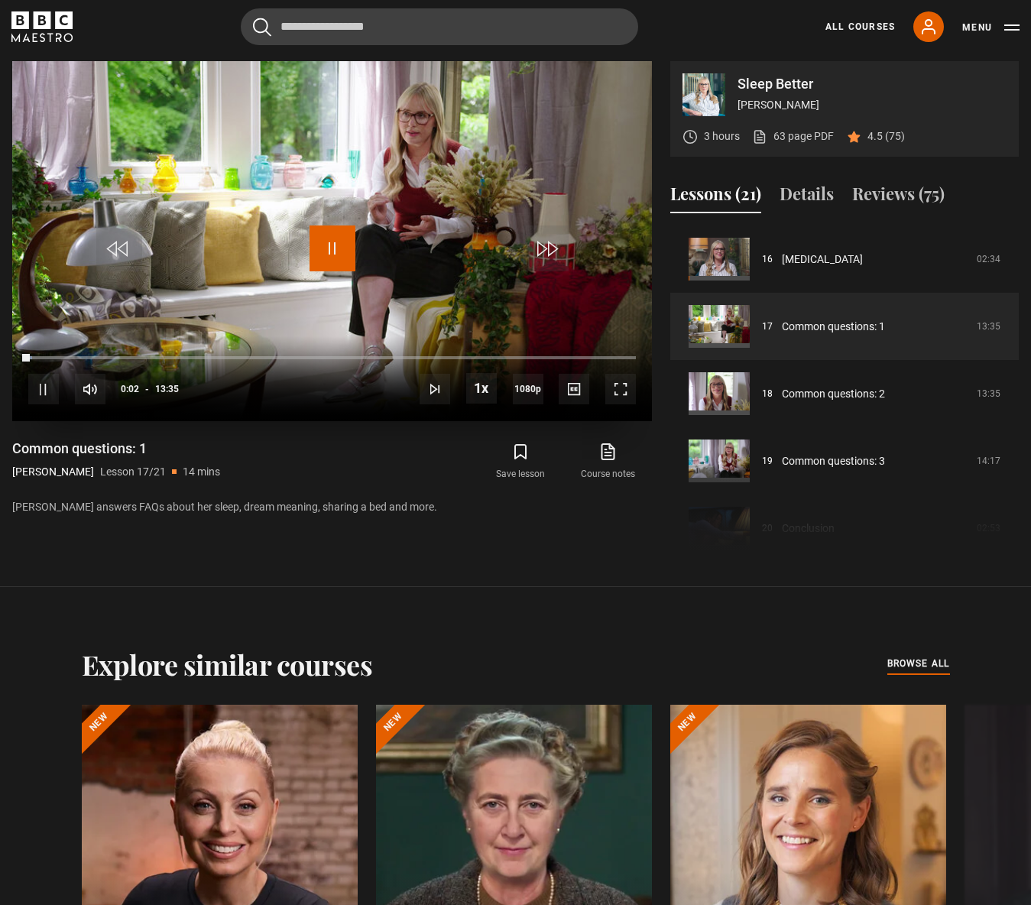
click at [330, 246] on span "Video Player" at bounding box center [333, 249] width 46 height 46
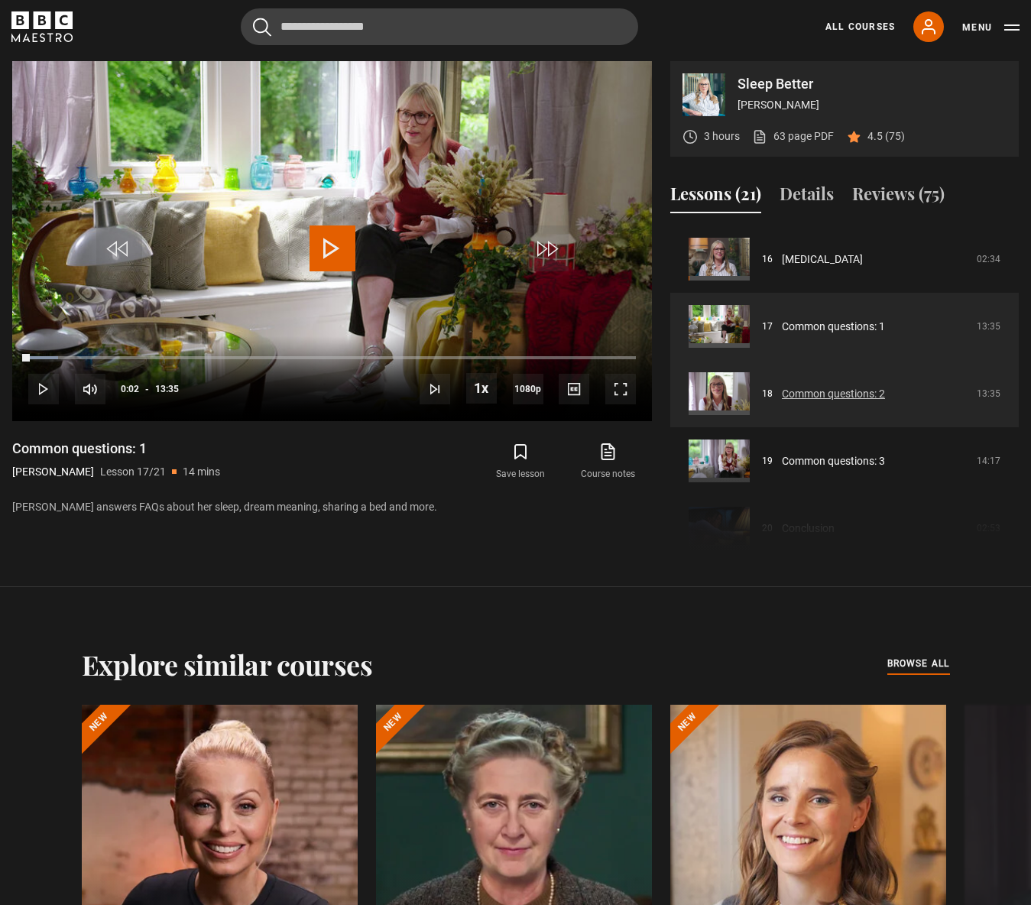
click at [867, 386] on link "Common questions: 2" at bounding box center [833, 394] width 103 height 16
click at [868, 394] on link "Common questions: 2" at bounding box center [833, 394] width 103 height 16
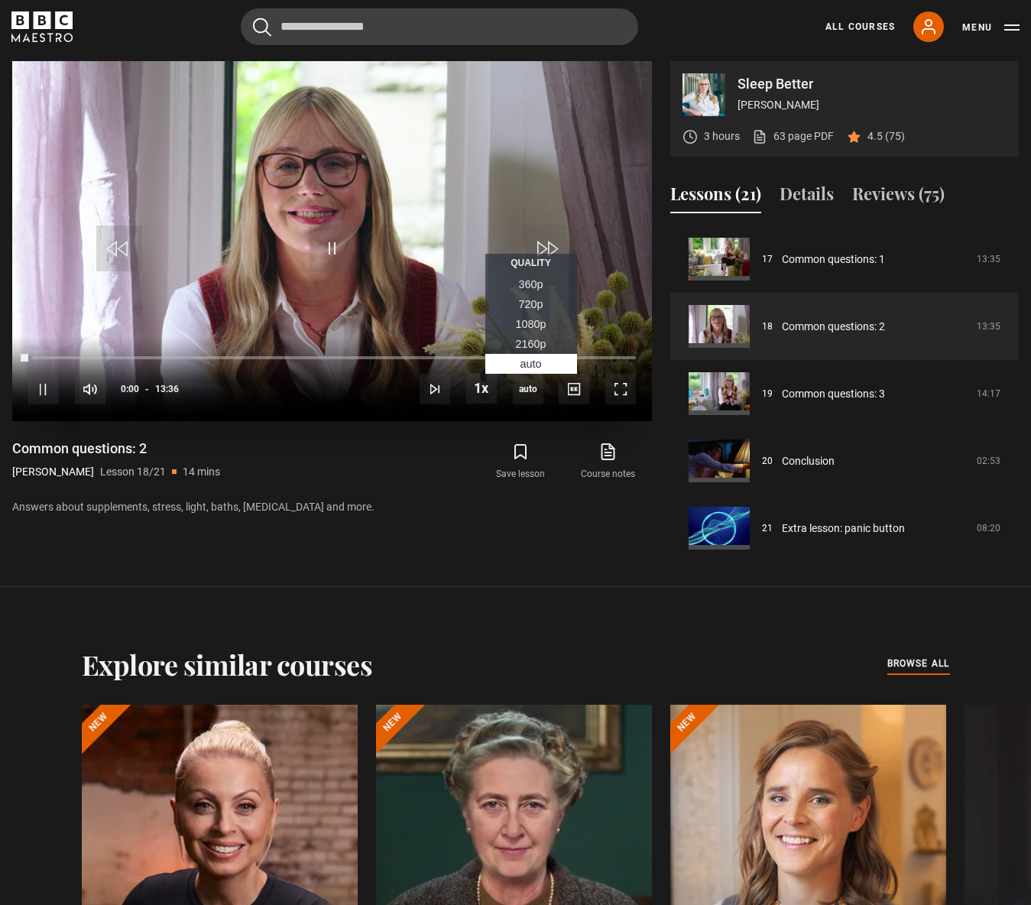
click at [537, 320] on span "1080p" at bounding box center [531, 324] width 31 height 12
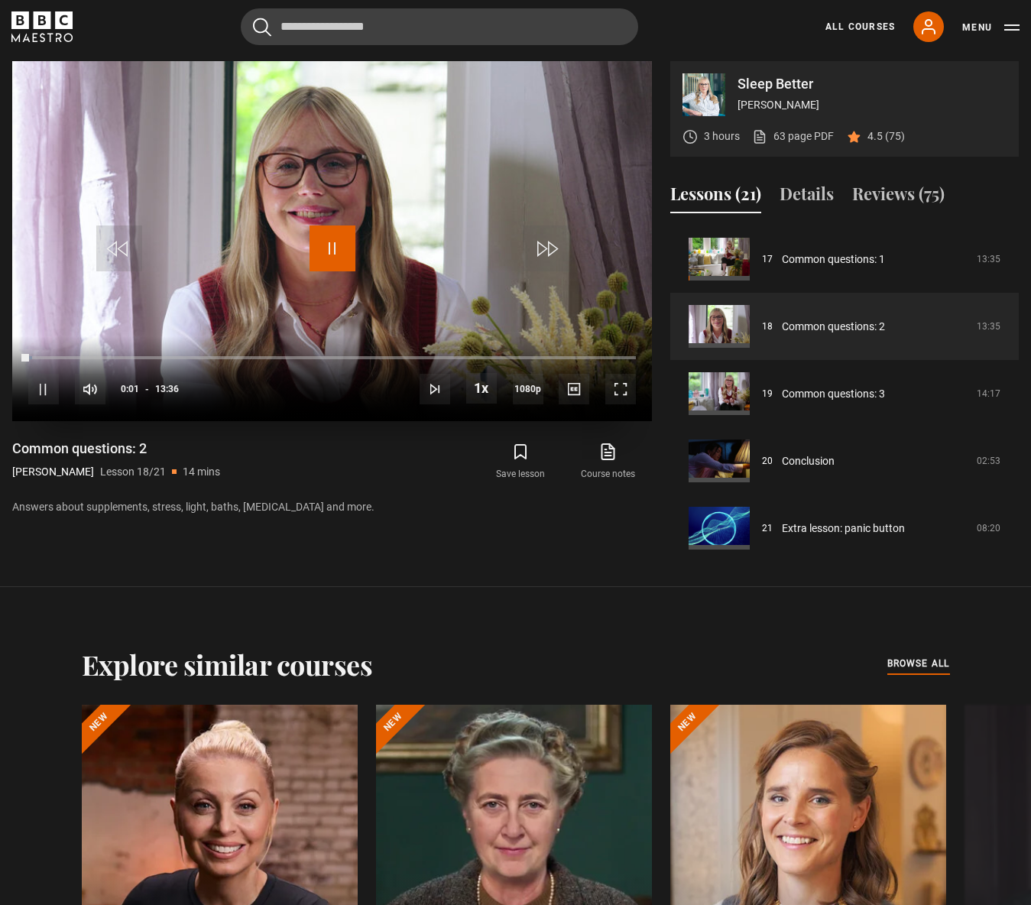
click at [331, 248] on span "Video Player" at bounding box center [333, 249] width 46 height 46
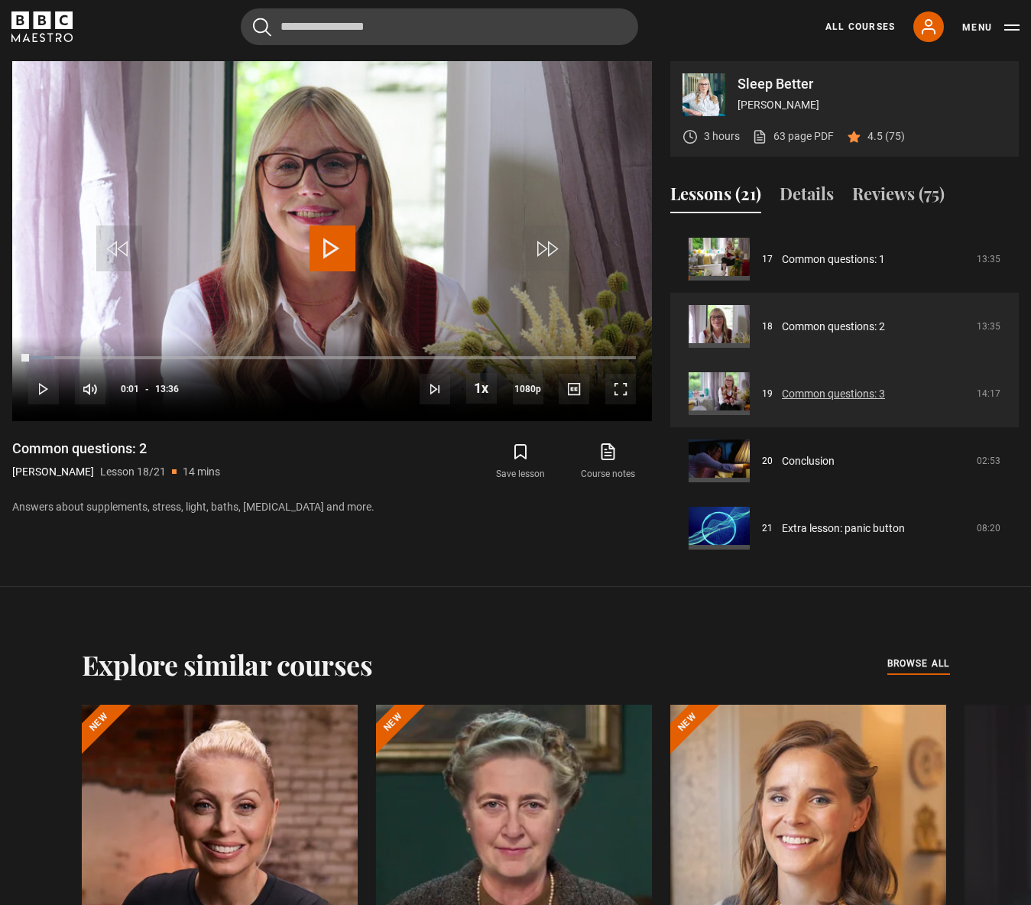
click at [816, 394] on link "Common questions: 3" at bounding box center [833, 394] width 103 height 16
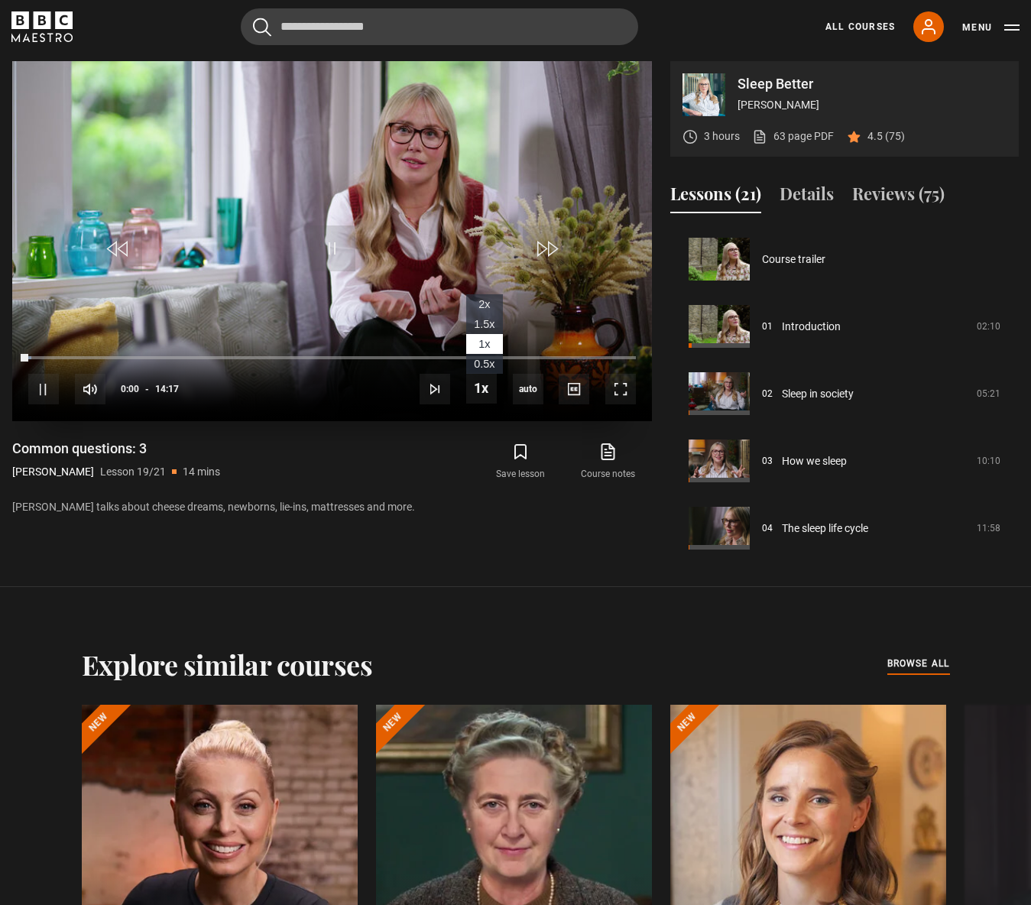
scroll to position [1150, 0]
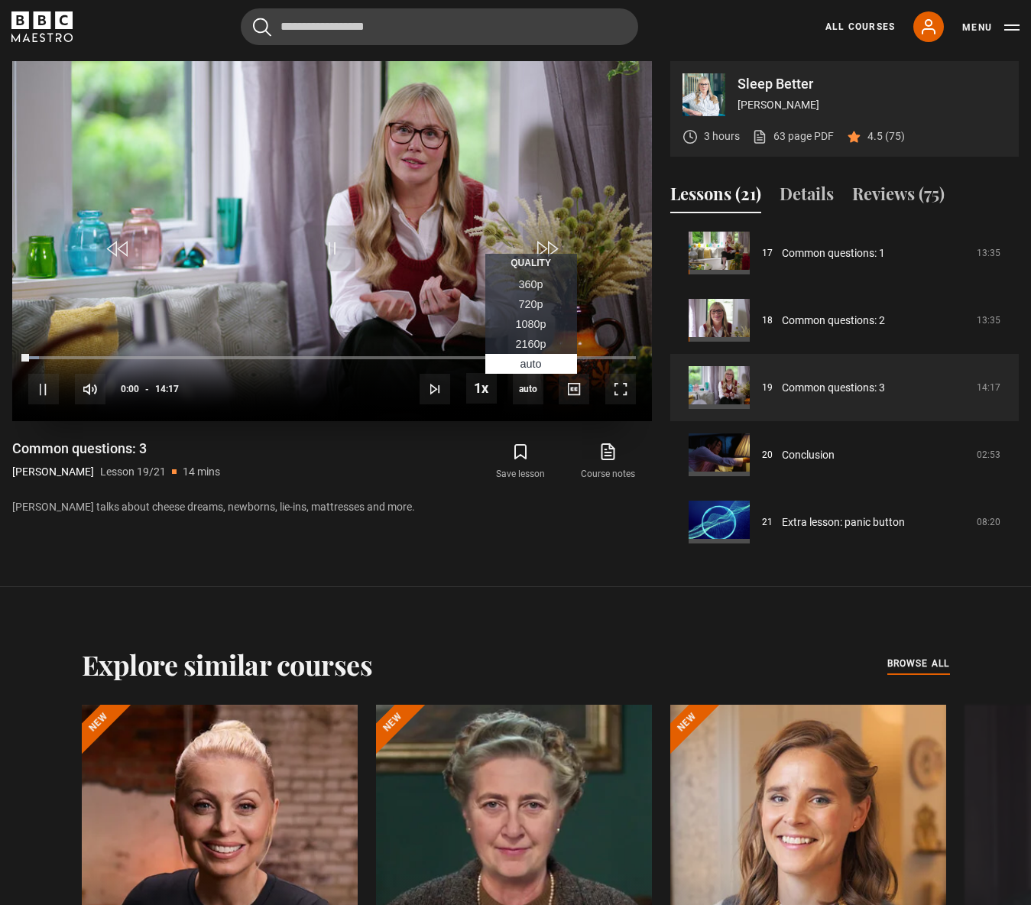
click at [536, 326] on span "1080p" at bounding box center [531, 324] width 31 height 12
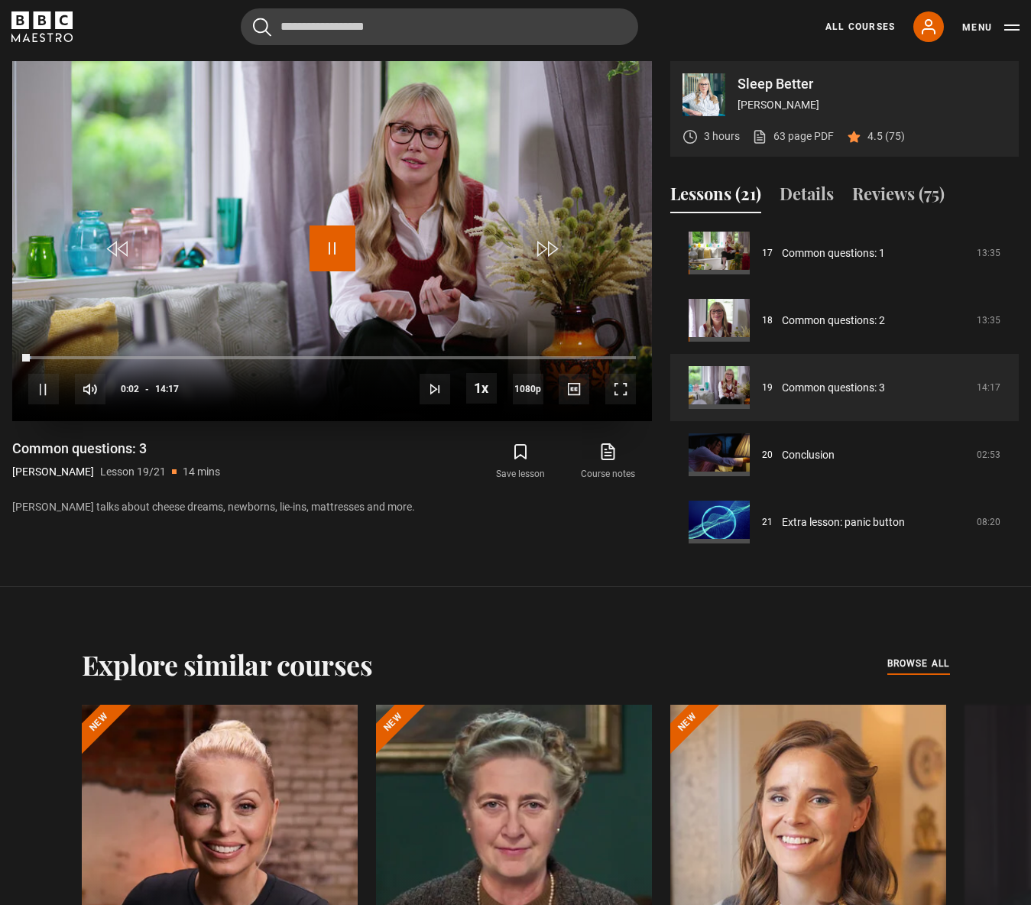
click at [334, 245] on span "Video Player" at bounding box center [333, 249] width 46 height 46
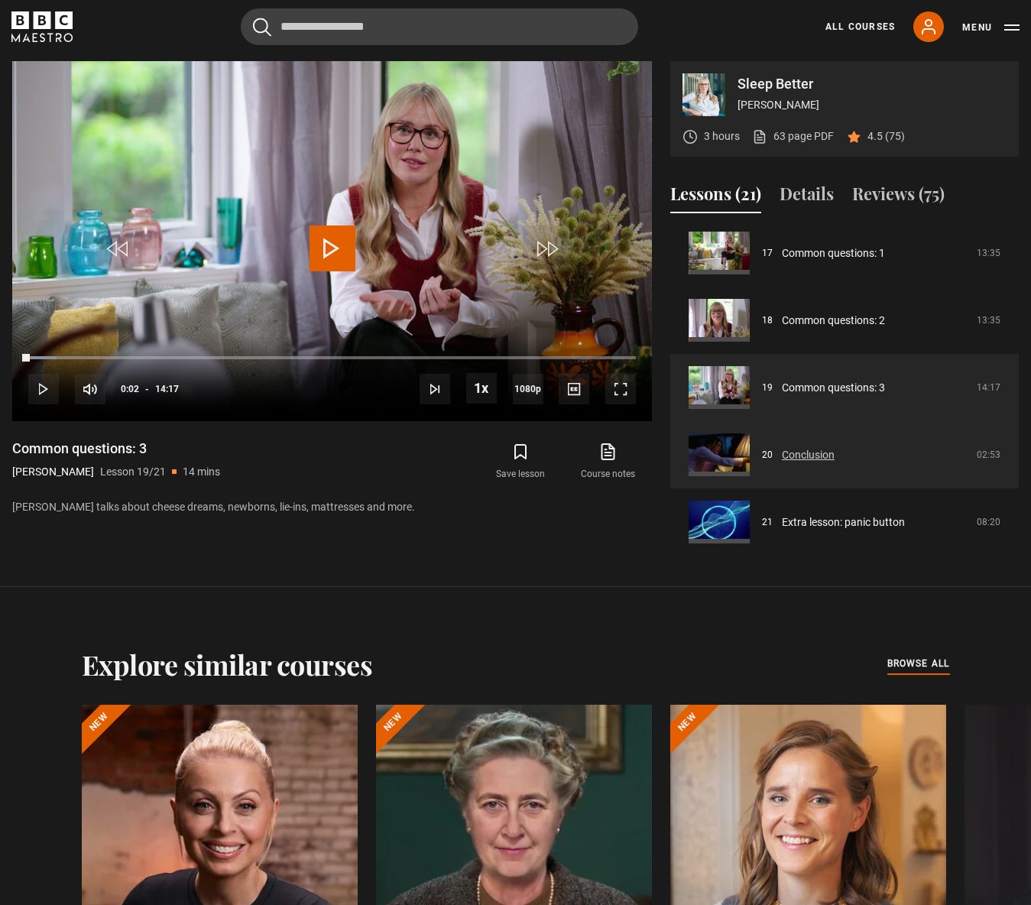
click at [808, 459] on link "Conclusion" at bounding box center [808, 455] width 53 height 16
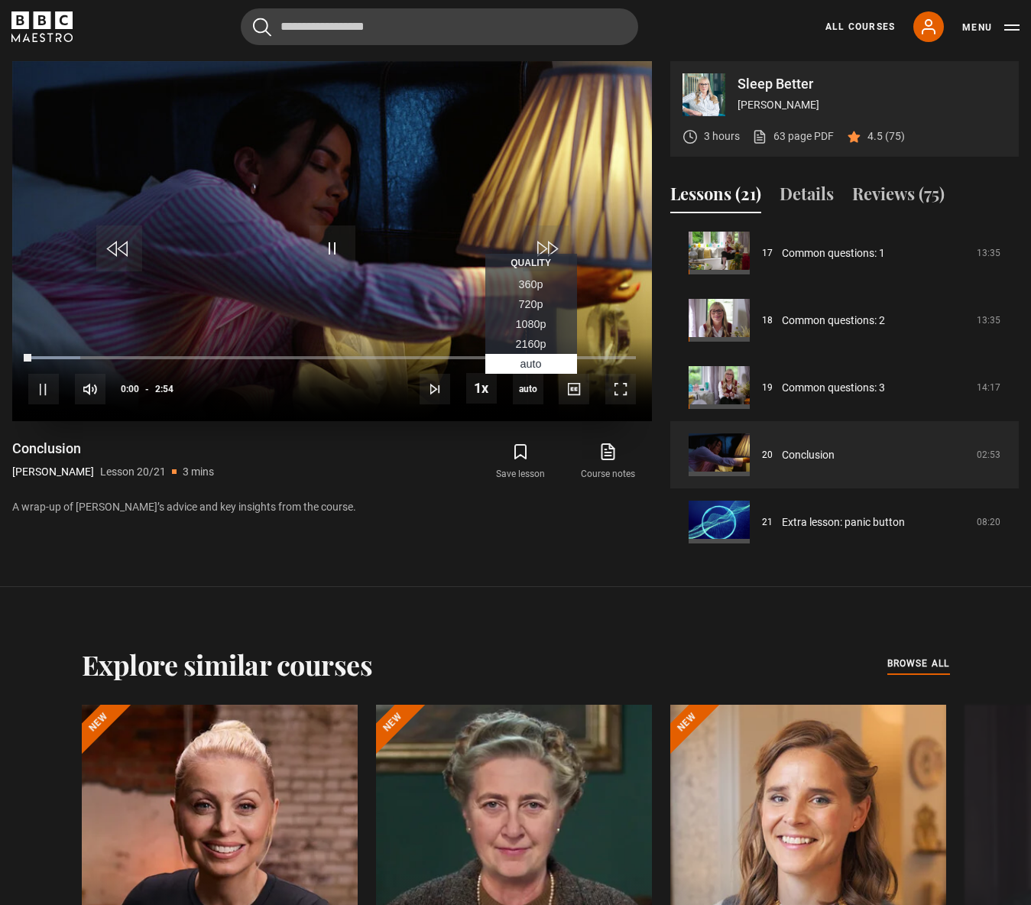
click at [532, 329] on span "1080p" at bounding box center [531, 324] width 31 height 12
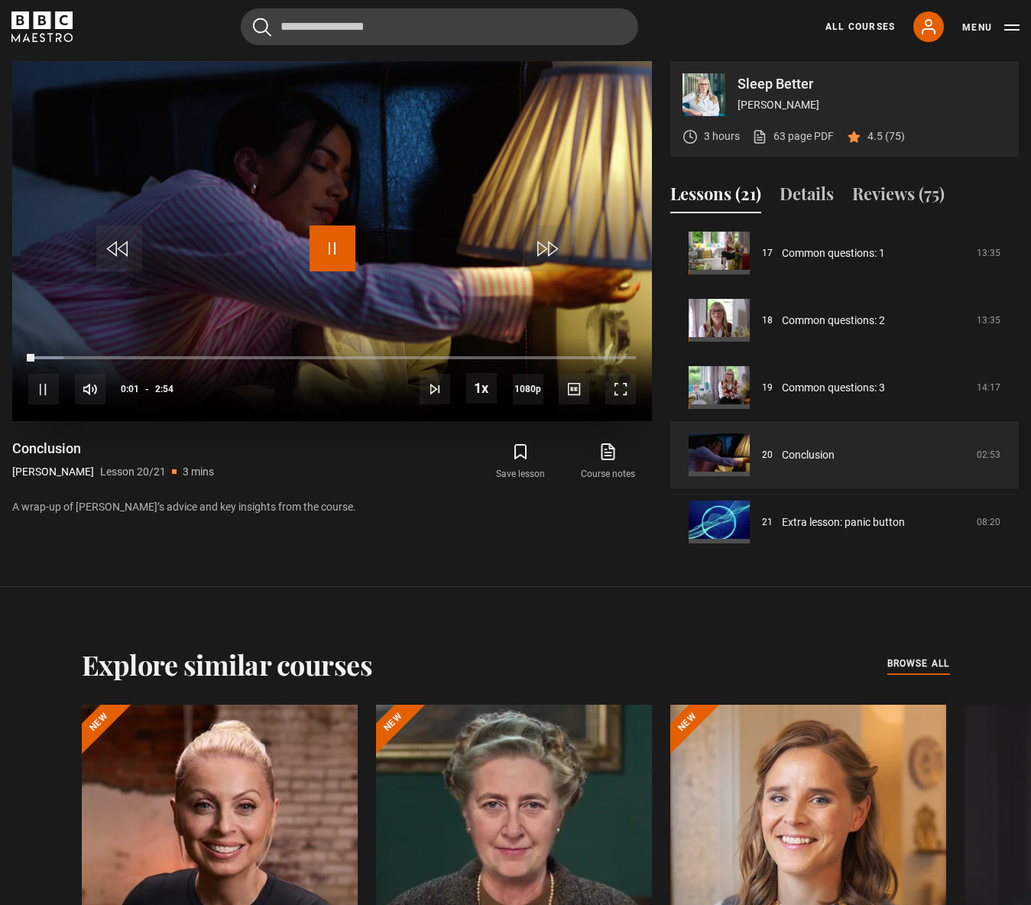
click at [333, 245] on span "Video Player" at bounding box center [333, 249] width 46 height 46
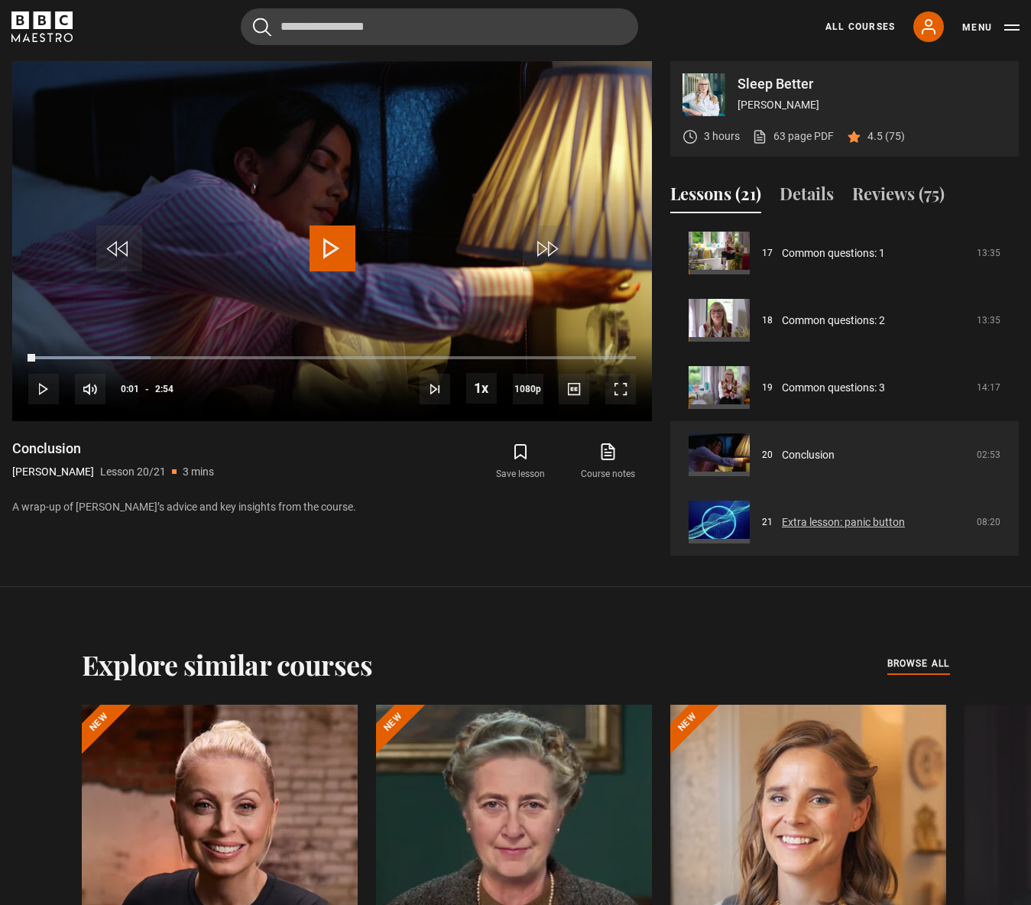
click at [802, 526] on link "Extra lesson: panic button" at bounding box center [843, 522] width 123 height 16
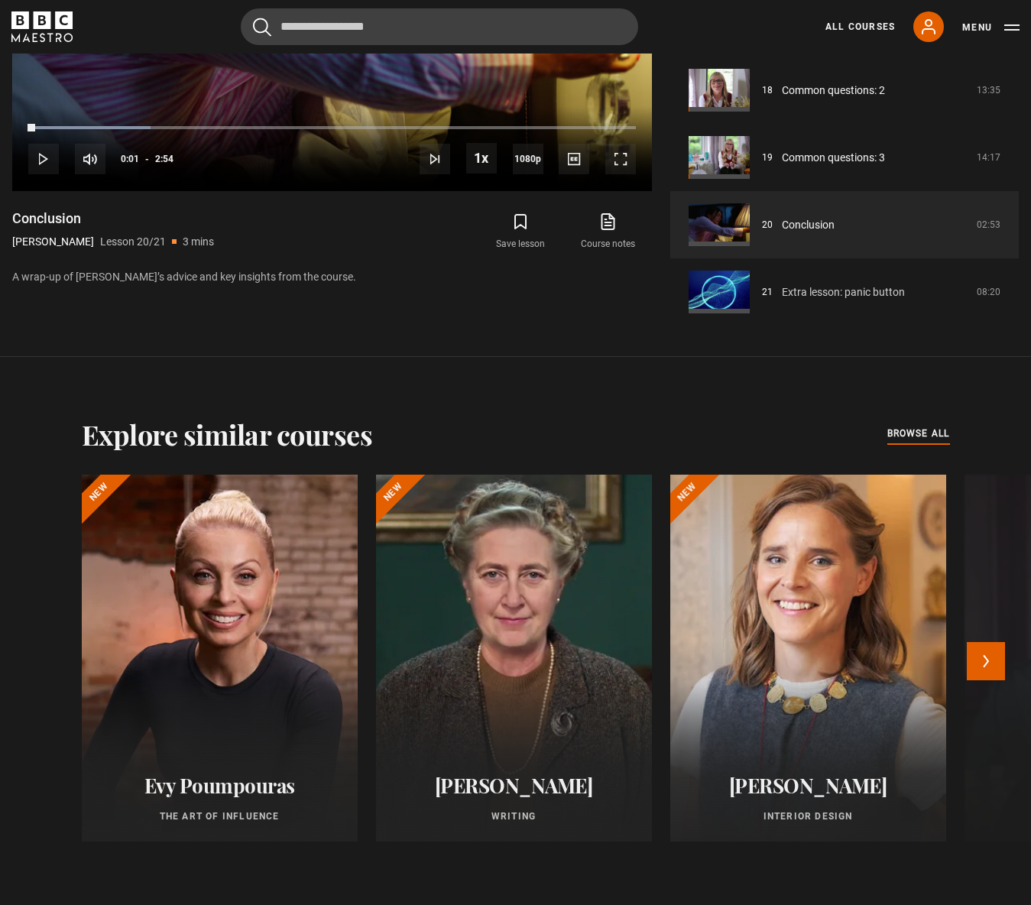
scroll to position [1188, 0]
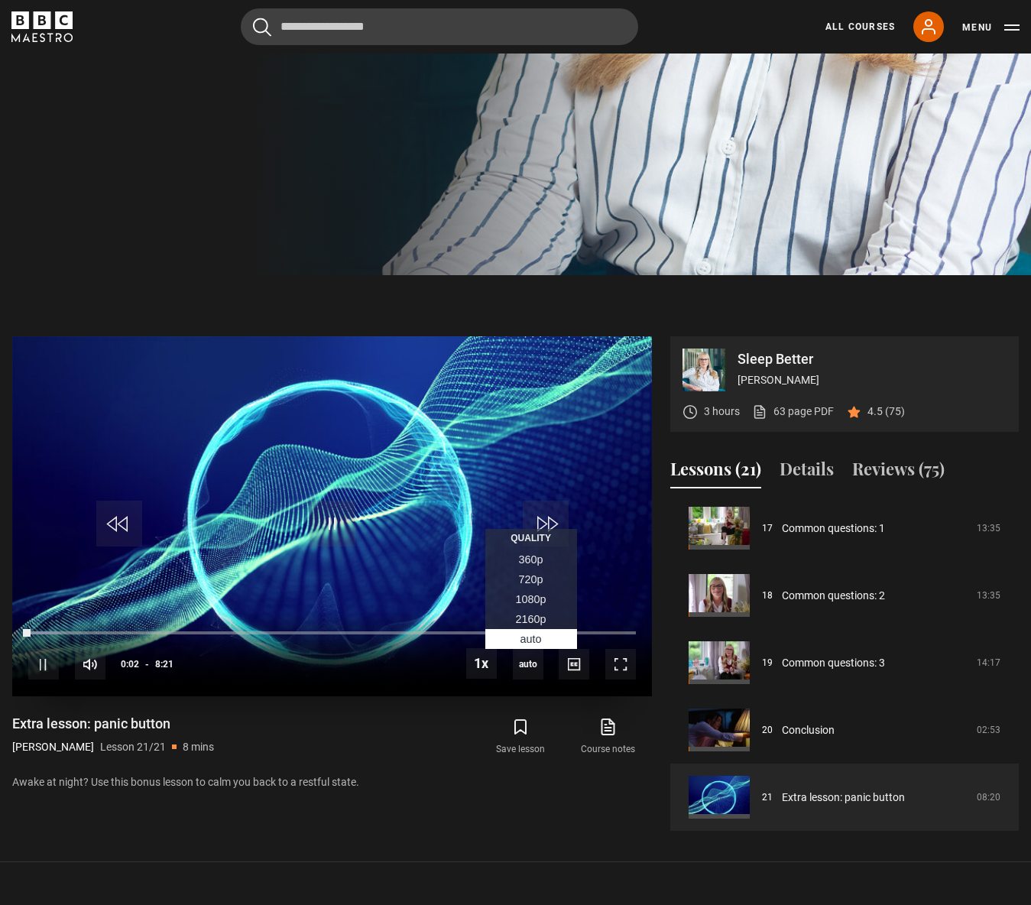
click at [530, 597] on span "1080p" at bounding box center [531, 599] width 31 height 12
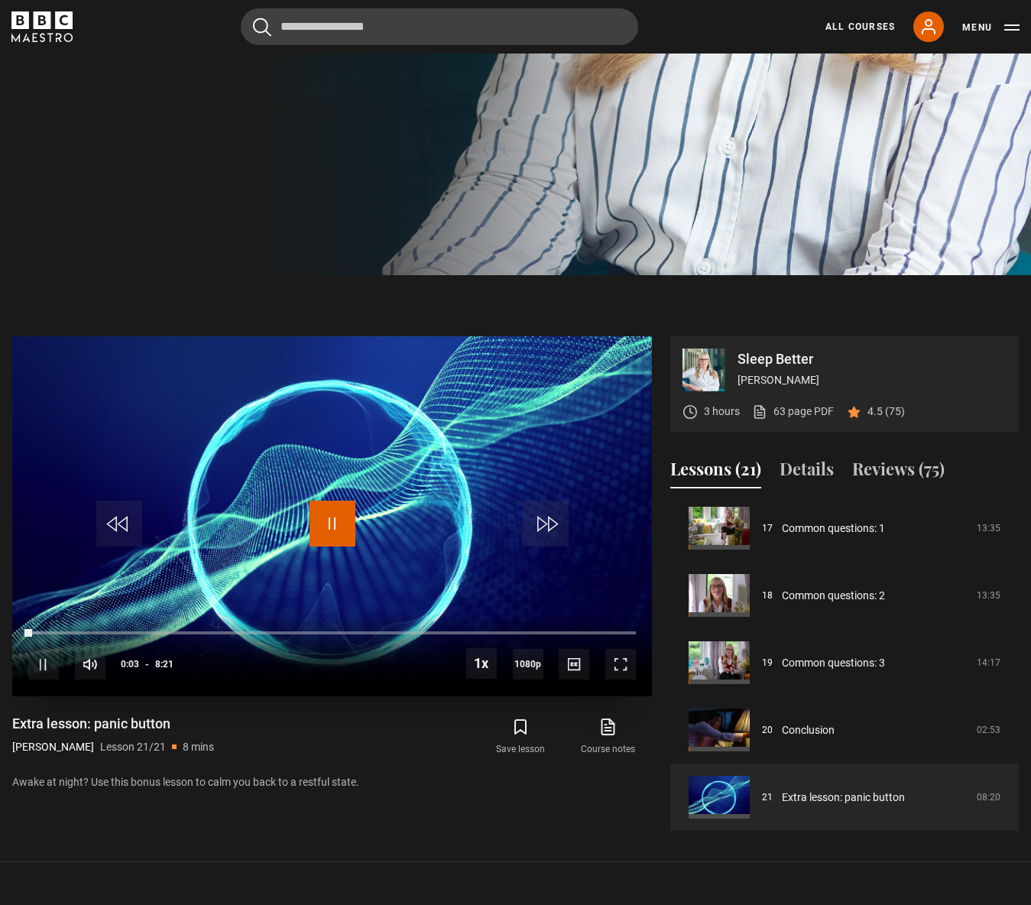
drag, startPoint x: 325, startPoint y: 526, endPoint x: 352, endPoint y: 520, distance: 27.4
click at [325, 526] on span "Video Player" at bounding box center [333, 524] width 46 height 46
